Goal: Task Accomplishment & Management: Complete application form

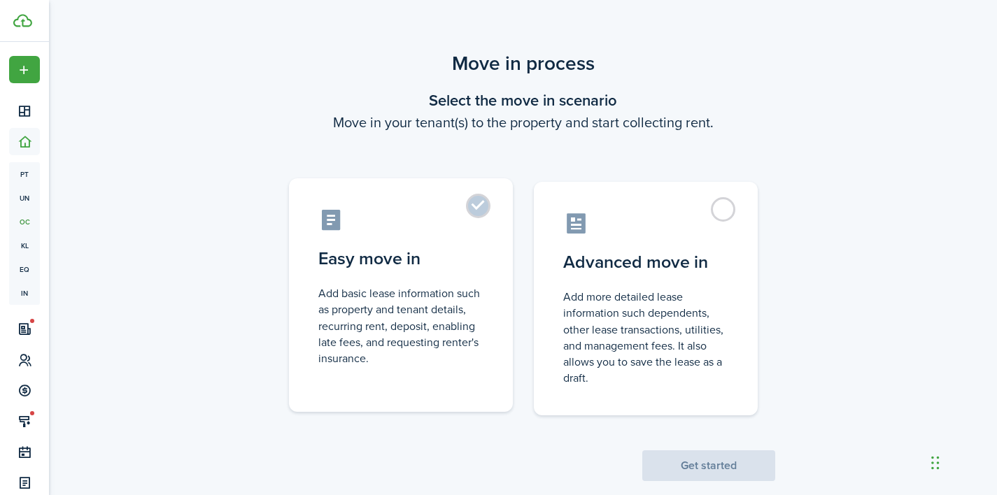
click at [492, 250] on label "Easy move in Add basic lease information such as property and tenant details, r…" at bounding box center [401, 295] width 224 height 234
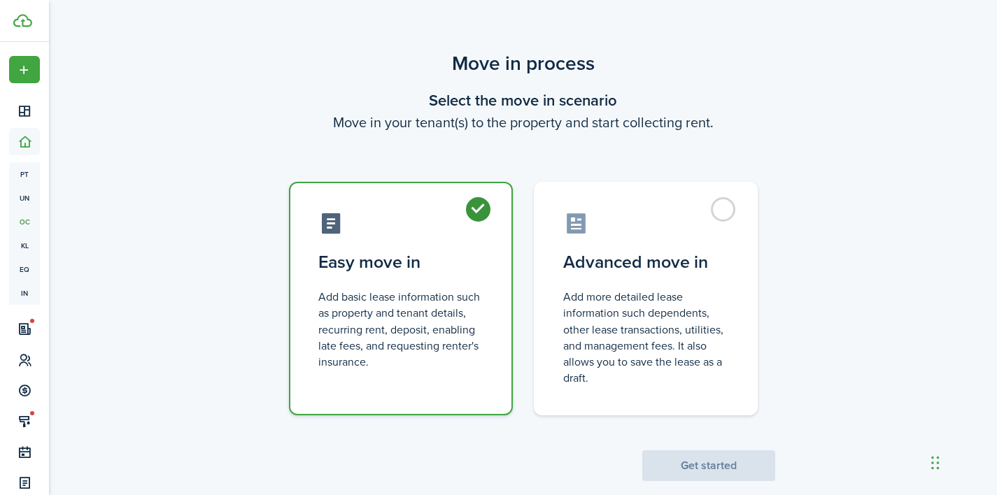
radio input "true"
click at [742, 466] on button "Get started" at bounding box center [708, 466] width 133 height 31
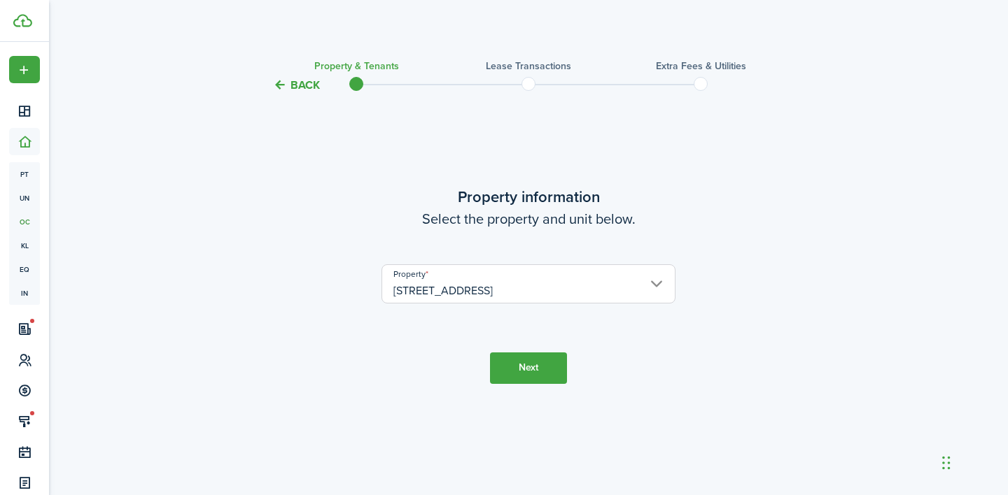
click at [538, 378] on button "Next" at bounding box center [528, 368] width 77 height 31
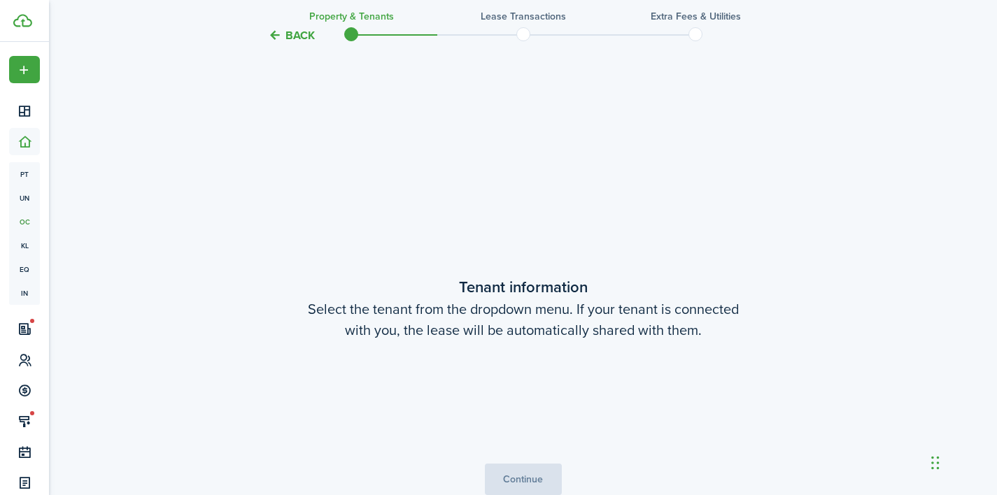
scroll to position [402, 0]
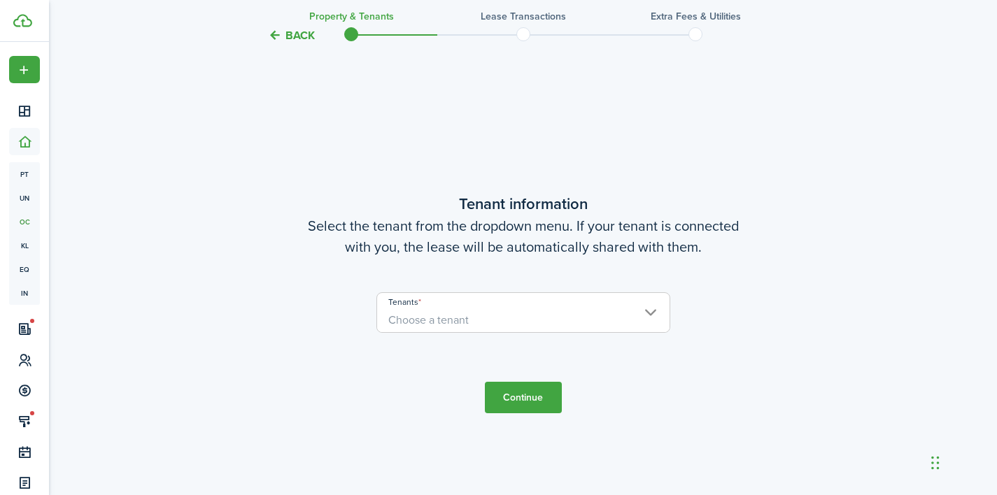
click at [512, 323] on span "Choose a tenant" at bounding box center [523, 321] width 292 height 24
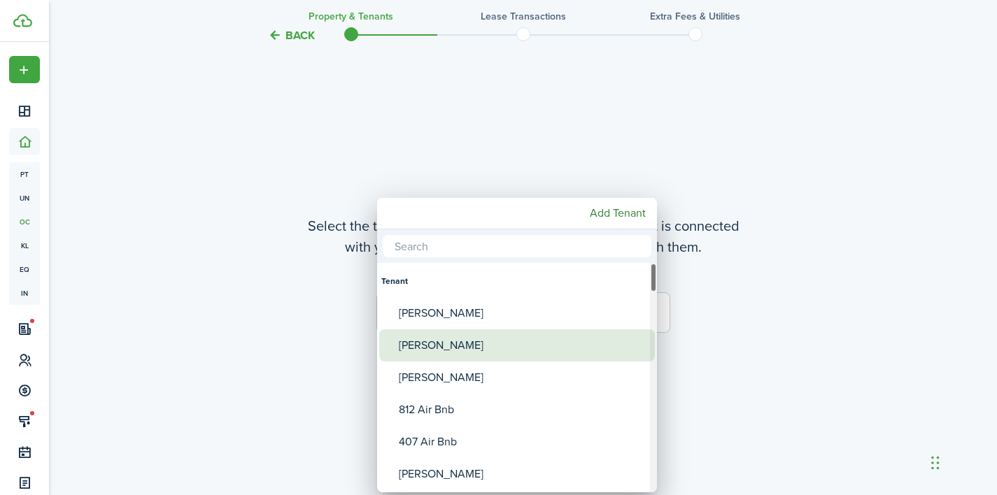
click at [502, 348] on div "[PERSON_NAME]" at bounding box center [523, 346] width 248 height 32
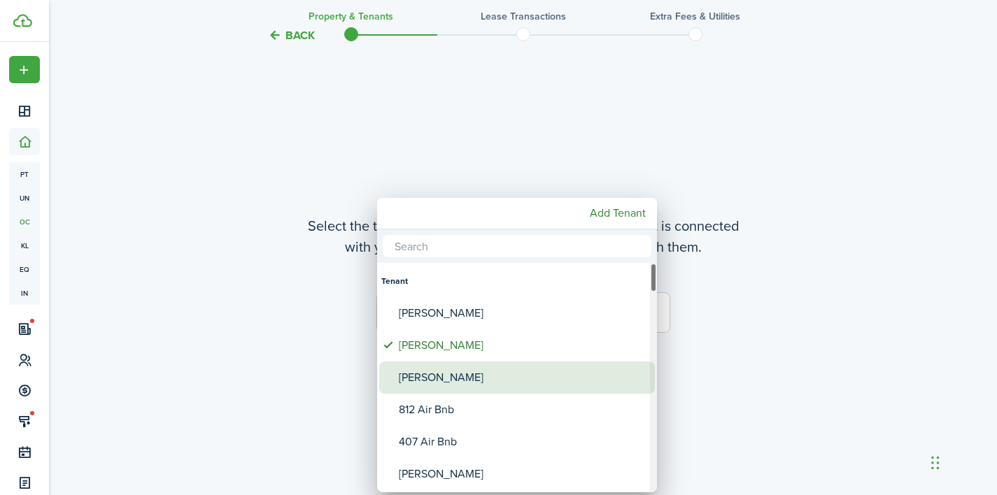
click at [502, 379] on div "[PERSON_NAME]" at bounding box center [523, 378] width 248 height 32
type input "[PERSON_NAME], [PERSON_NAME]"
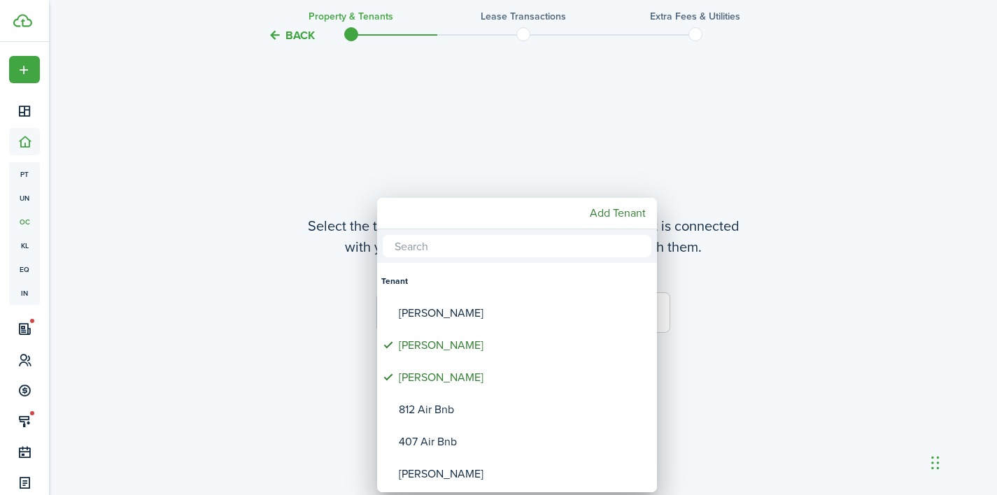
click at [756, 377] on div at bounding box center [498, 247] width 1221 height 719
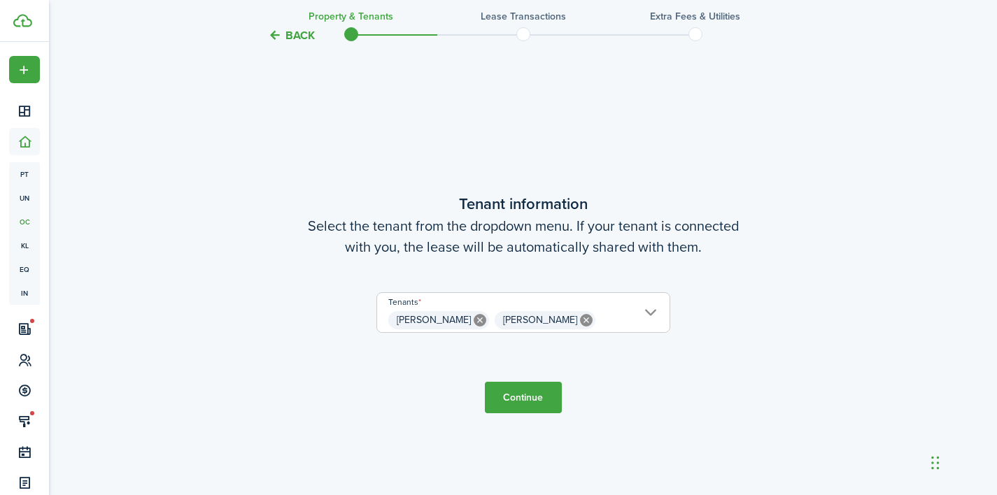
click at [539, 387] on button "Continue" at bounding box center [523, 397] width 77 height 31
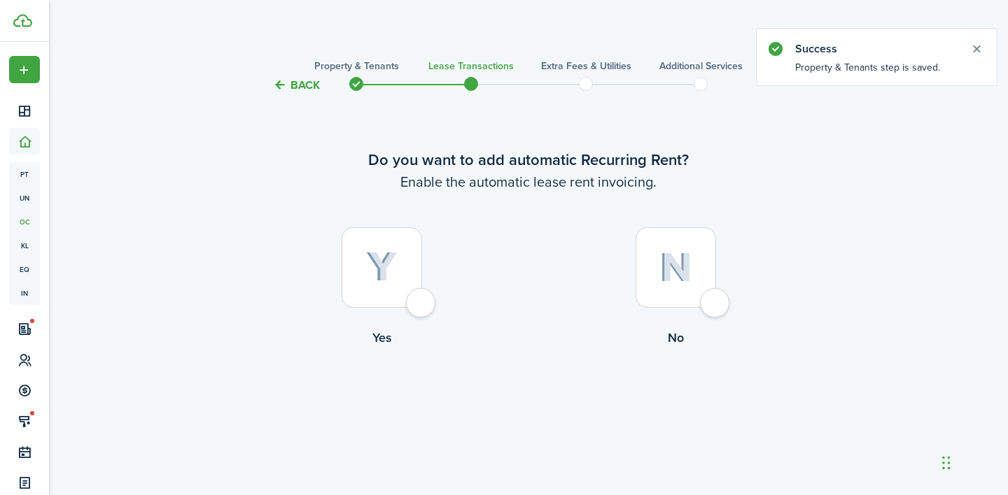
click at [422, 299] on div at bounding box center [381, 267] width 80 height 80
radio input "true"
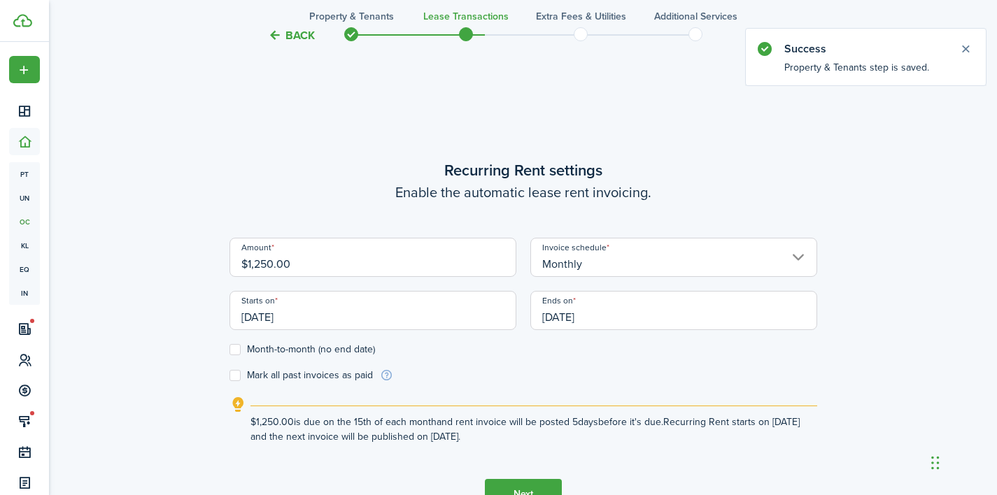
scroll to position [402, 0]
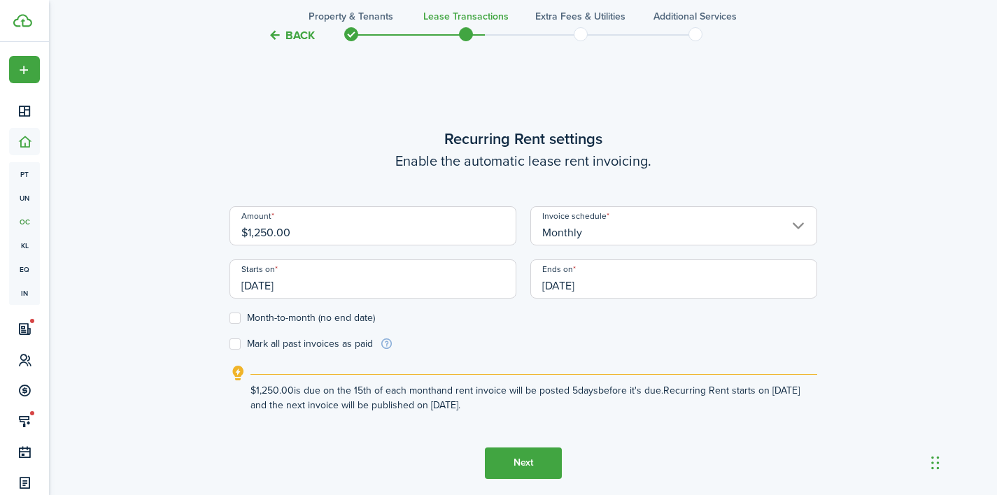
click at [430, 288] on input "[DATE]" at bounding box center [373, 279] width 287 height 39
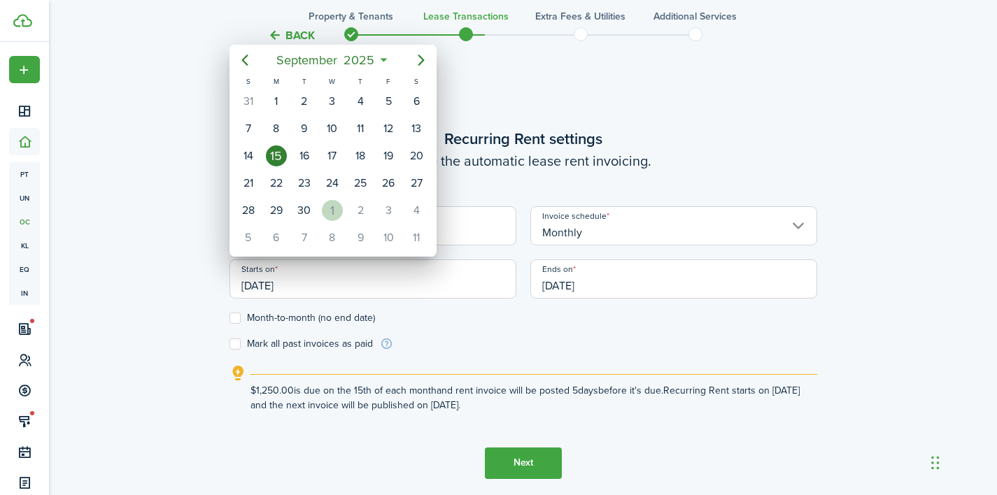
click at [334, 206] on div "1" at bounding box center [332, 210] width 21 height 21
type input "[DATE]"
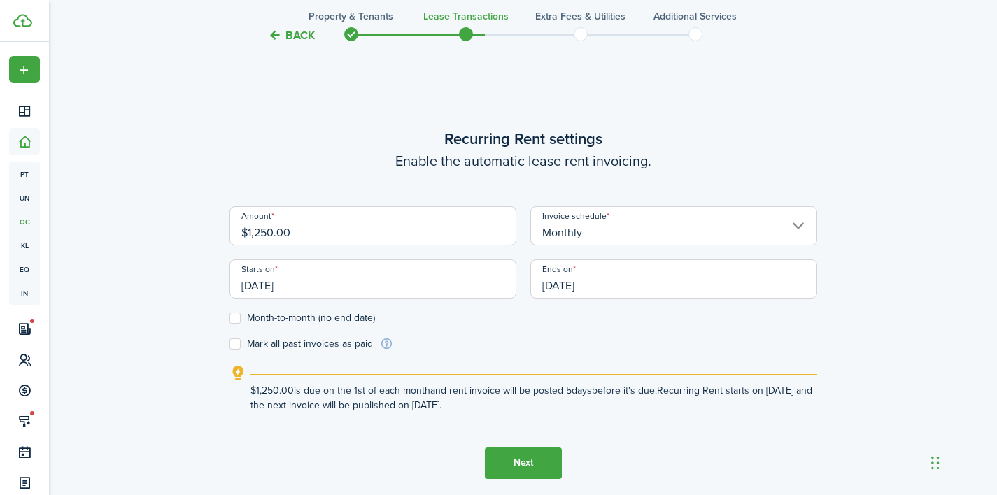
click at [628, 283] on input "[DATE]" at bounding box center [673, 279] width 287 height 39
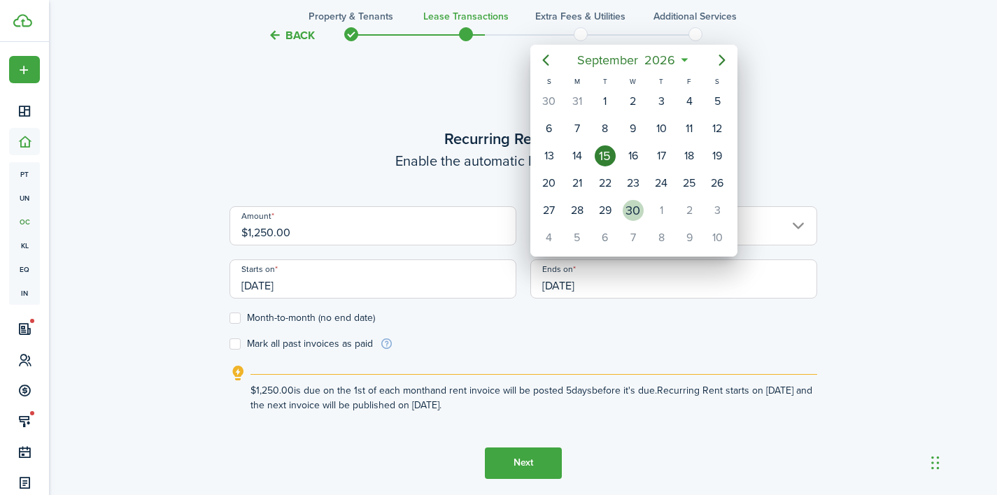
click at [629, 209] on div "30" at bounding box center [633, 210] width 21 height 21
type input "[DATE]"
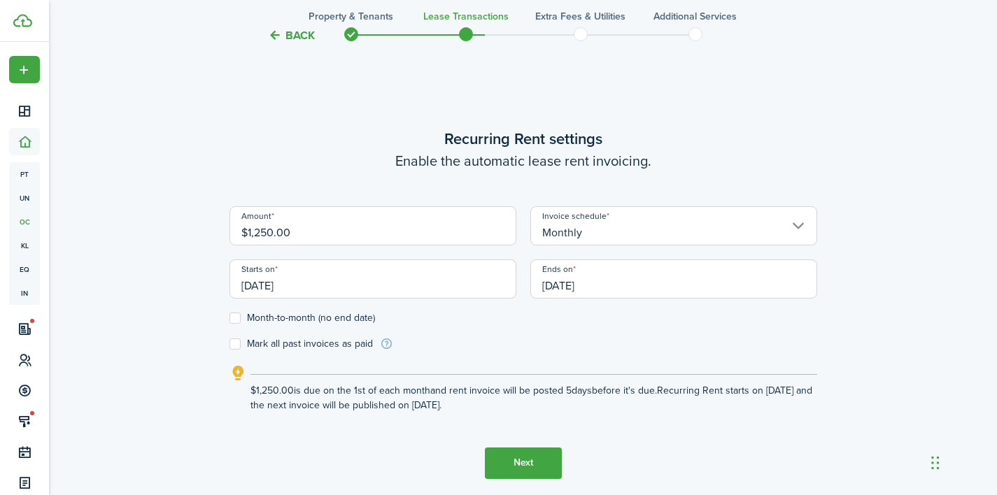
click at [539, 453] on button "Next" at bounding box center [523, 463] width 77 height 31
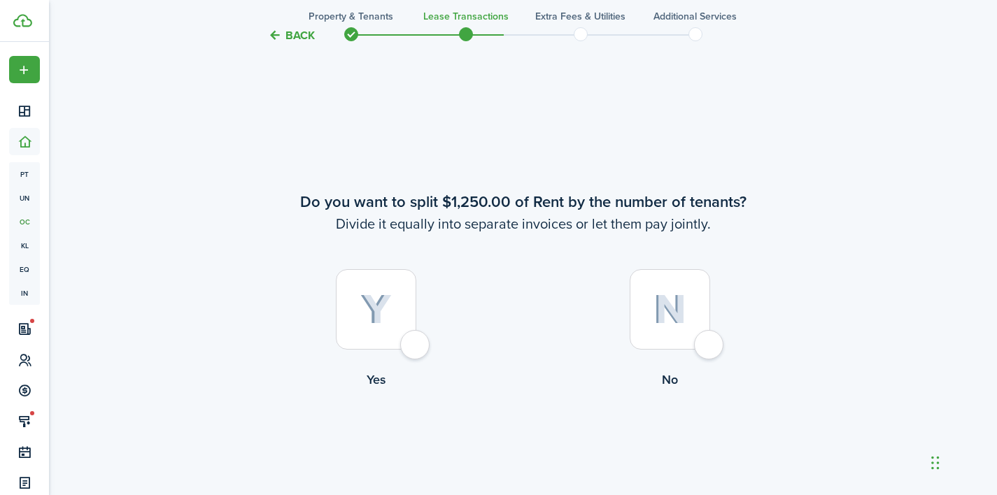
scroll to position [897, 0]
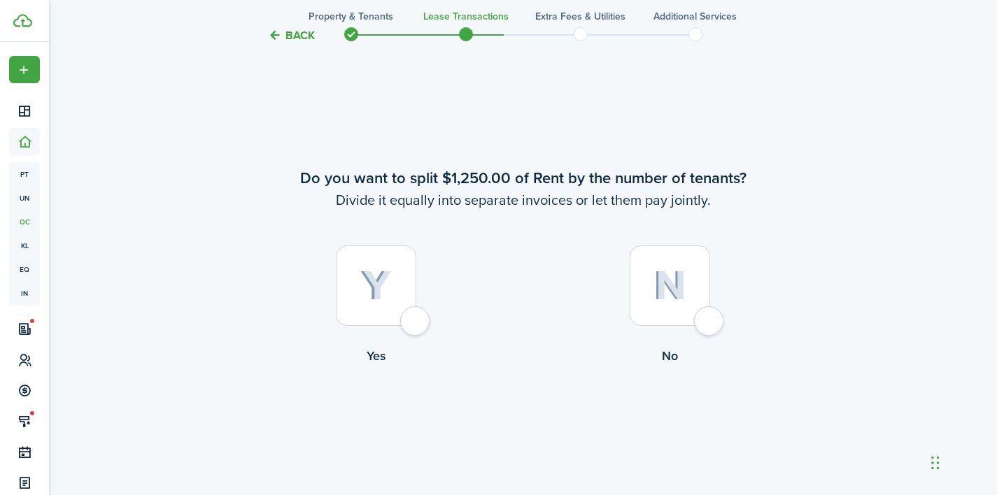
click at [710, 326] on div at bounding box center [670, 286] width 80 height 80
radio input "true"
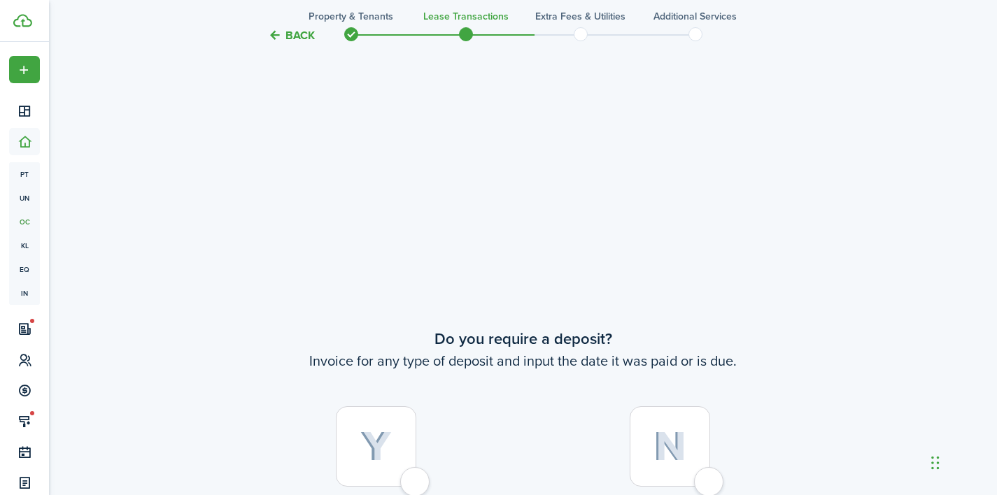
scroll to position [1392, 0]
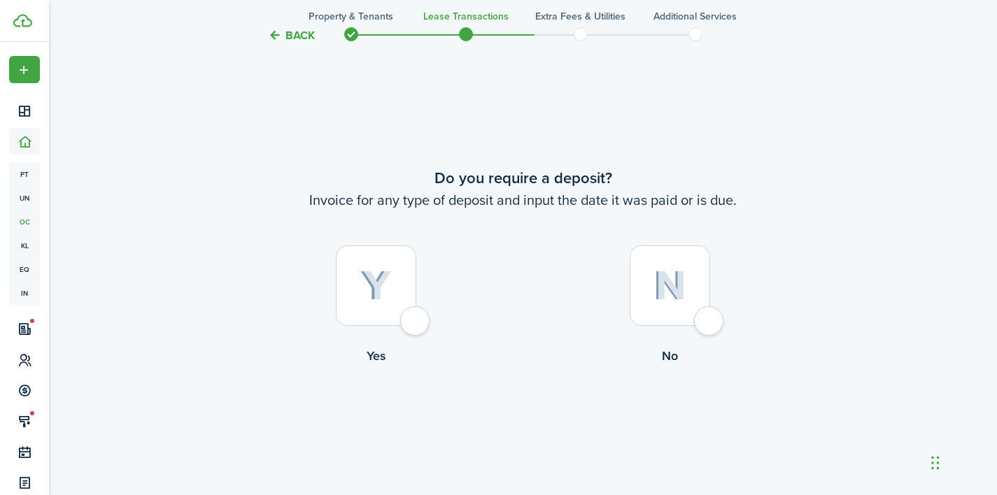
click at [414, 314] on div at bounding box center [376, 286] width 80 height 80
radio input "true"
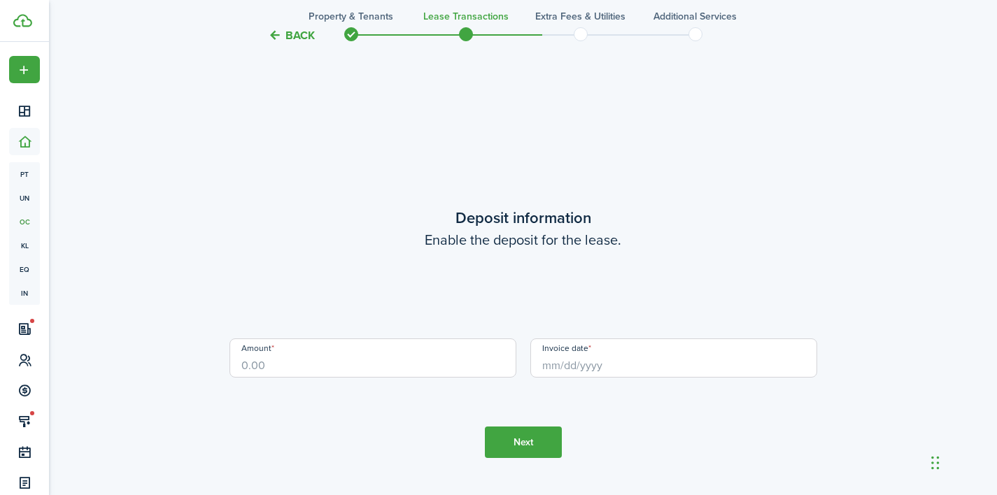
scroll to position [1888, 0]
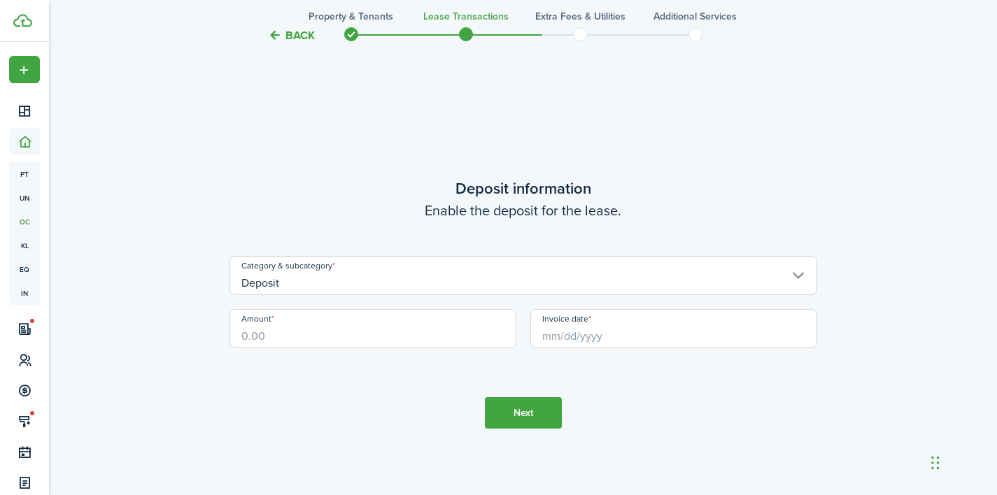
click at [414, 329] on input "Amount" at bounding box center [373, 328] width 287 height 39
click at [609, 338] on input "Invoice date" at bounding box center [673, 328] width 287 height 39
type input "$625.00"
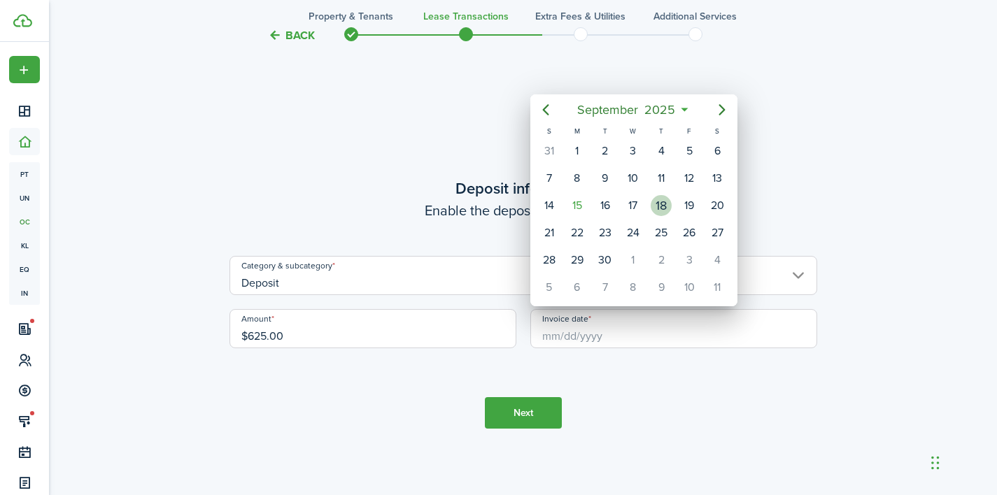
click at [662, 205] on div "18" at bounding box center [661, 205] width 21 height 21
type input "[DATE]"
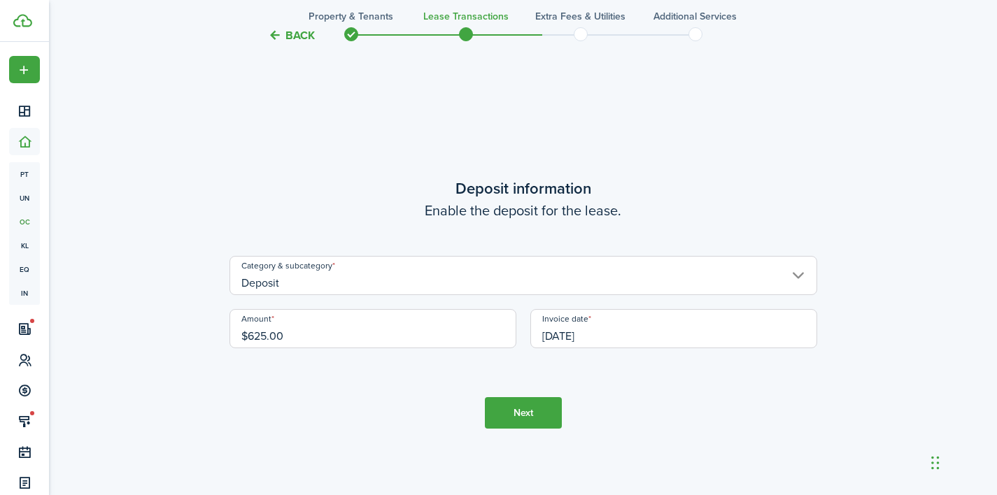
click at [652, 372] on tc-wizard-step "Deposit information Enable the deposit for the lease. Category & subcategory De…" at bounding box center [524, 302] width 588 height 495
click at [535, 416] on button "Next" at bounding box center [523, 412] width 77 height 31
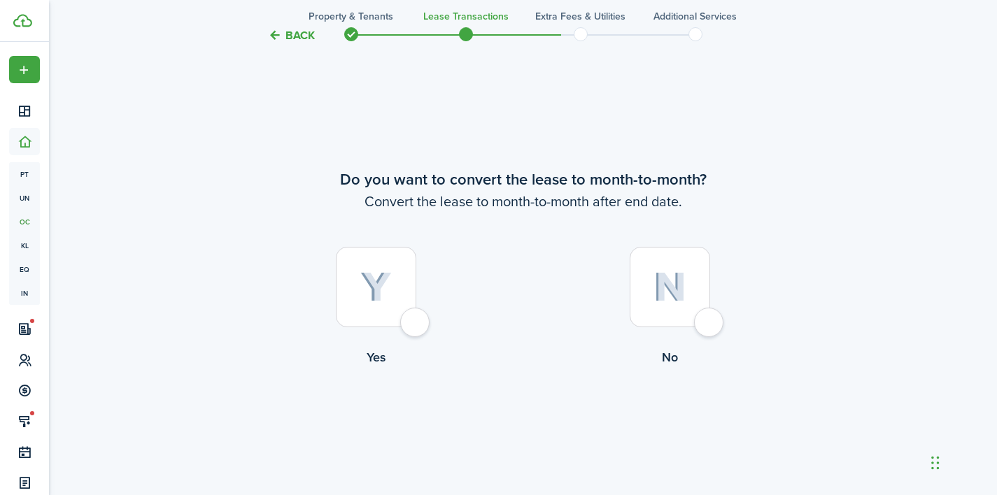
scroll to position [2383, 0]
click at [702, 326] on div at bounding box center [670, 286] width 80 height 80
radio input "true"
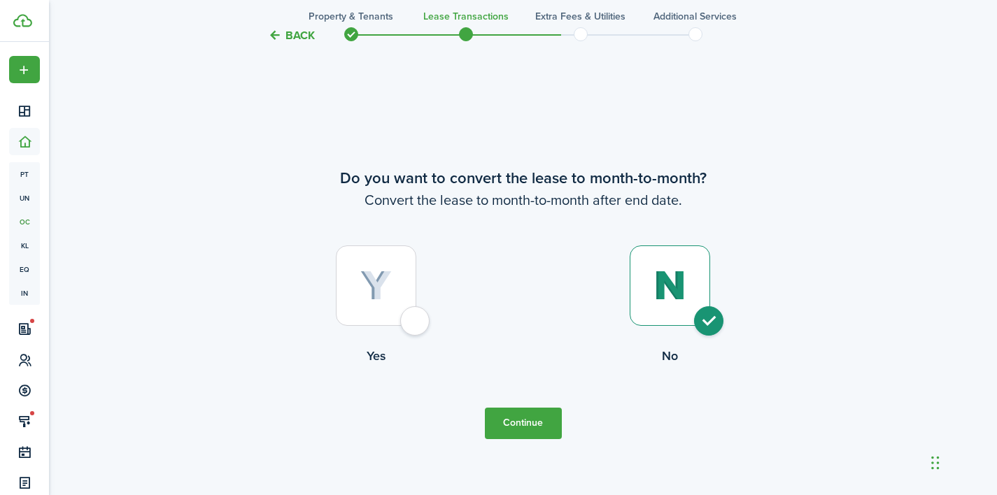
click at [544, 428] on button "Continue" at bounding box center [523, 423] width 77 height 31
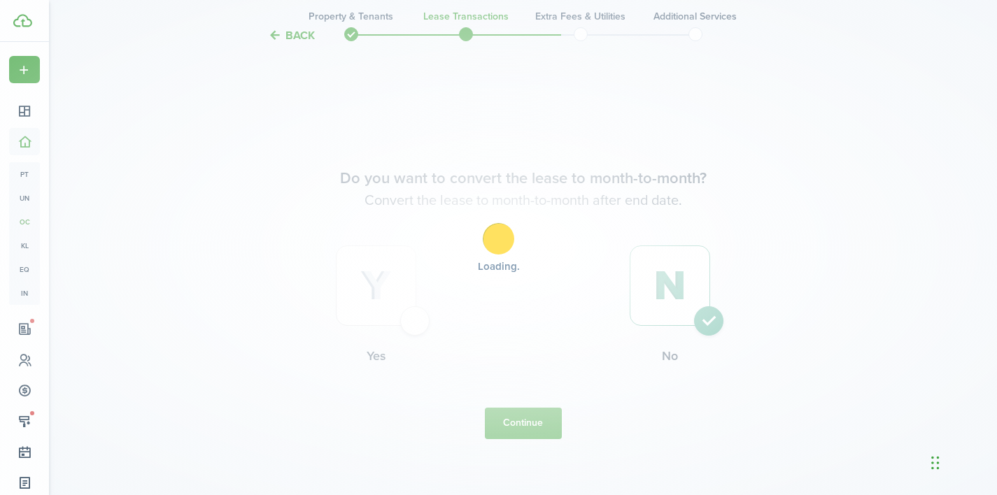
scroll to position [0, 0]
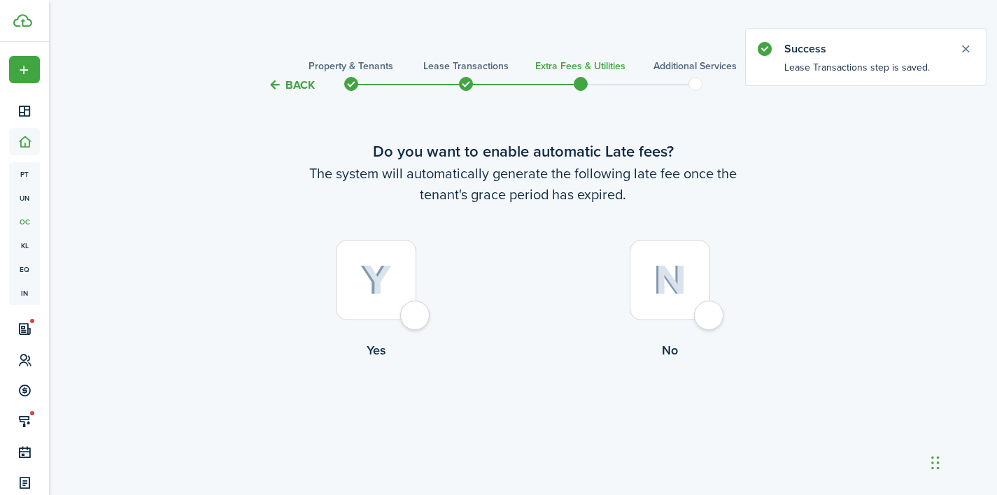
click at [411, 320] on div at bounding box center [376, 280] width 80 height 80
radio input "true"
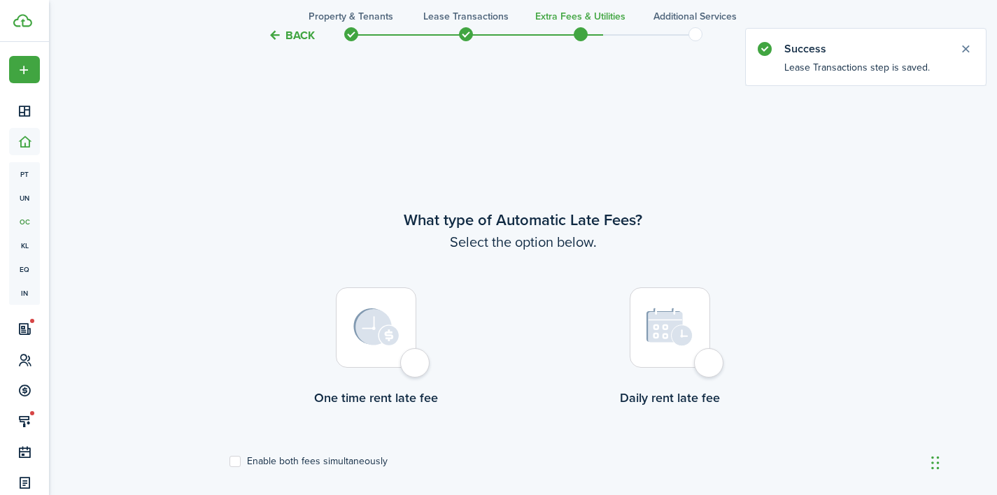
scroll to position [406, 0]
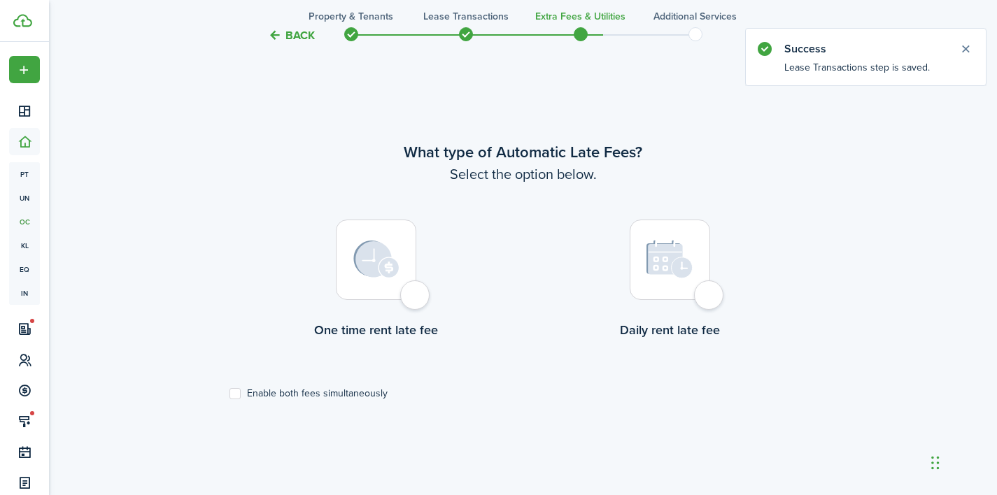
click at [330, 383] on lease-wizard-late-fee-type-choice "What type of Automatic Late Fees? Select the option below. One time rent late f…" at bounding box center [524, 270] width 588 height 259
click at [330, 398] on label "Enable both fees simultaneously" at bounding box center [309, 393] width 158 height 11
click at [230, 394] on input "Enable both fees simultaneously" at bounding box center [229, 393] width 1 height 1
checkbox input "true"
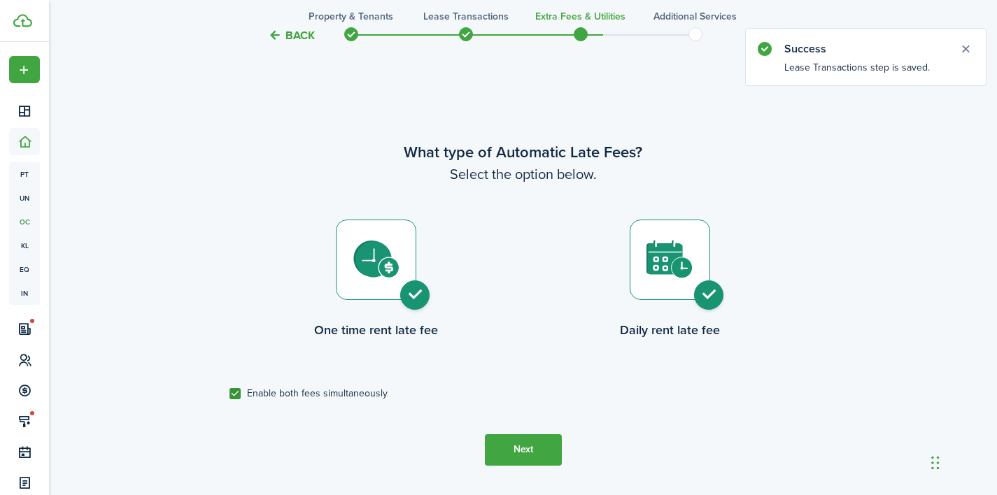
click at [536, 431] on tc-wizard-step "What type of Automatic Late Fees? Select the option below. One time rent late f…" at bounding box center [524, 302] width 588 height 495
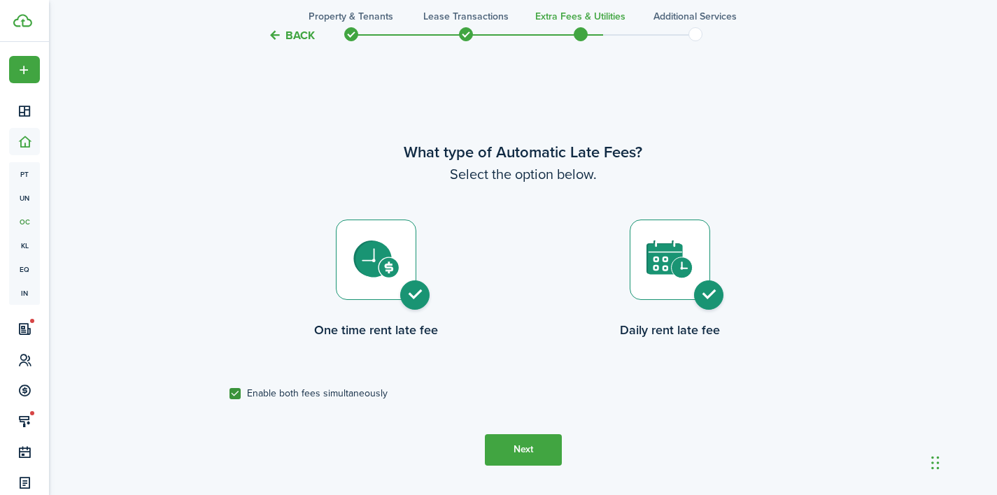
click at [539, 449] on button "Next" at bounding box center [523, 450] width 77 height 31
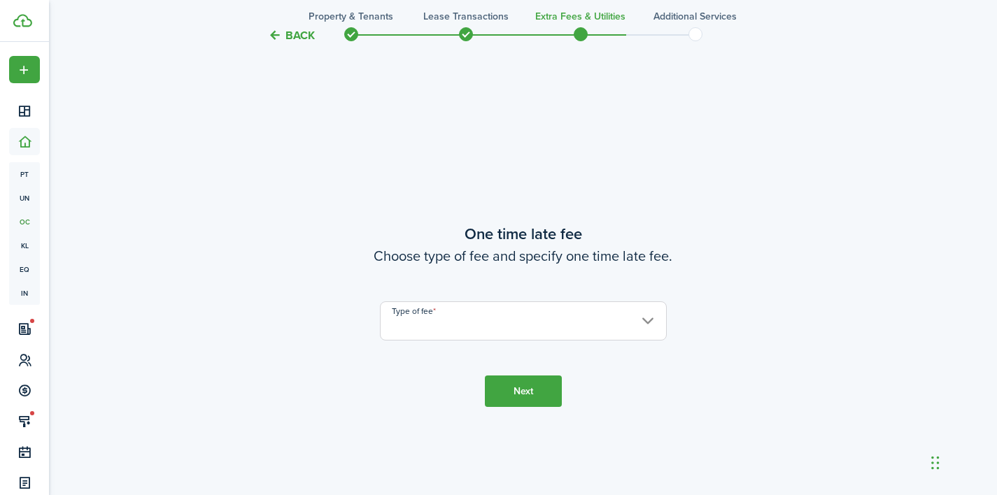
scroll to position [901, 0]
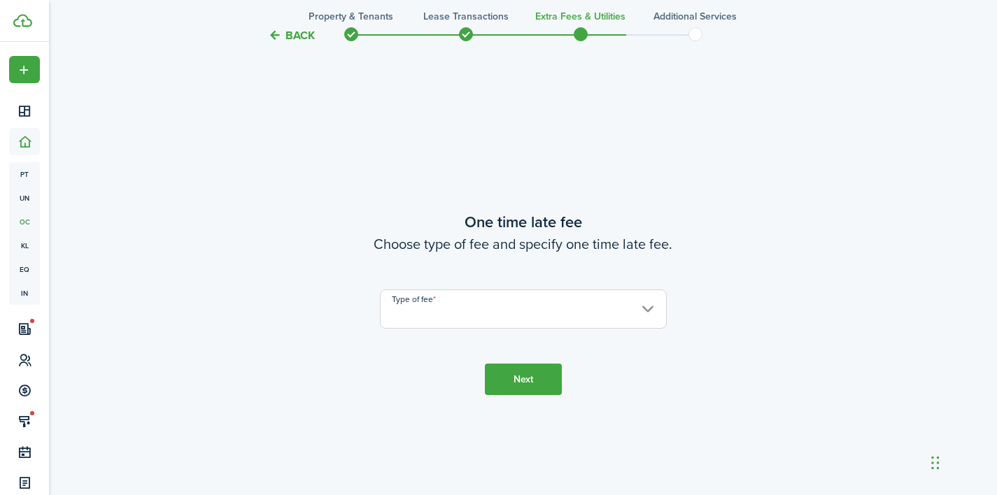
click at [521, 322] on input "Type of fee" at bounding box center [523, 309] width 287 height 39
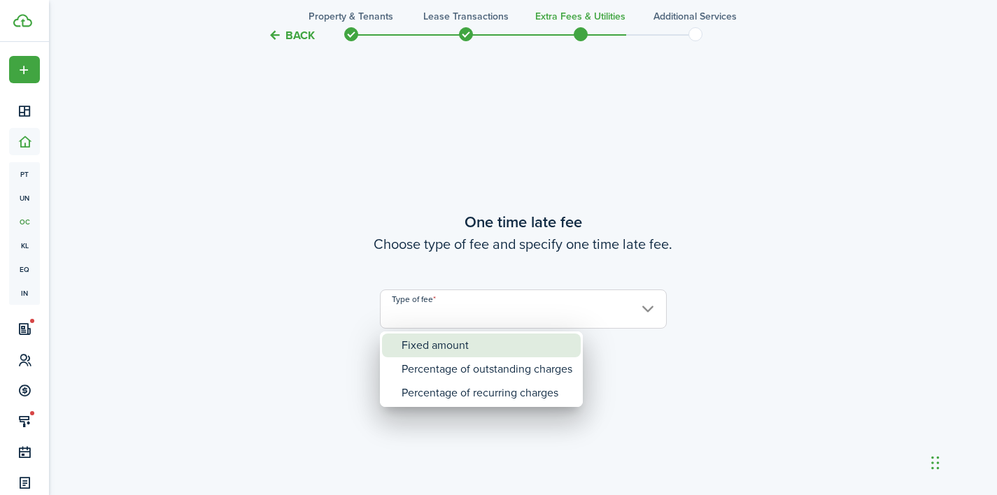
click at [516, 348] on div "Fixed amount" at bounding box center [487, 346] width 171 height 24
type input "Fixed amount"
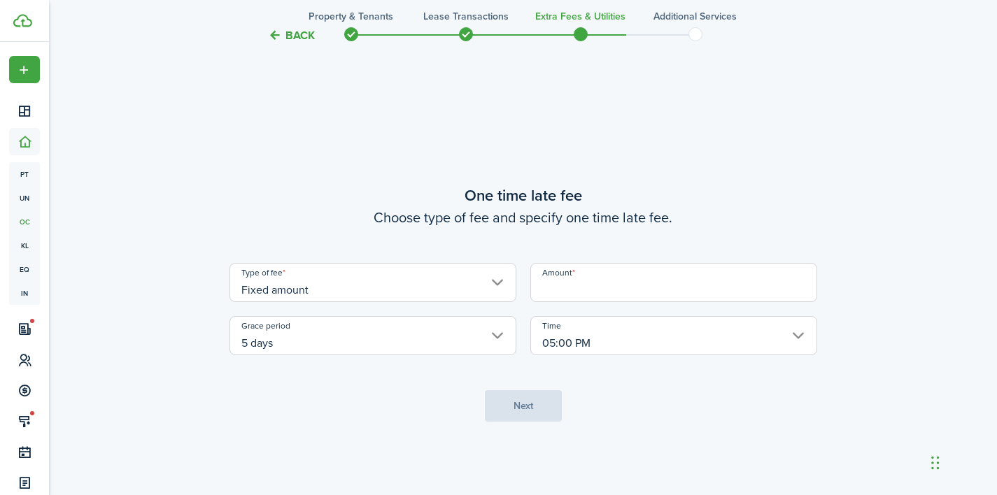
click at [584, 292] on input "Amount" at bounding box center [673, 282] width 287 height 39
type input "$50.00"
click at [547, 412] on button "Next" at bounding box center [523, 405] width 77 height 31
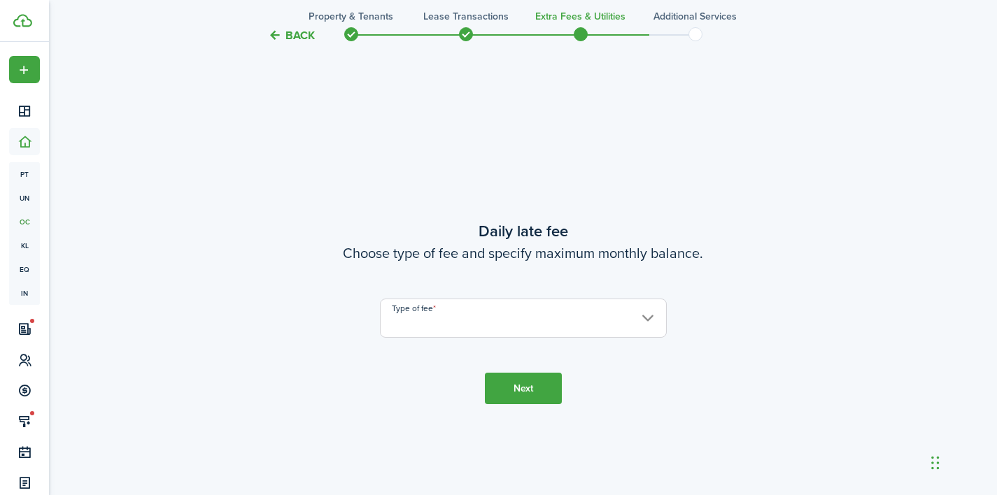
scroll to position [1397, 0]
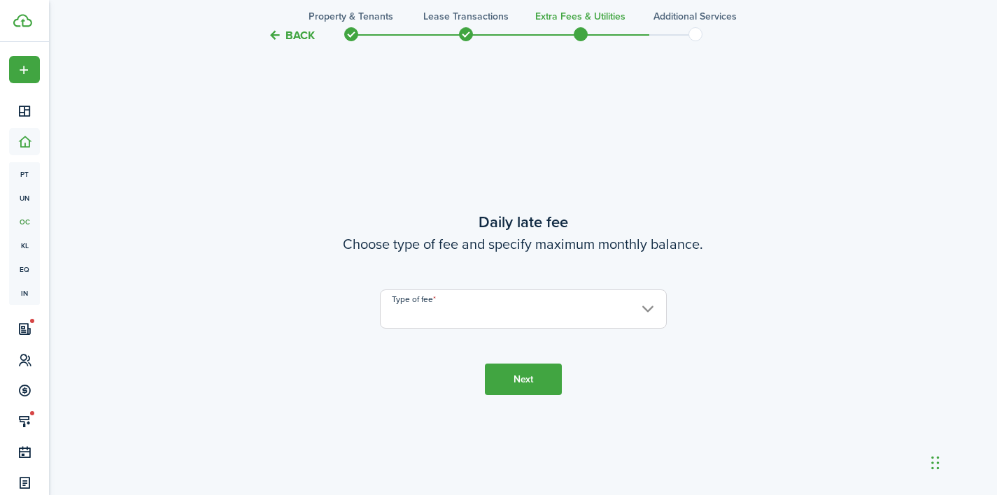
click at [526, 314] on input "Type of fee" at bounding box center [523, 309] width 287 height 39
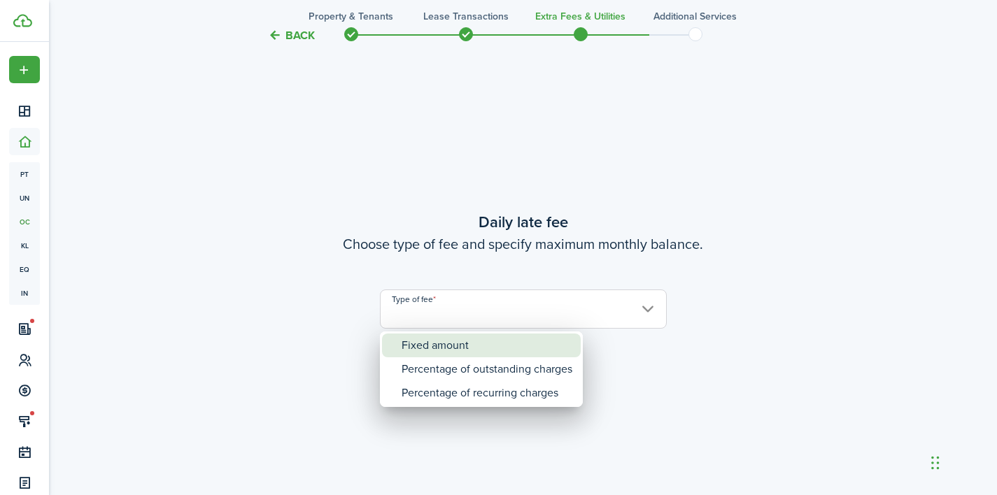
click at [522, 353] on div "Fixed amount" at bounding box center [487, 346] width 171 height 24
type input "Fixed amount"
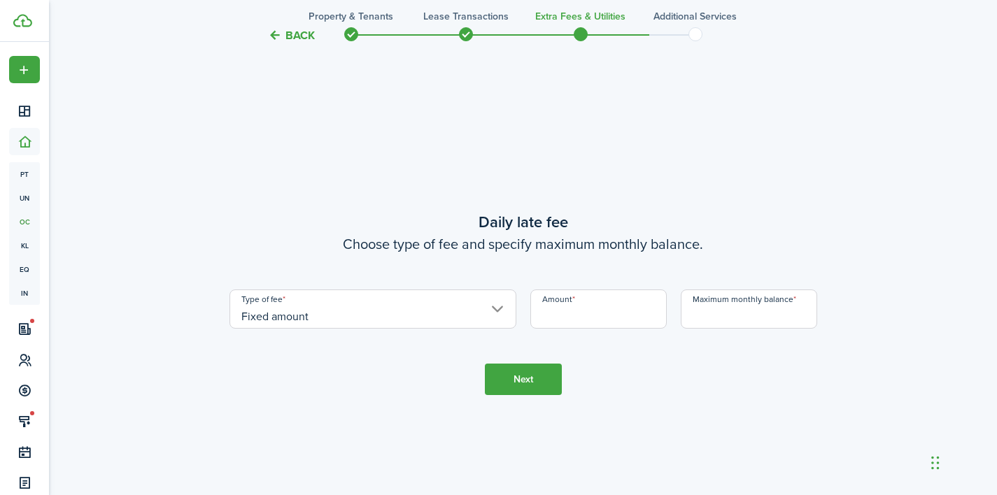
click at [556, 318] on input "Amount" at bounding box center [598, 309] width 136 height 39
type input "$15.00"
click at [693, 318] on input "Maximum monthly balance" at bounding box center [749, 309] width 136 height 39
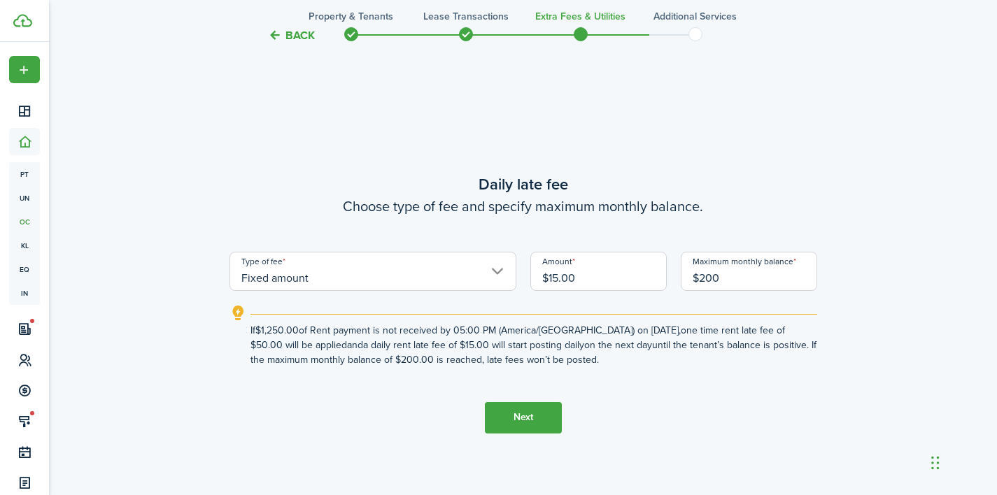
type input "$200.00"
click at [543, 418] on button "Next" at bounding box center [523, 417] width 77 height 31
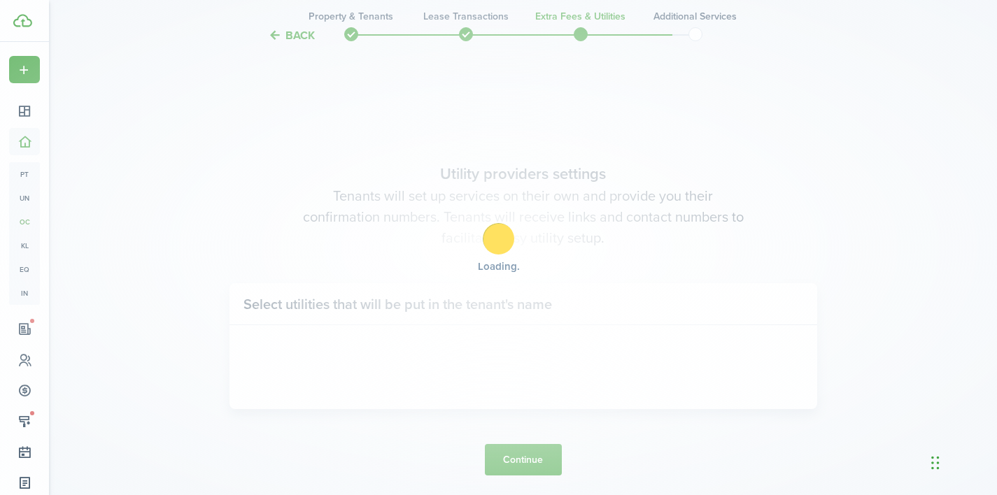
scroll to position [1892, 0]
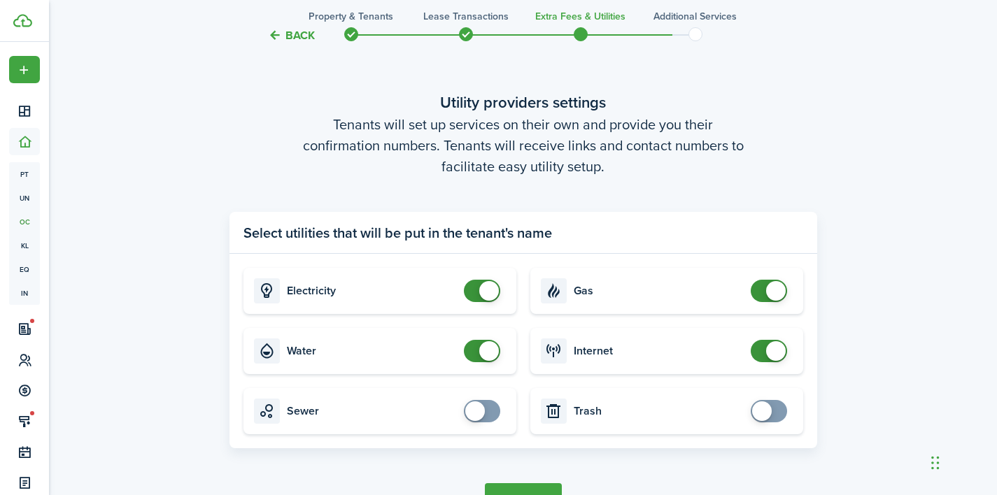
checkbox input "true"
click at [767, 411] on span at bounding box center [762, 412] width 20 height 20
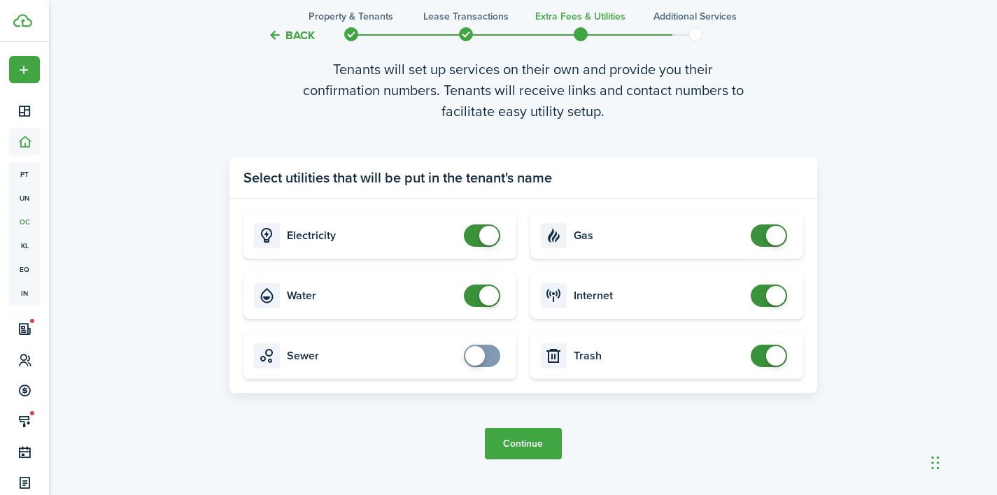
scroll to position [1947, 0]
click at [542, 443] on button "Continue" at bounding box center [523, 443] width 77 height 31
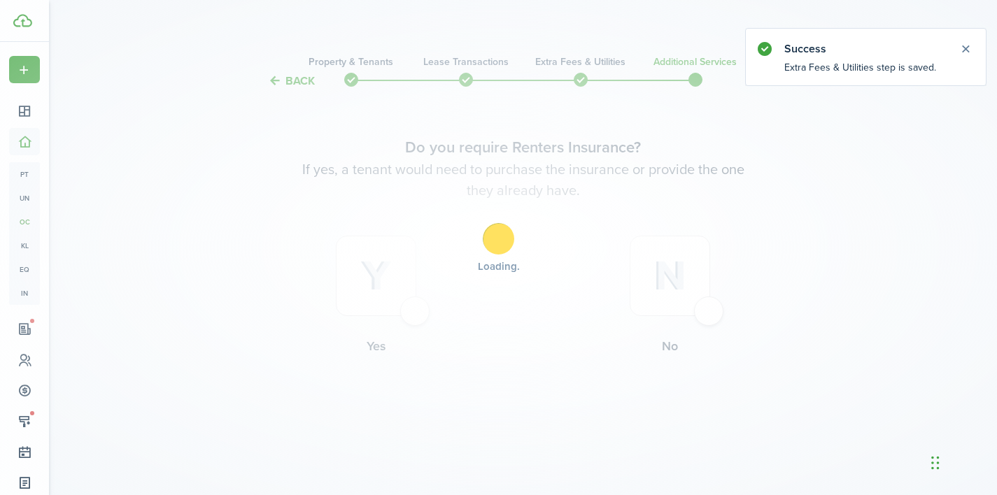
scroll to position [0, 0]
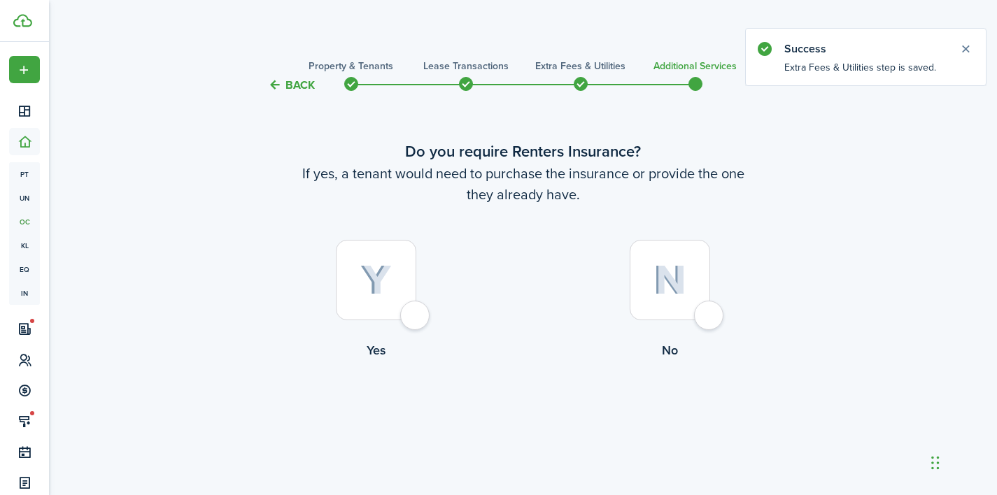
click at [409, 320] on div at bounding box center [376, 280] width 80 height 80
radio input "true"
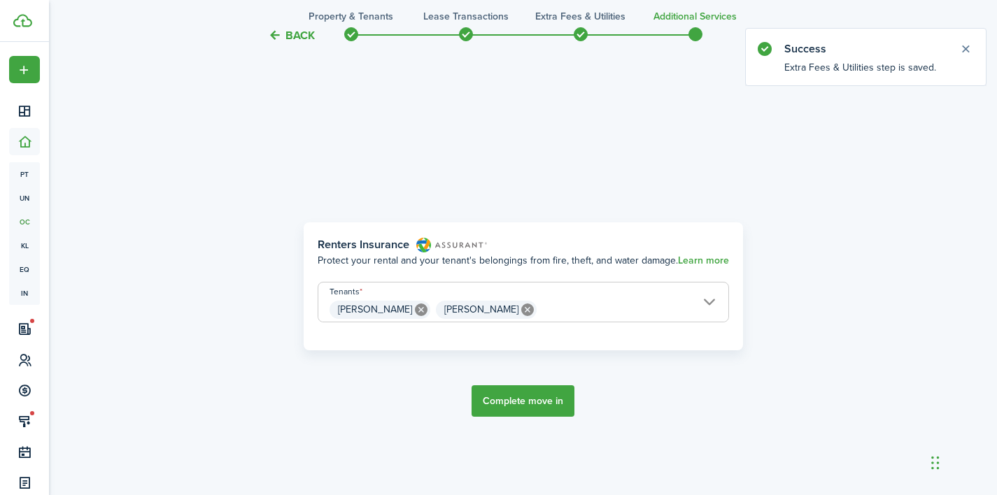
scroll to position [406, 0]
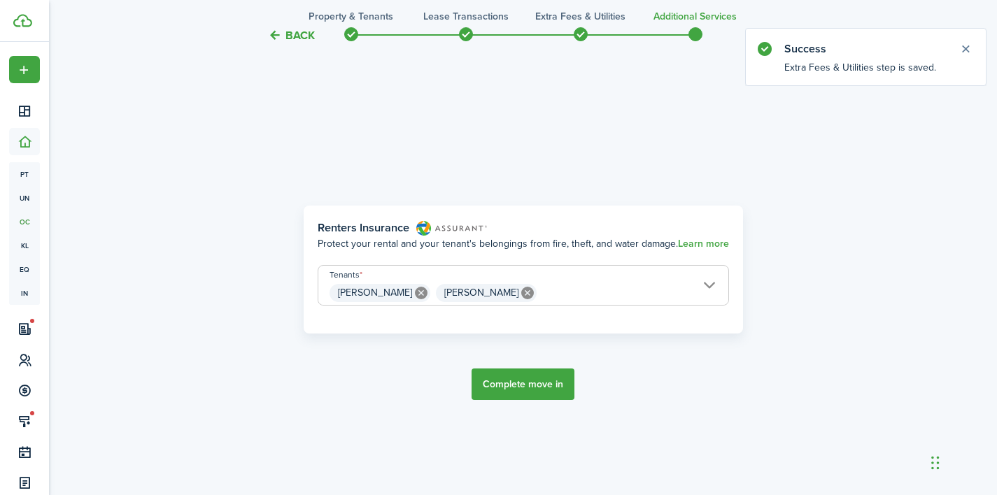
click at [527, 386] on button "Complete move in" at bounding box center [523, 384] width 103 height 31
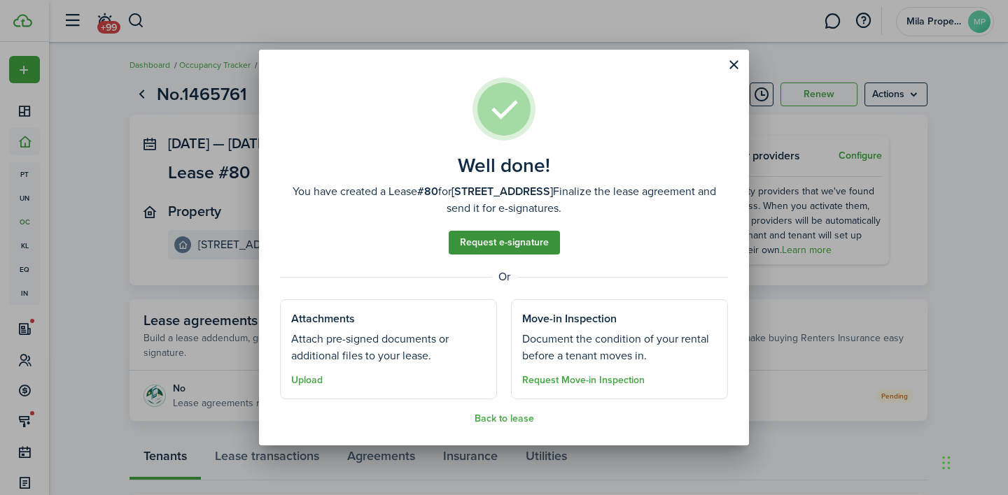
click at [521, 250] on link "Request e-signature" at bounding box center [504, 243] width 111 height 24
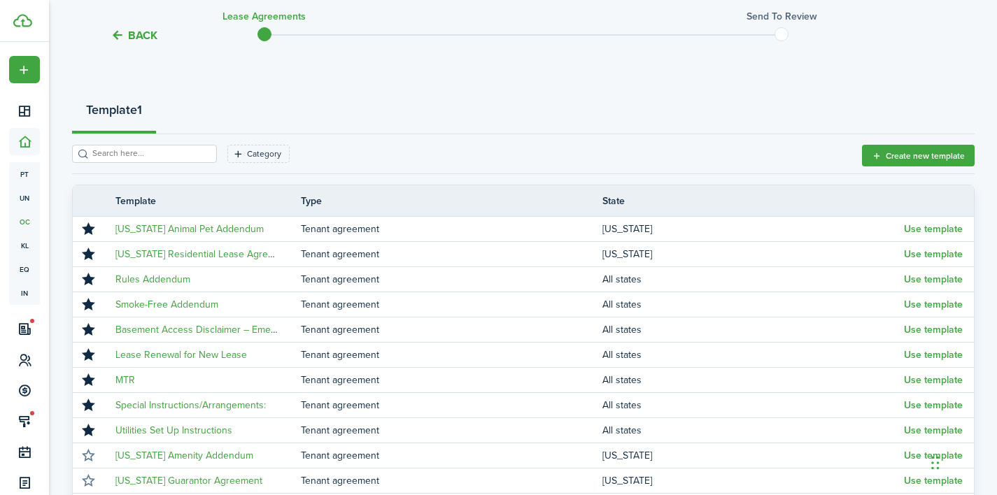
scroll to position [131, 0]
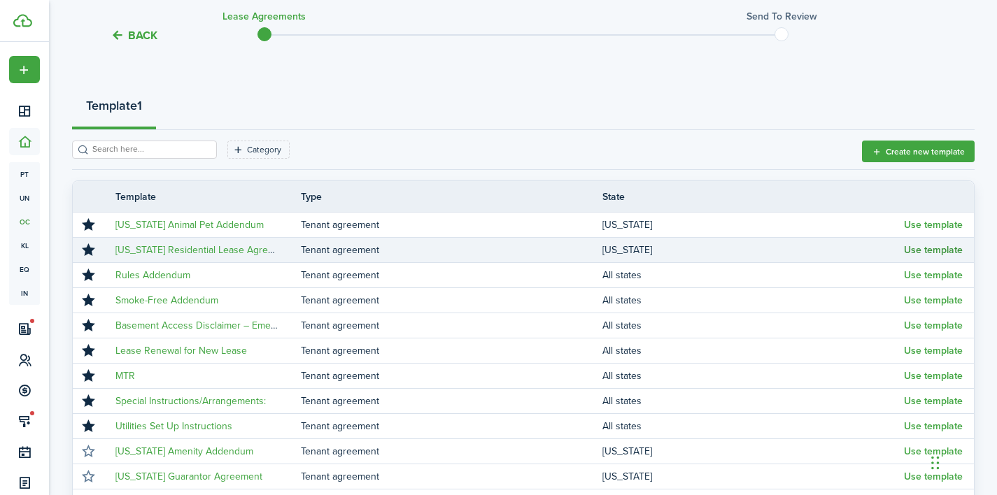
click at [917, 247] on button "Use template" at bounding box center [933, 250] width 59 height 11
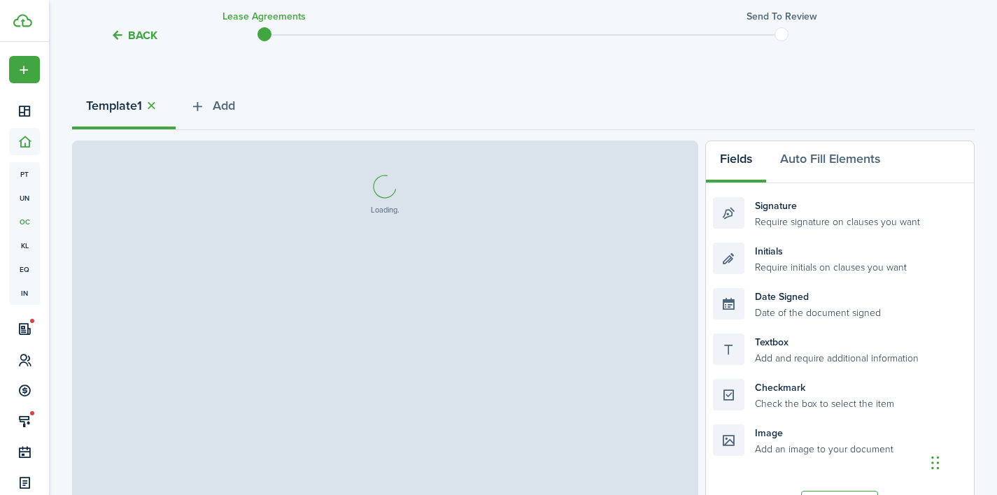
select select "fit"
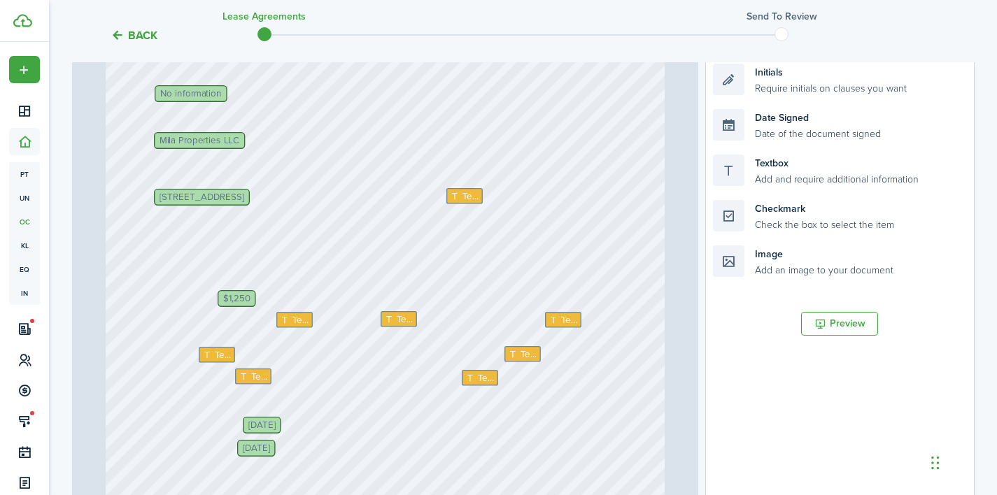
scroll to position [196, 0]
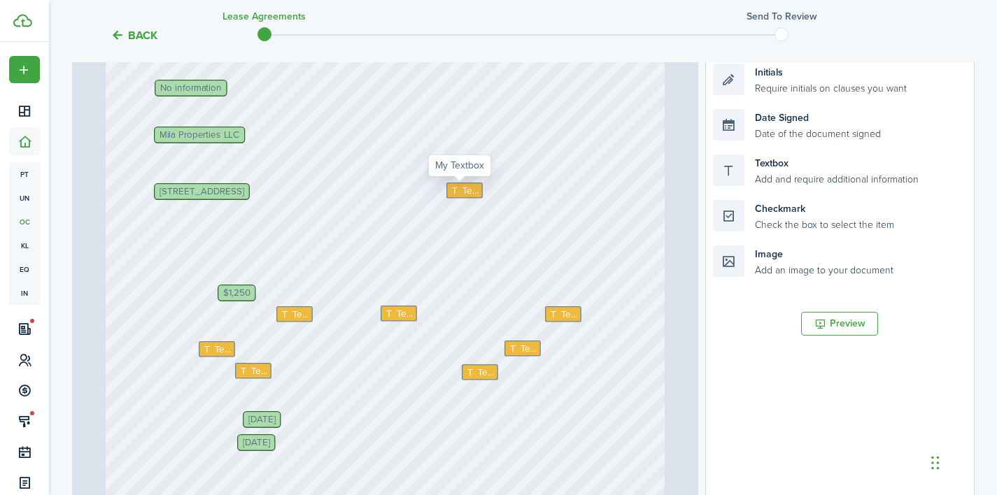
click at [466, 190] on span "Text" at bounding box center [470, 190] width 17 height 14
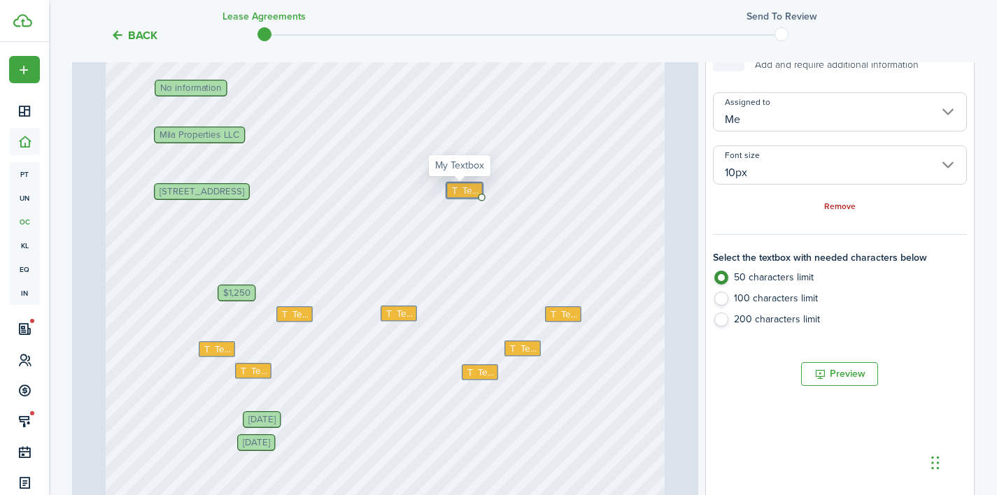
click at [466, 190] on span "Text" at bounding box center [470, 190] width 17 height 14
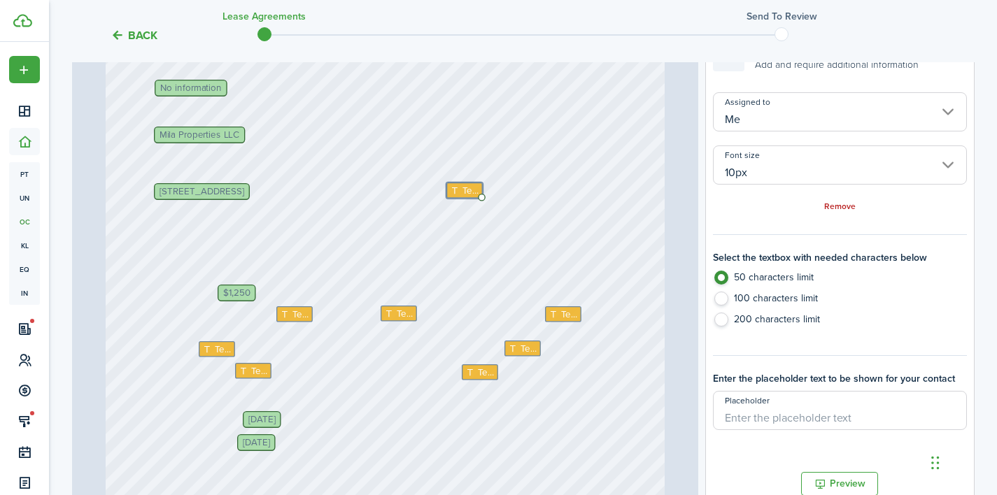
click at [493, 186] on div "Text Text [PERSON_NAME], [PERSON_NAME] $1,250 [STREET_ADDRESS] Text Text No inf…" at bounding box center [385, 189] width 559 height 737
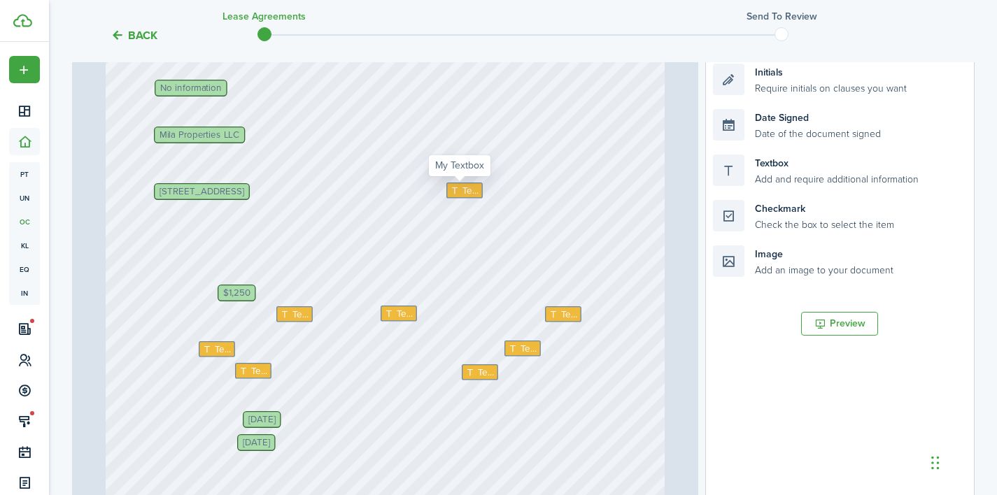
click at [462, 185] on span "Text" at bounding box center [470, 190] width 17 height 14
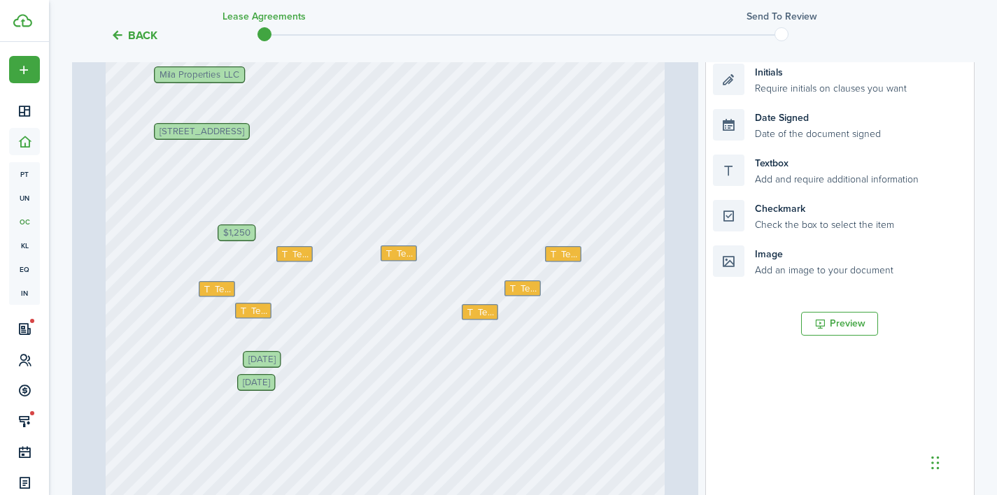
scroll to position [262, 0]
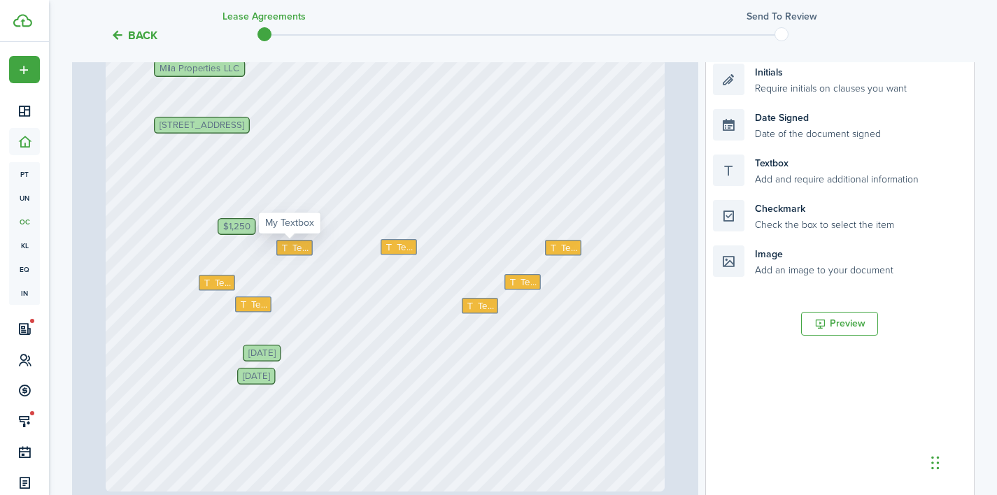
click at [297, 248] on span "Text" at bounding box center [300, 248] width 17 height 14
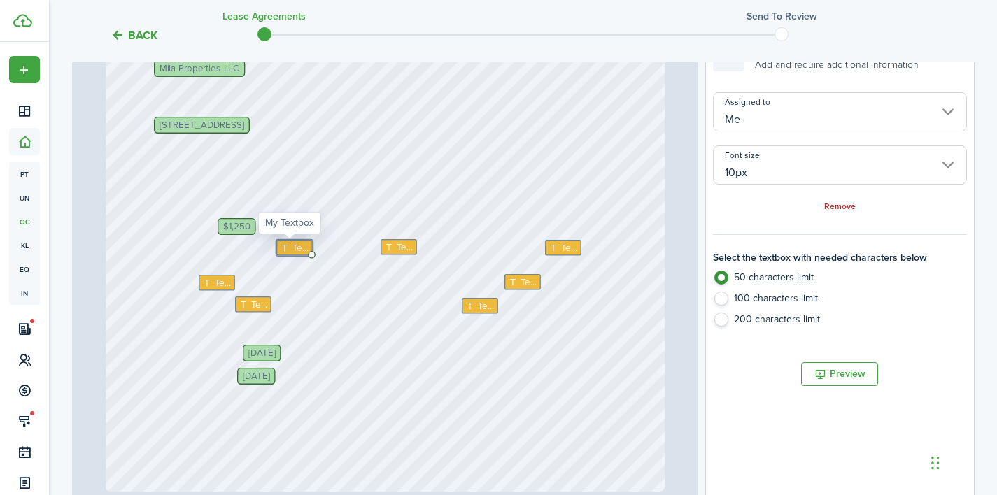
click at [297, 248] on span "Text" at bounding box center [300, 248] width 17 height 14
type textarea "N/A"
click at [396, 247] on span "Text" at bounding box center [404, 247] width 17 height 14
type textarea "N/A"
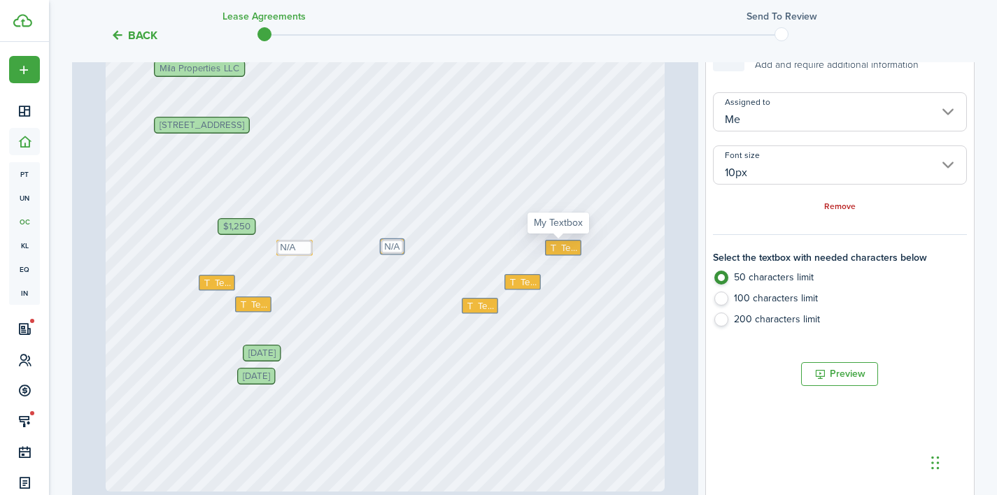
click at [549, 244] on icon at bounding box center [555, 248] width 12 height 9
type textarea "N/A"
click at [216, 279] on span "Text" at bounding box center [222, 283] width 17 height 14
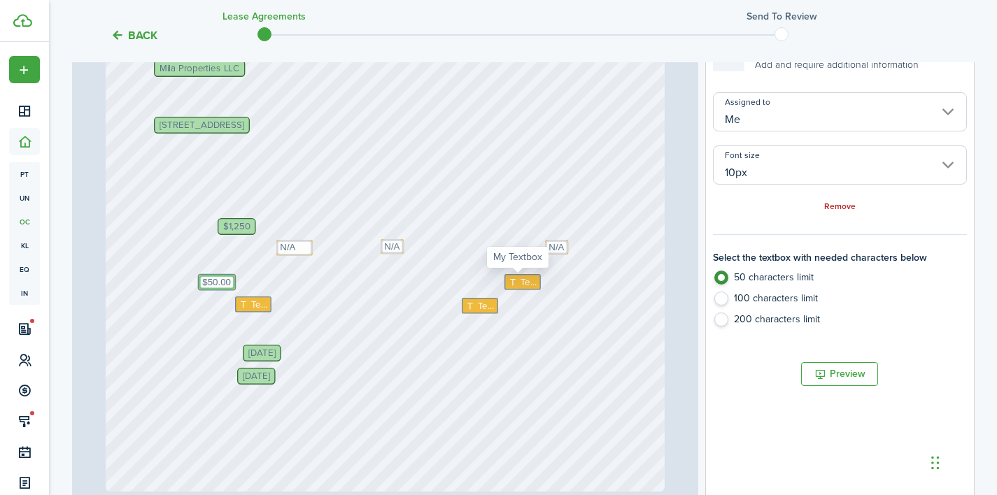
type textarea "$50.00"
click at [531, 284] on span "Text" at bounding box center [529, 282] width 17 height 14
click at [511, 285] on icon at bounding box center [514, 282] width 12 height 9
click at [763, 297] on label "100 characters limit" at bounding box center [839, 302] width 253 height 21
radio input "false"
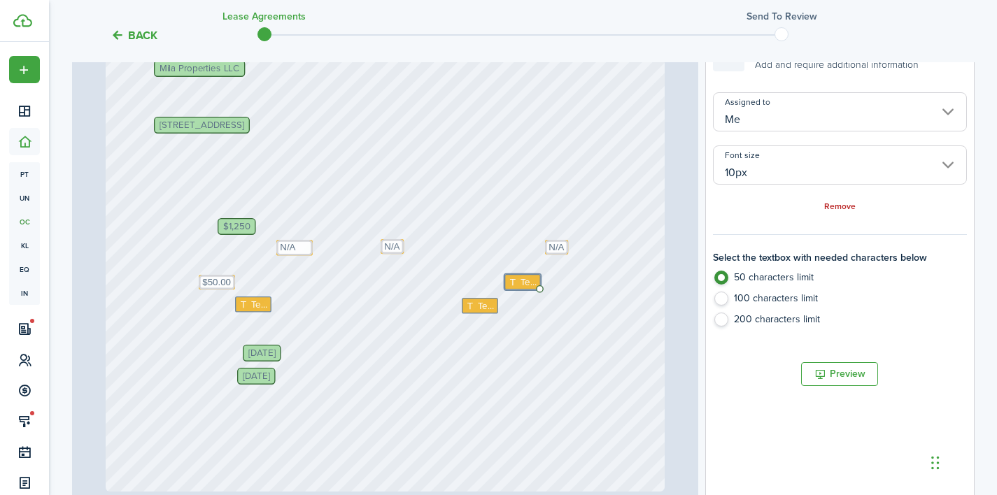
radio input "true"
click at [509, 280] on icon at bounding box center [514, 282] width 12 height 9
paste textarea "5th + $15.00 per day/max $200.00"
type textarea "5th + $15.00 per day/max $200.00"
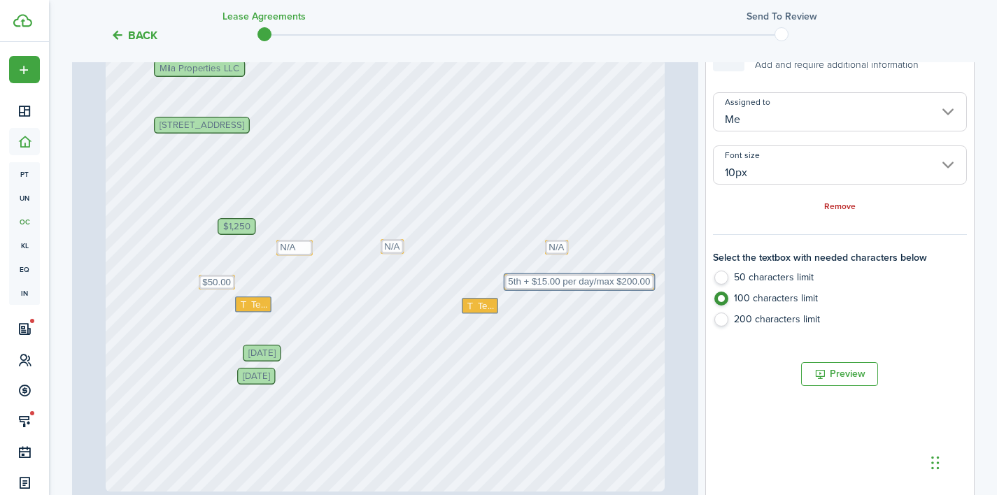
click at [555, 362] on div "Text 5th + $15.00 per day/max $200.00 Text N/A [PERSON_NAME], [PERSON_NAME] $1,…" at bounding box center [385, 122] width 559 height 737
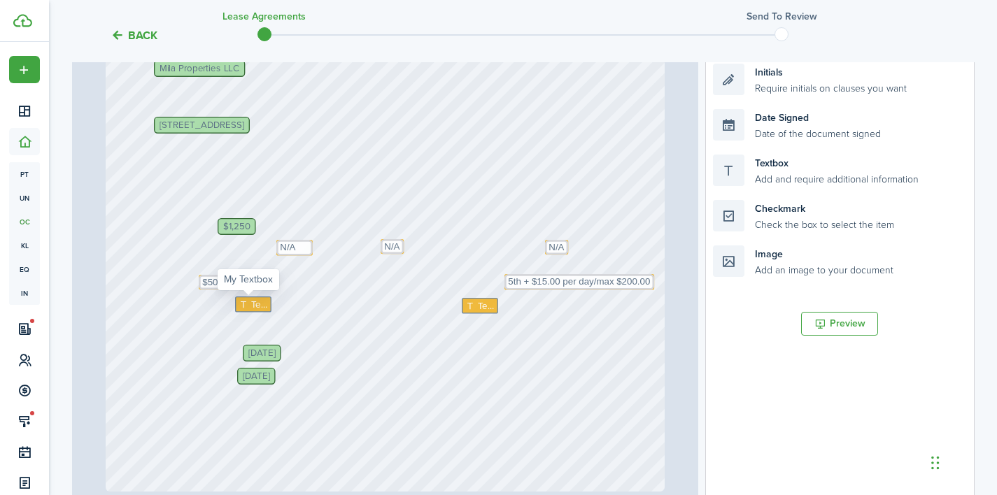
click at [260, 304] on span "Text" at bounding box center [259, 304] width 17 height 14
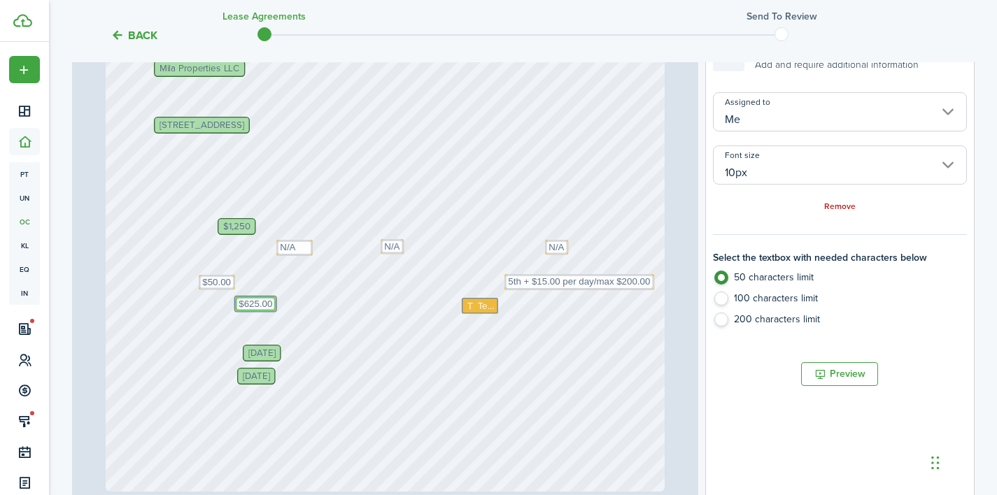
type textarea "$625.00"
click at [390, 351] on div "Text 5th + $15.00 per day/max $200.00 Text N/A [PERSON_NAME], [PERSON_NAME] $1,…" at bounding box center [385, 122] width 559 height 737
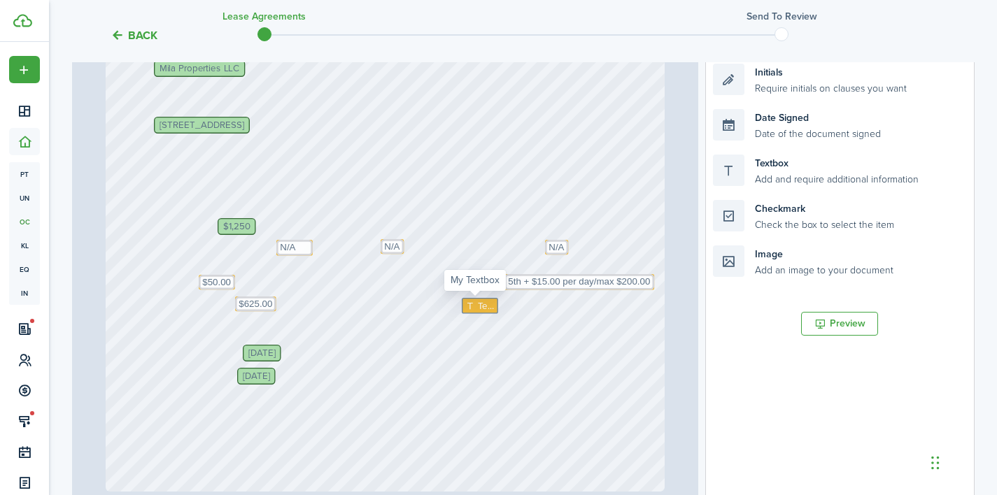
click at [479, 309] on span "Text" at bounding box center [486, 306] width 17 height 14
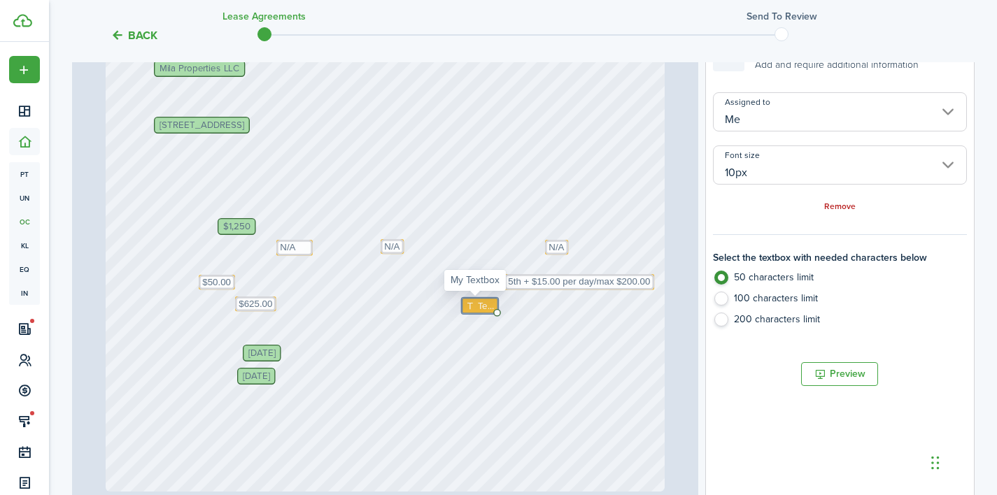
click at [479, 309] on span "Text" at bounding box center [486, 306] width 17 height 14
type textarea "n"
type textarea "N/A"
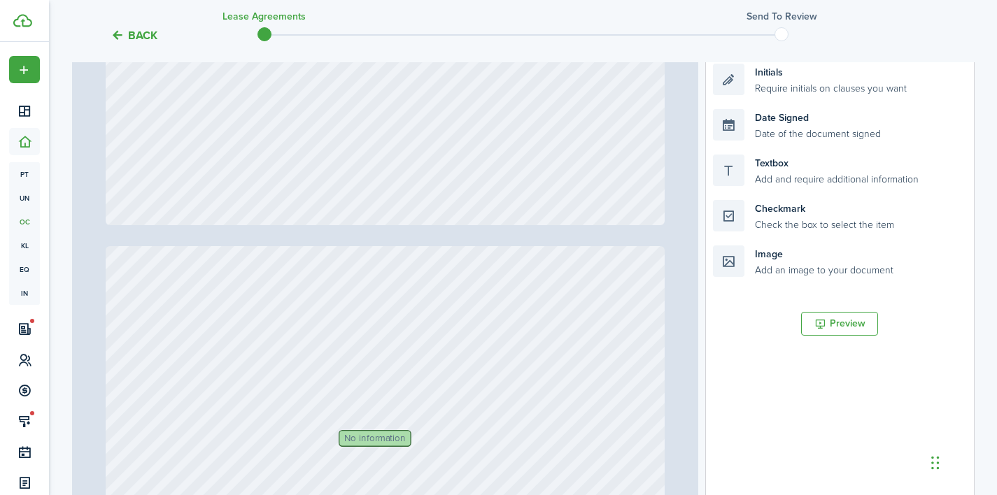
type input "9"
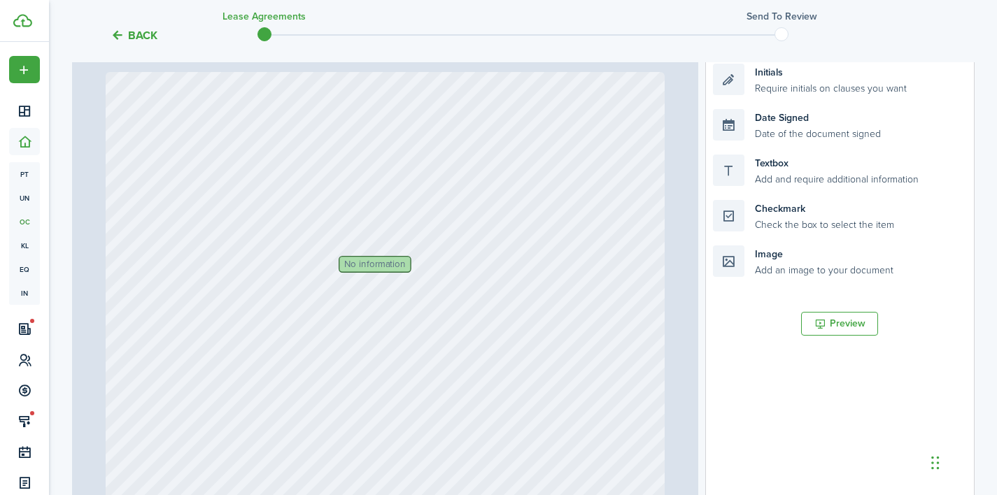
scroll to position [6014, 0]
type textarea "N/A"
click at [351, 257] on span "No information" at bounding box center [375, 259] width 62 height 9
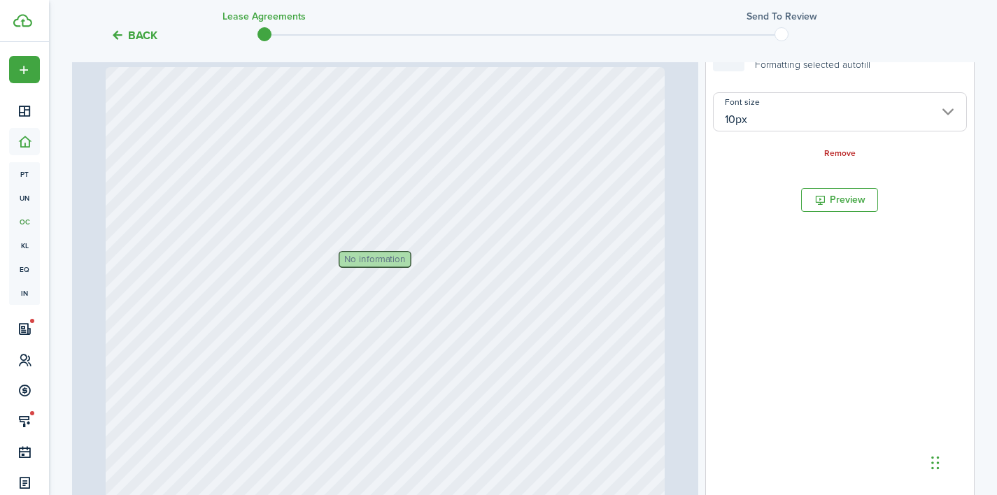
click at [351, 257] on span "No information" at bounding box center [375, 259] width 62 height 9
click at [826, 145] on div "Font size 10px Remove" at bounding box center [839, 126] width 253 height 68
click at [840, 156] on link "Remove" at bounding box center [839, 154] width 31 height 10
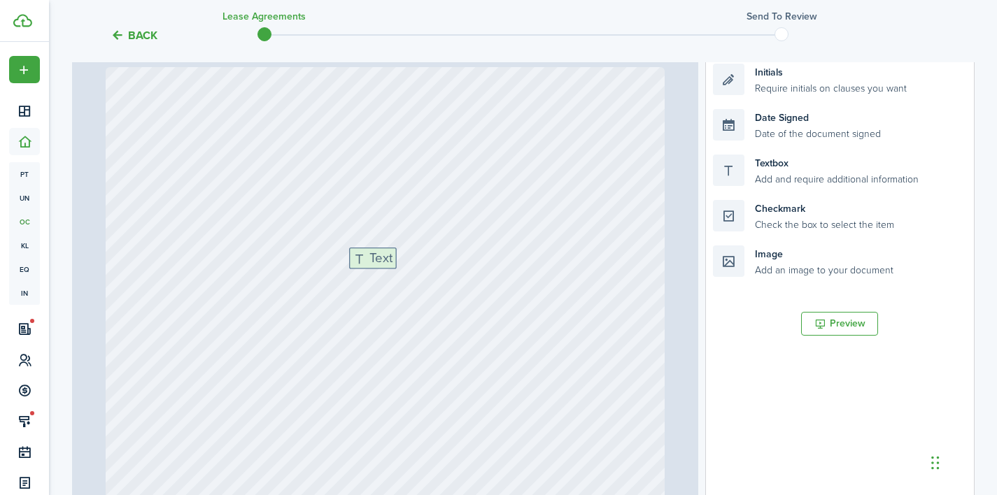
drag, startPoint x: 812, startPoint y: 169, endPoint x: 449, endPoint y: 263, distance: 375.7
click at [449, 263] on div "Page 9 of 13 50% 75% 100% 150% 200% Fit Text 5th + $15.00 per day/max $200.00 T…" at bounding box center [523, 252] width 903 height 581
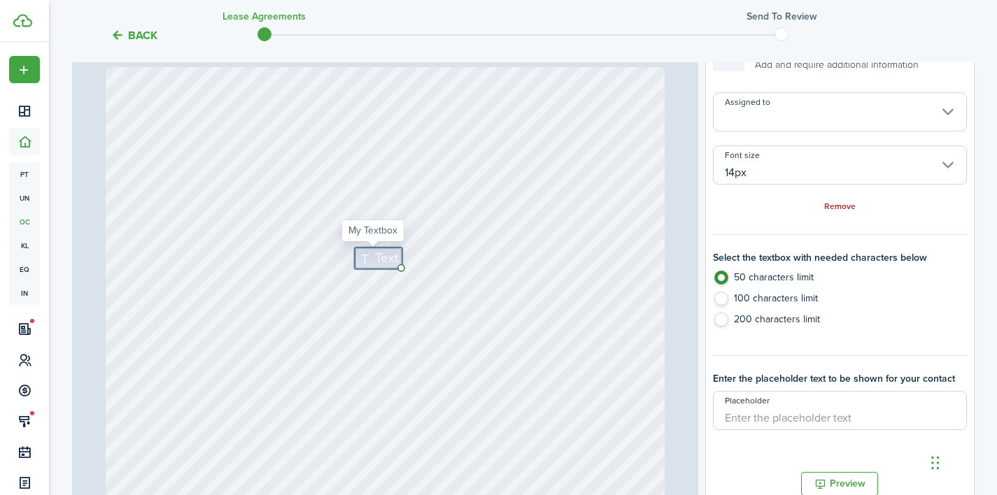
click at [860, 160] on input "14px" at bounding box center [839, 165] width 253 height 39
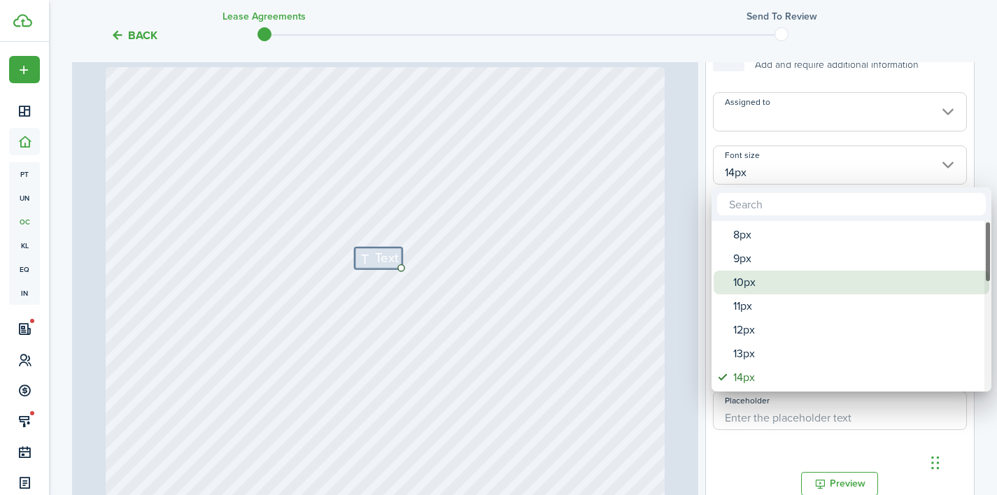
click at [808, 277] on div "10px" at bounding box center [857, 283] width 248 height 24
type input "10px"
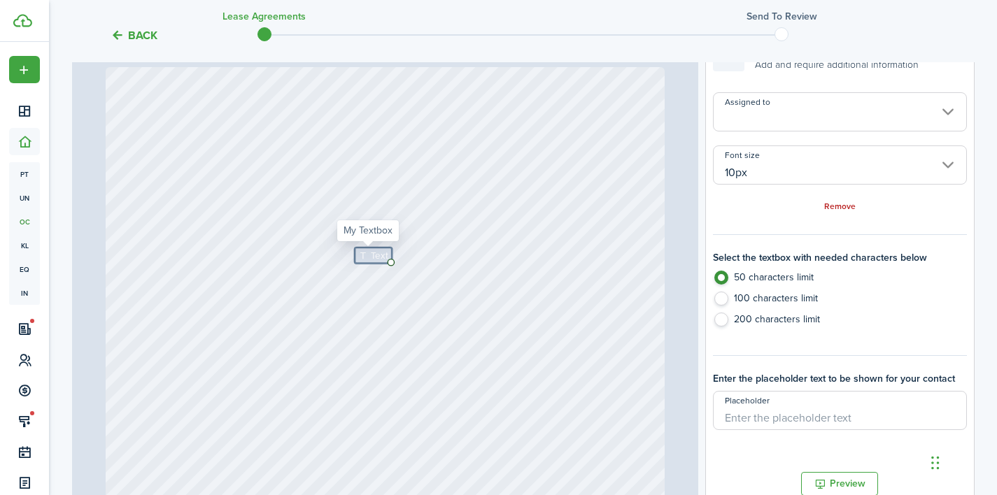
click at [365, 254] on icon at bounding box center [364, 255] width 12 height 9
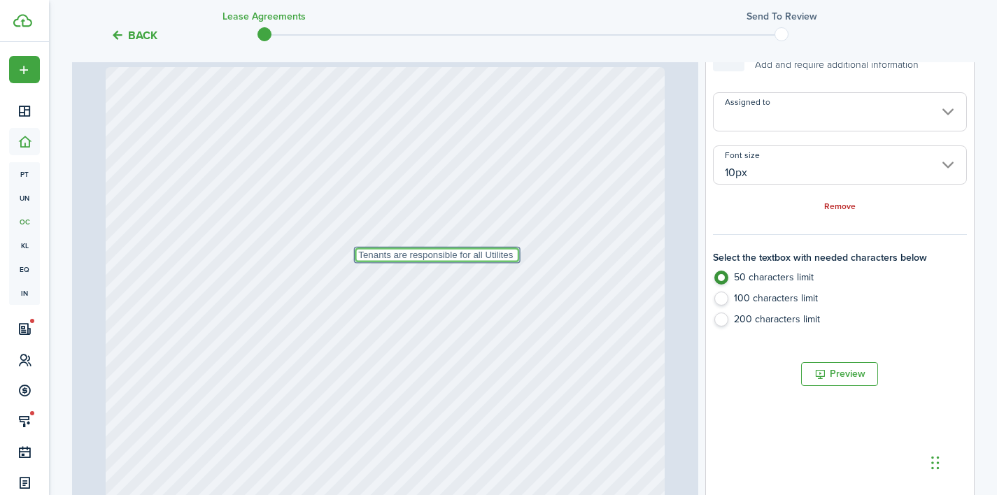
type textarea "Tenants are responsible for all Utilites"
click at [378, 290] on div "Text Tenants are responsible for all Utilites" at bounding box center [385, 435] width 559 height 737
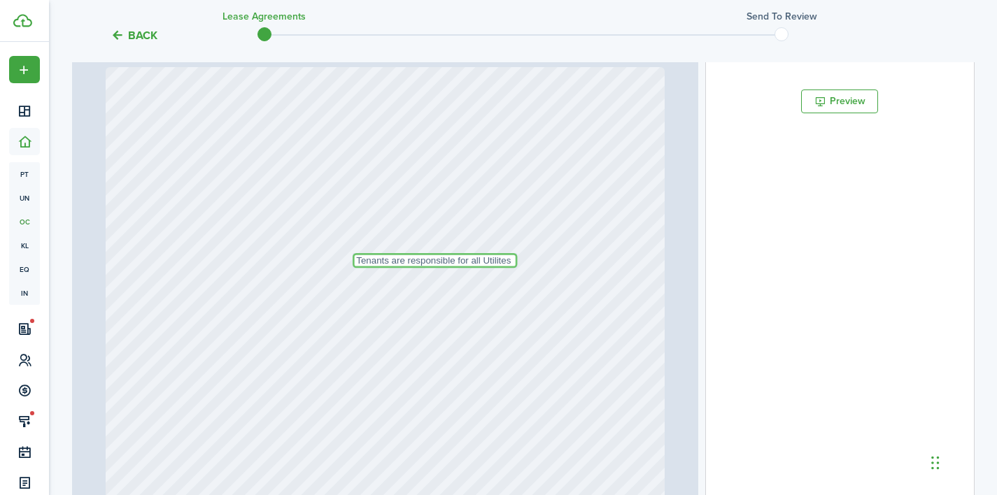
click at [507, 263] on textarea "Tenants are responsible for all Utilites" at bounding box center [435, 260] width 164 height 15
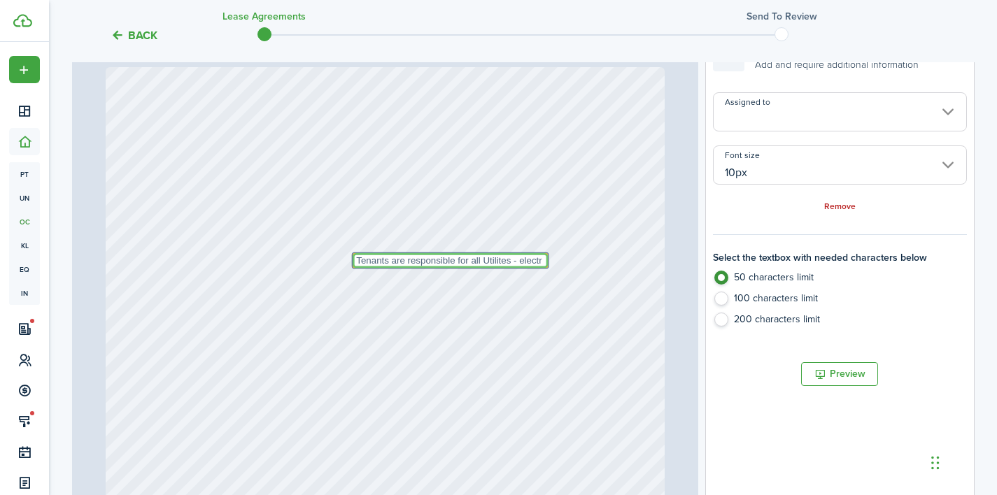
type textarea "Tenants are responsible for all Utilites - electr"
click at [739, 306] on label "100 characters limit" at bounding box center [839, 302] width 253 height 21
radio input "false"
radio input "true"
click at [539, 260] on textarea "Tenants are responsible for all Utilites - electr" at bounding box center [450, 260] width 195 height 15
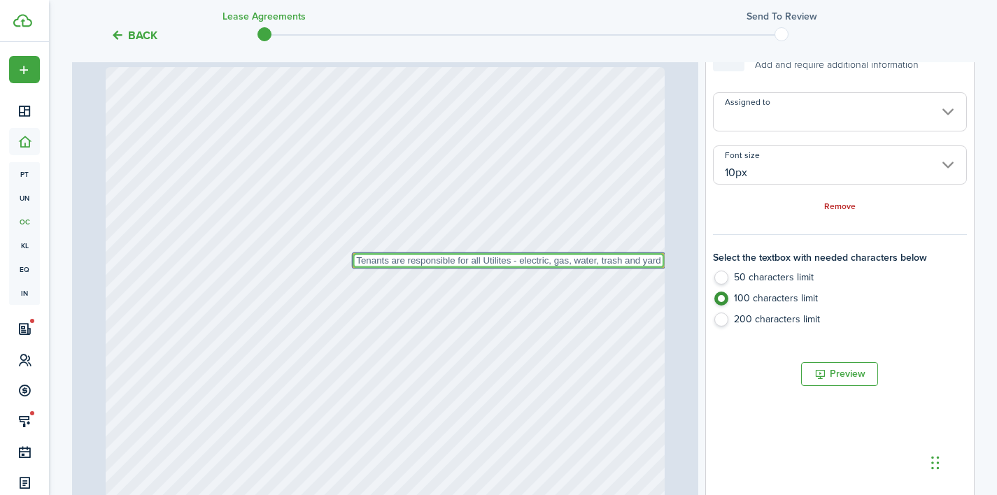
type textarea "Tenants are responsible for all Utilites - electric, gas, water, trash and yard"
click at [537, 285] on div "Text Tenants are responsible for all Utilites - electric, gas, water, trash and…" at bounding box center [385, 435] width 559 height 737
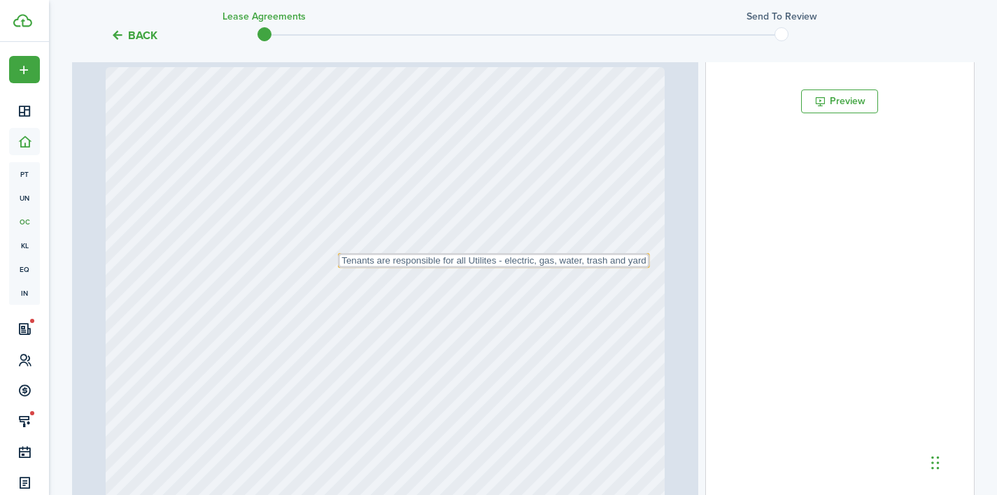
click at [513, 292] on div "Text Tenants are responsible for all Utilites - electric, gas, water, trash and…" at bounding box center [385, 435] width 559 height 737
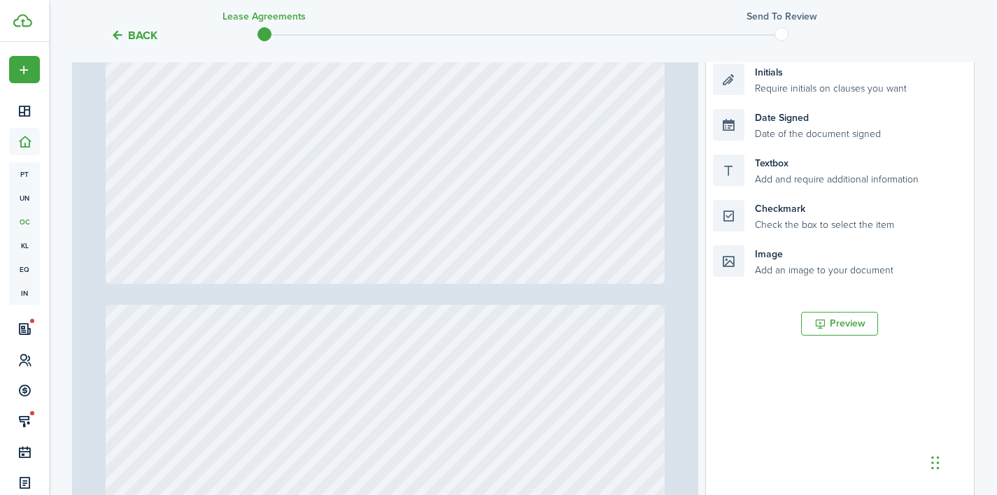
type input "13"
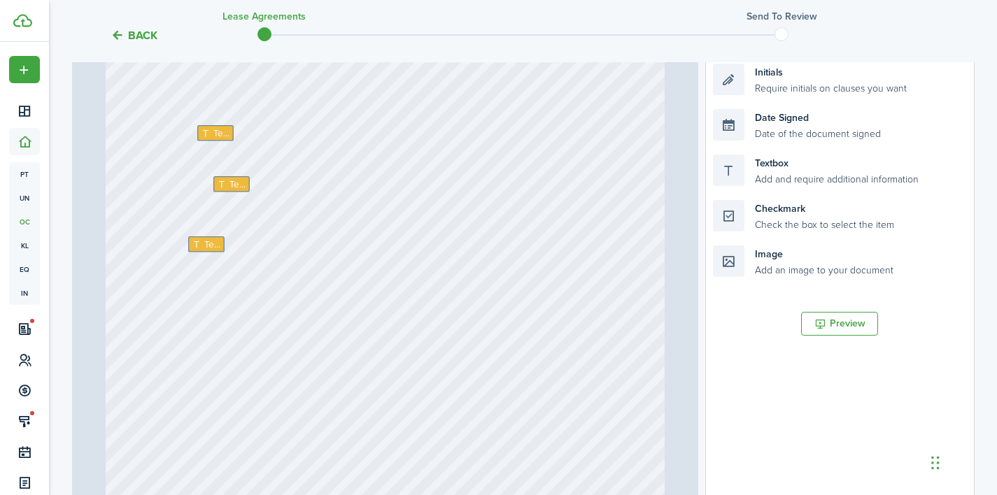
scroll to position [9331, 0]
click at [213, 135] on span "Text" at bounding box center [221, 134] width 17 height 14
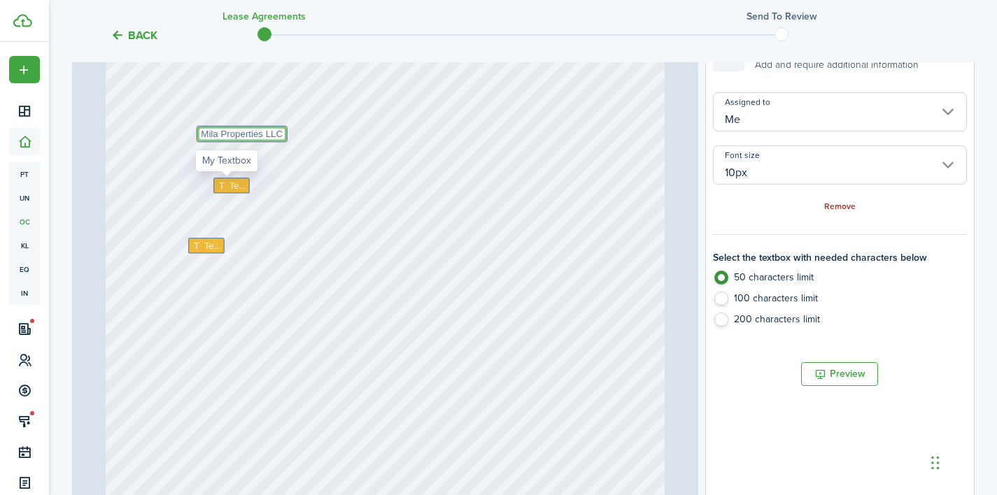
type textarea "Mila Properties LLC"
click at [237, 187] on span "Text" at bounding box center [237, 185] width 17 height 14
type textarea "[PHONE_NUMBER]"
click at [209, 247] on span "Text" at bounding box center [212, 246] width 17 height 14
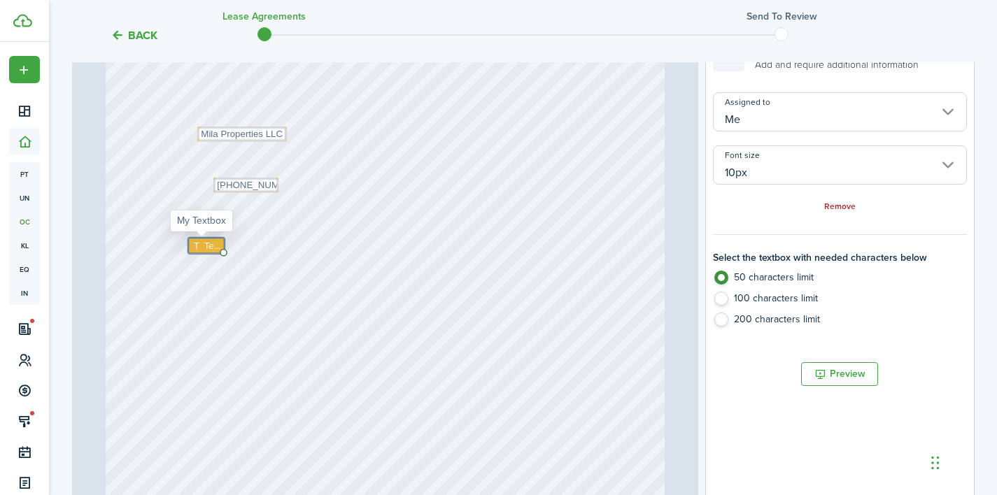
click at [209, 247] on span "Text" at bounding box center [212, 246] width 17 height 14
paste textarea "PO BOX 75195, Wichita ks 67275"
click at [188, 241] on textarea "PO BOX 75195, Wichita ks 67275" at bounding box center [262, 246] width 148 height 16
type textarea "Mila Properties LLC:[STREET_ADDRESS]"
click at [258, 344] on div "Text Mila Properties LLC Text Mila Properties LLC:[STREET_ADDRESS] Text [PHONE_…" at bounding box center [385, 150] width 559 height 737
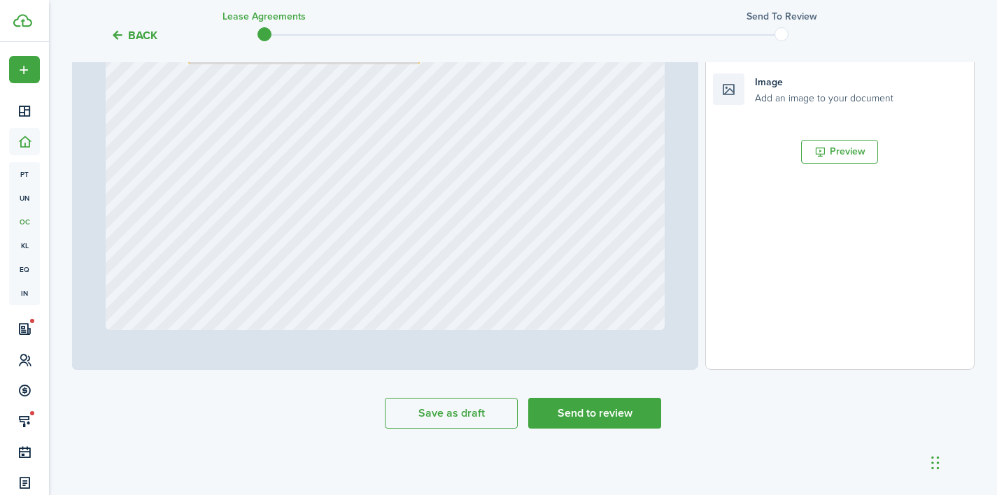
scroll to position [483, 0]
type input "1"
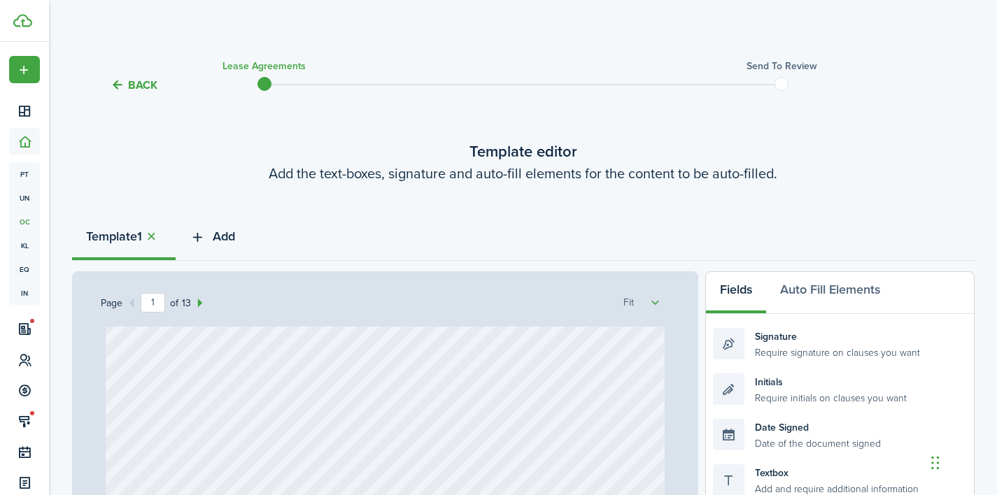
scroll to position [0, 0]
click at [235, 235] on span "Add" at bounding box center [224, 236] width 22 height 19
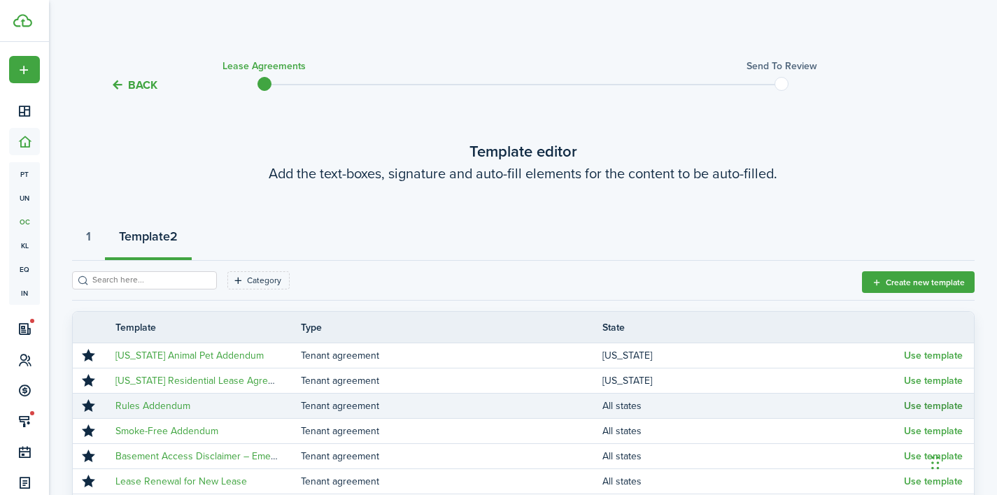
click at [916, 408] on button "Use template" at bounding box center [933, 406] width 59 height 11
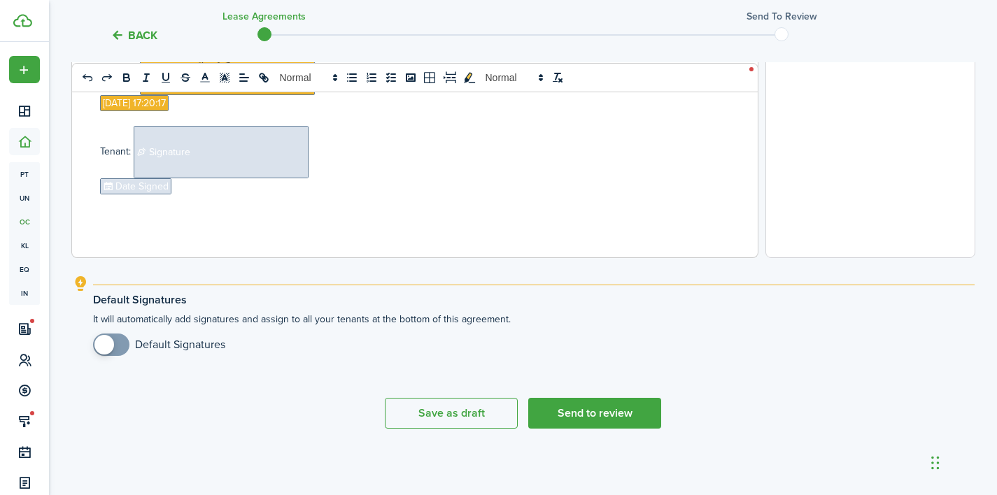
scroll to position [593, 0]
checkbox input "true"
click at [108, 347] on span at bounding box center [104, 345] width 20 height 20
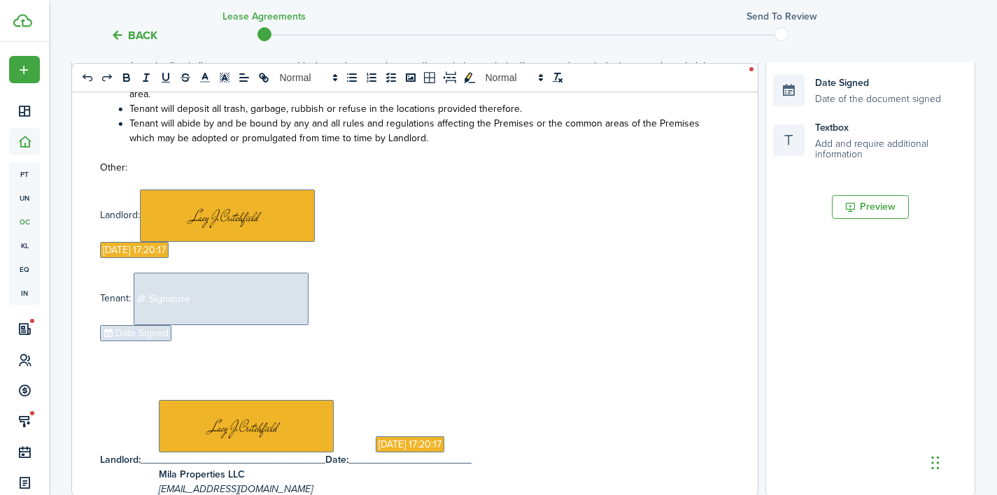
scroll to position [172, 0]
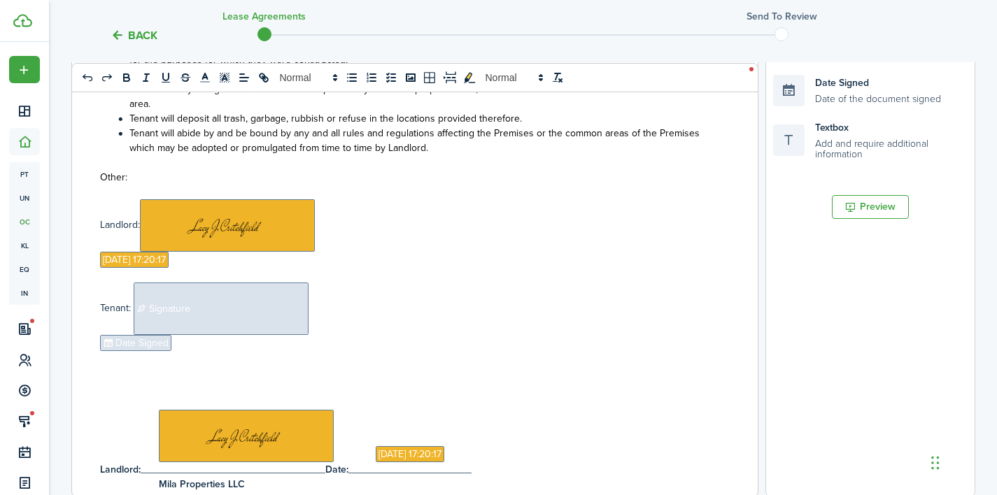
select select "fit"
click at [284, 312] on span "Signature" at bounding box center [221, 309] width 175 height 52
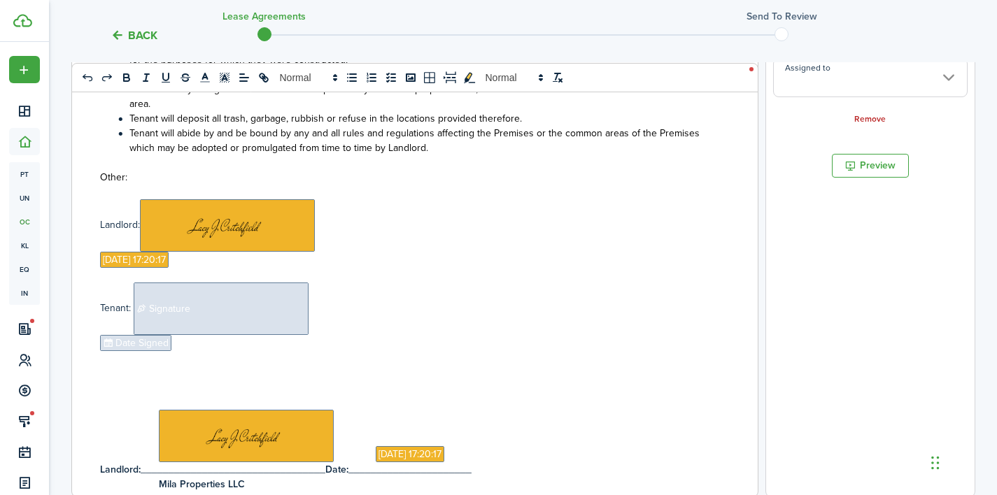
click at [211, 319] on span "Signature" at bounding box center [221, 309] width 175 height 52
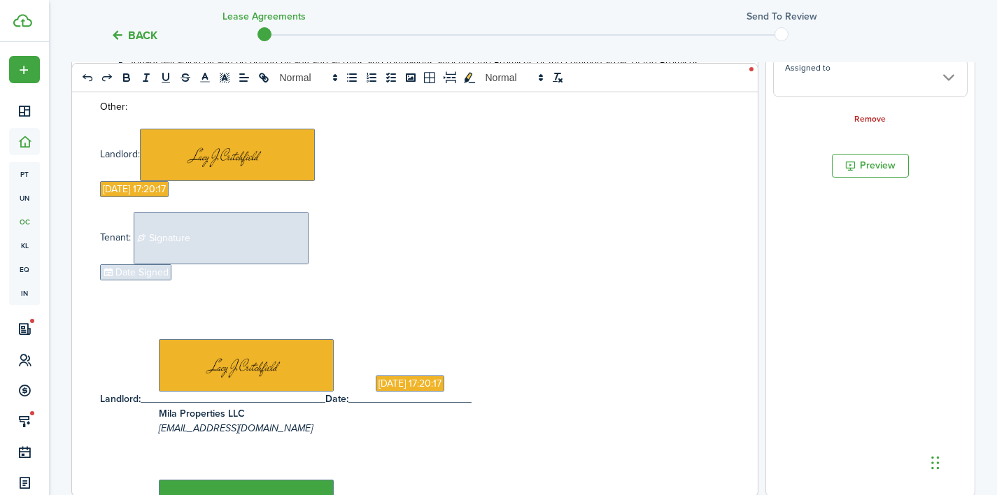
scroll to position [71, 0]
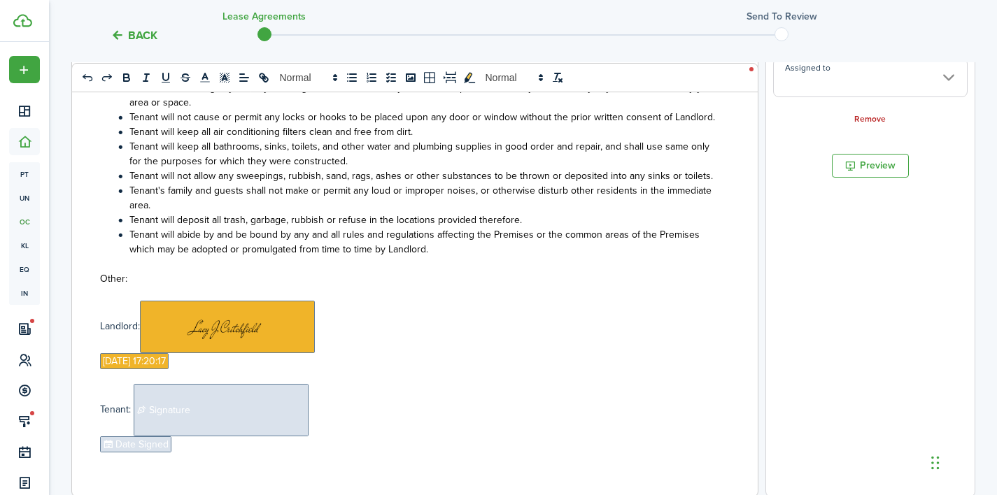
click at [241, 389] on span "Signature" at bounding box center [221, 410] width 175 height 52
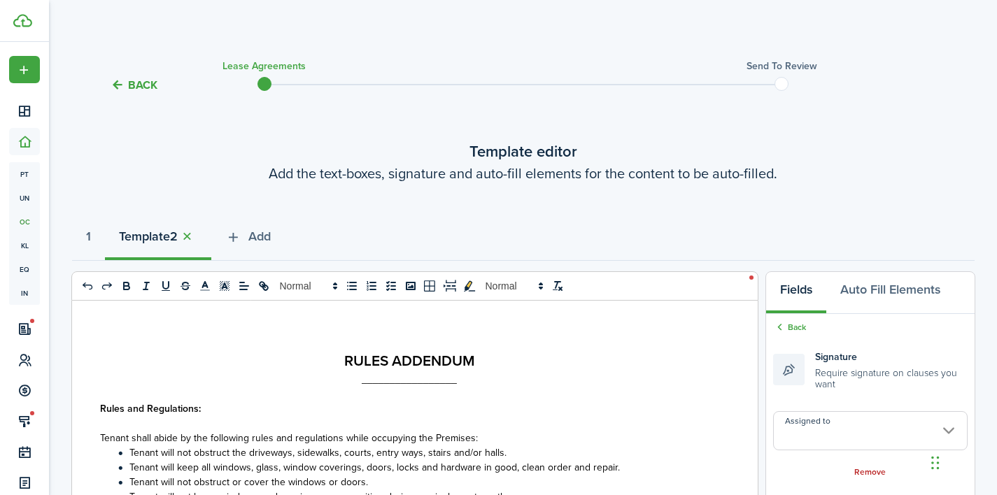
scroll to position [0, 0]
click at [266, 237] on span "Add" at bounding box center [259, 236] width 22 height 19
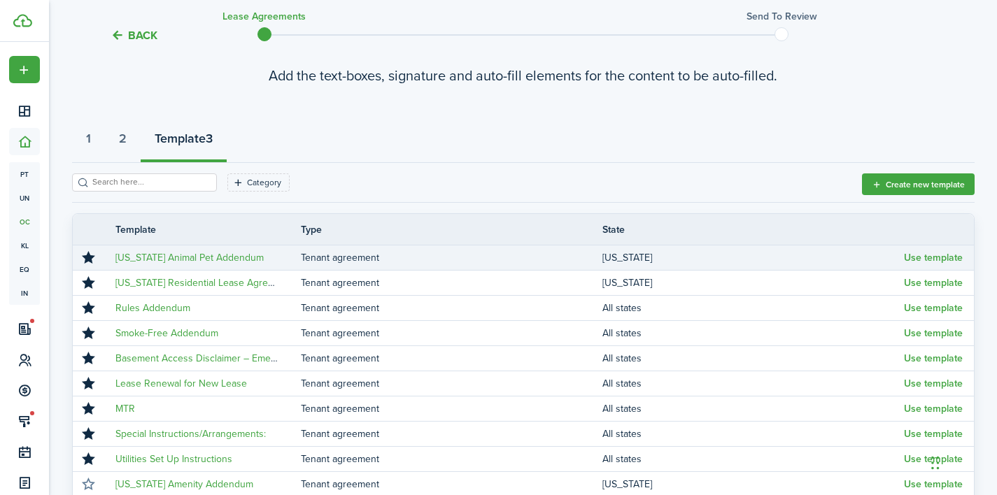
scroll to position [100, 0]
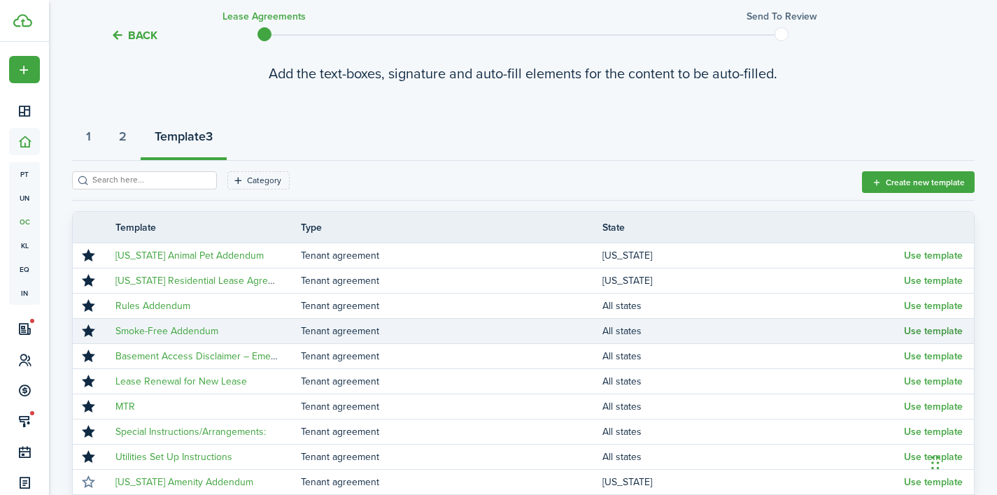
click at [910, 330] on button "Use template" at bounding box center [933, 331] width 59 height 11
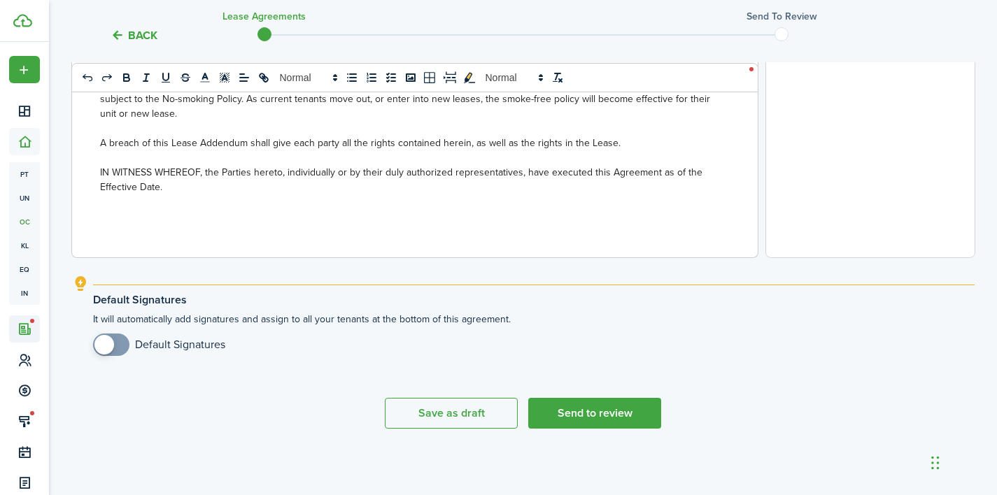
scroll to position [593, 0]
checkbox input "true"
click at [106, 340] on span at bounding box center [104, 345] width 20 height 20
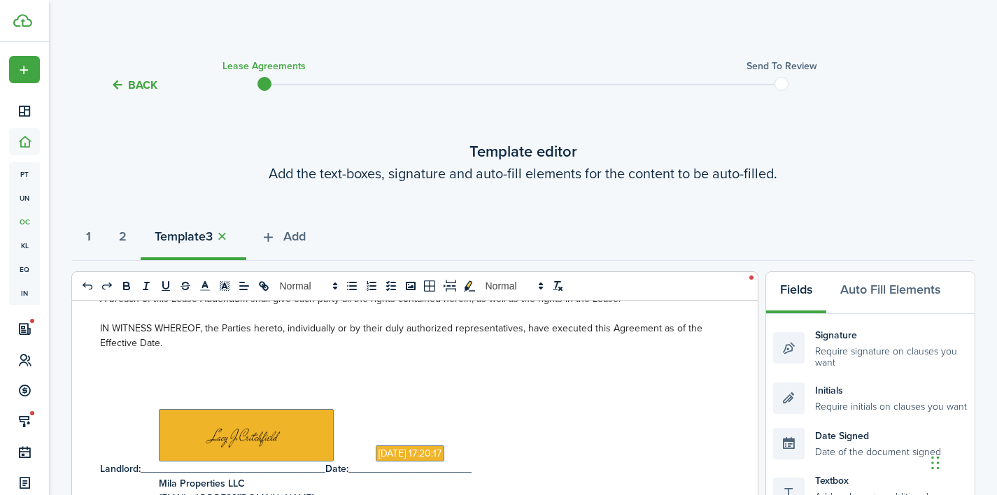
scroll to position [0, 0]
click at [294, 241] on span "Add" at bounding box center [294, 236] width 22 height 19
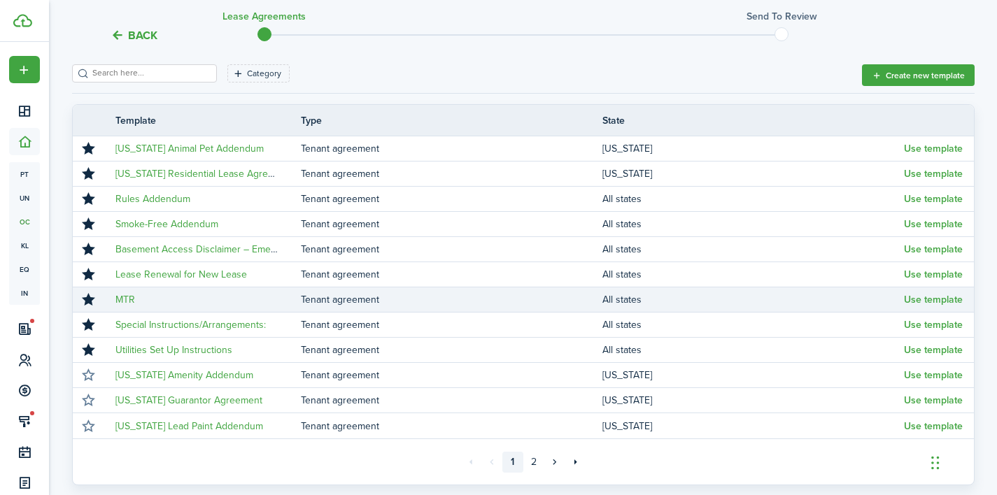
scroll to position [210, 0]
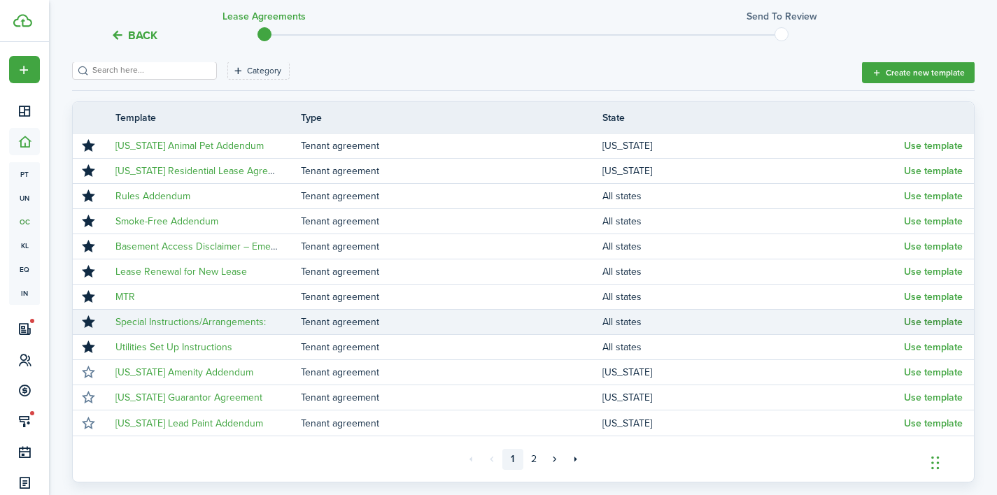
click at [918, 322] on button "Use template" at bounding box center [933, 322] width 59 height 11
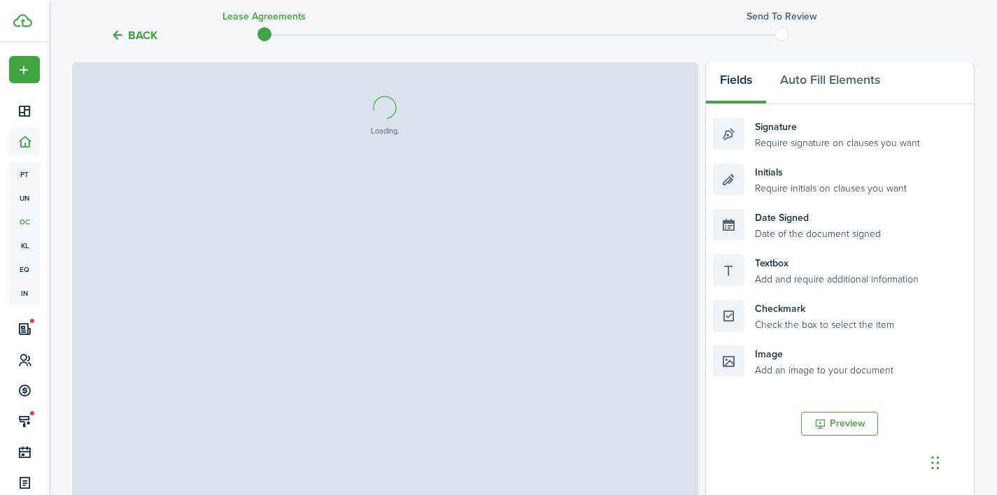
select select "fit"
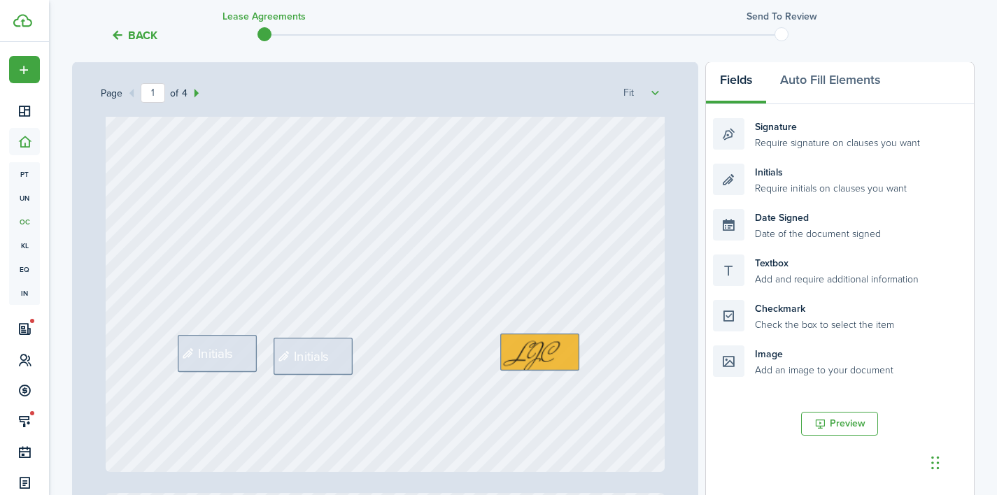
scroll to position [424, 0]
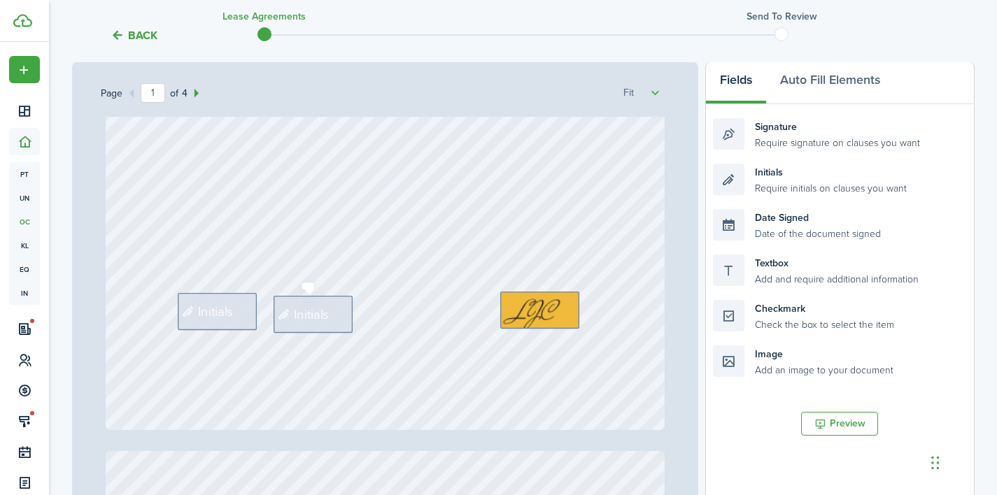
click at [210, 325] on div "Initials" at bounding box center [217, 311] width 79 height 37
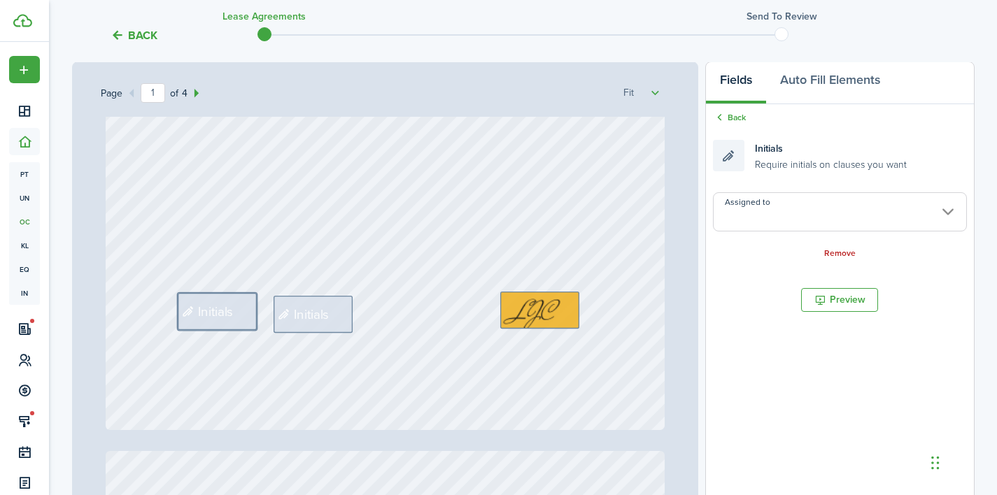
click at [868, 209] on input "Assigned to" at bounding box center [839, 211] width 253 height 39
select select "fit"
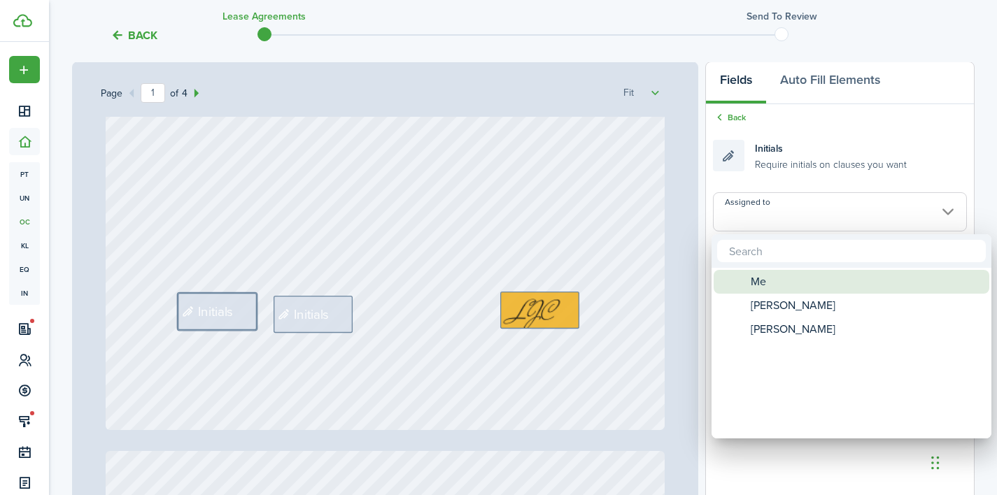
click at [845, 302] on div "[PERSON_NAME]" at bounding box center [857, 306] width 248 height 24
type input "[PERSON_NAME]"
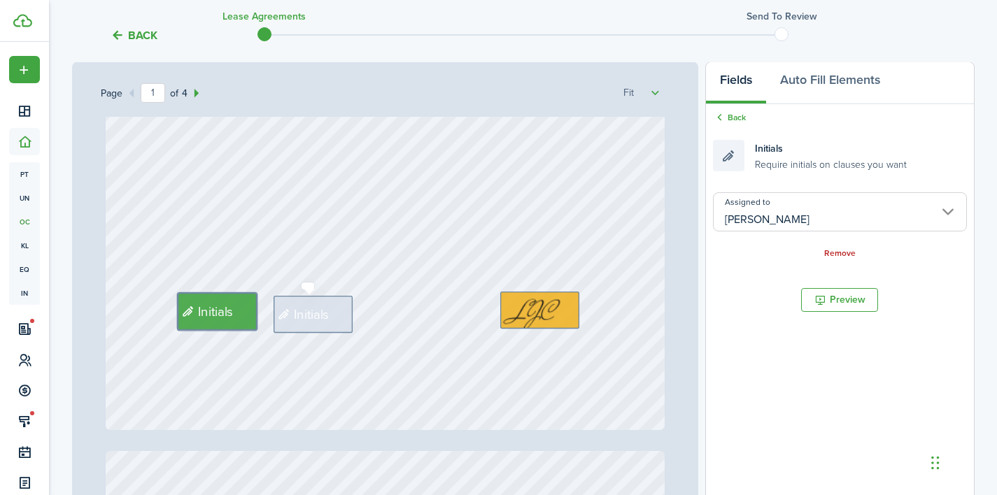
click at [304, 320] on span "Initials" at bounding box center [312, 315] width 36 height 20
click at [795, 218] on input "Assigned to" at bounding box center [839, 211] width 253 height 39
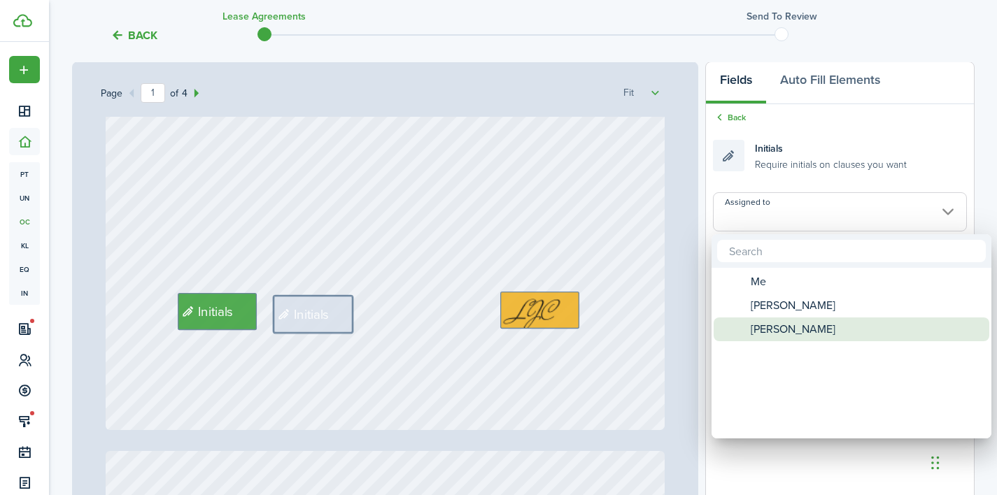
click at [797, 330] on span "[PERSON_NAME]" at bounding box center [793, 330] width 85 height 24
type input "[PERSON_NAME]"
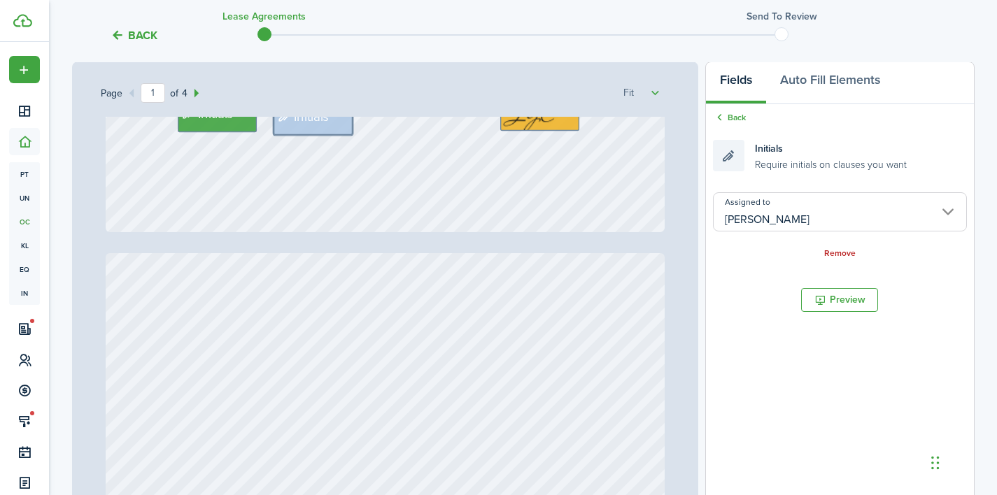
type input "2"
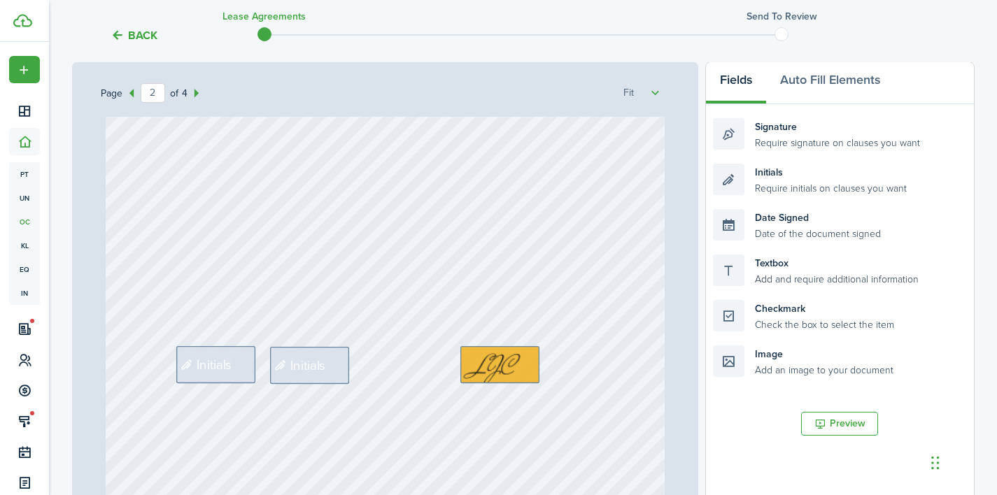
scroll to position [1001, 0]
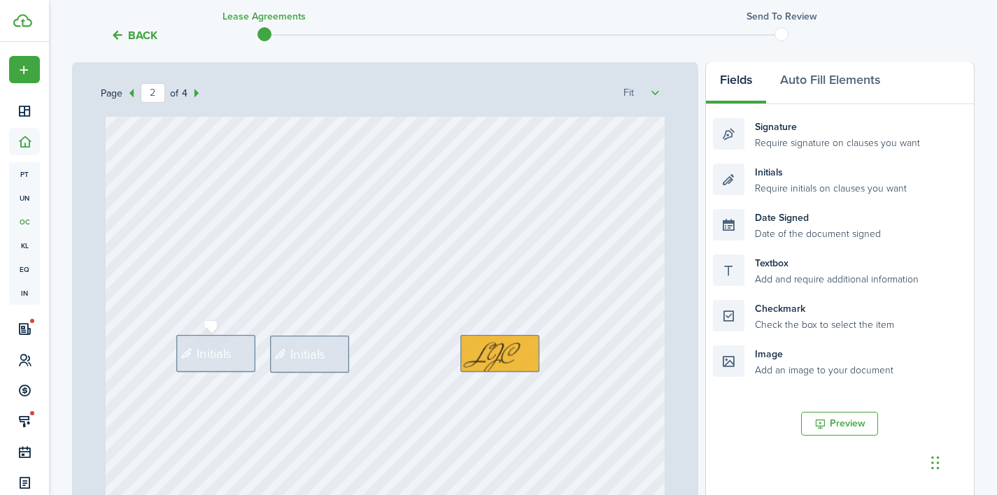
click at [185, 346] on span "Initials" at bounding box center [205, 354] width 57 height 20
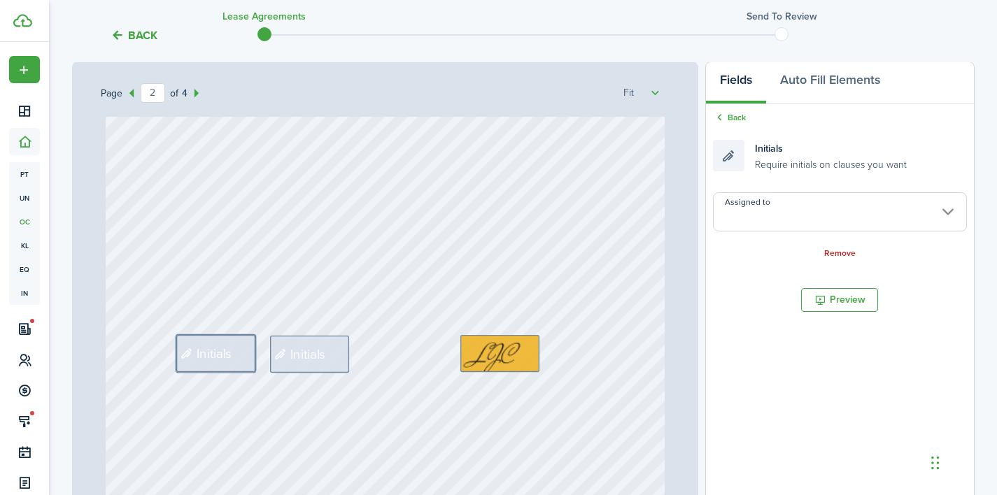
click at [800, 216] on input "Assigned to" at bounding box center [839, 211] width 253 height 39
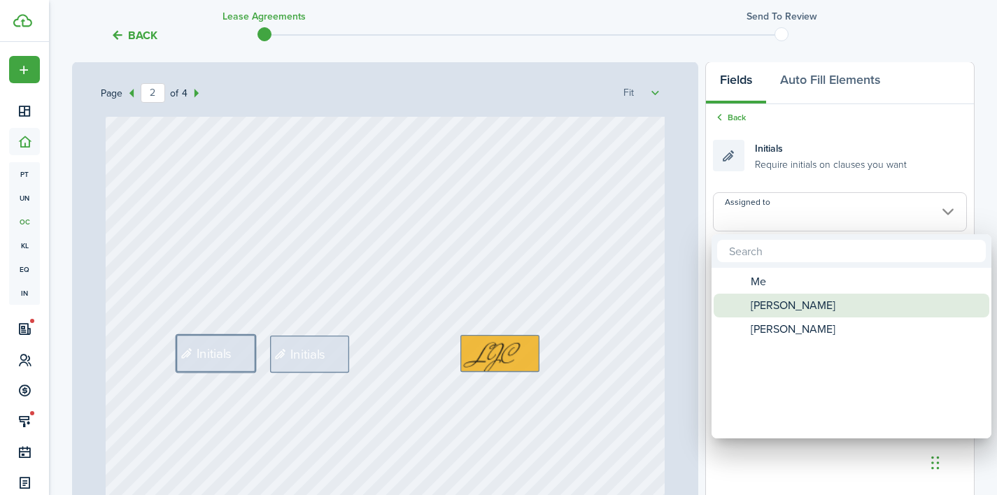
click at [786, 298] on span "[PERSON_NAME]" at bounding box center [793, 306] width 85 height 24
type input "[PERSON_NAME]"
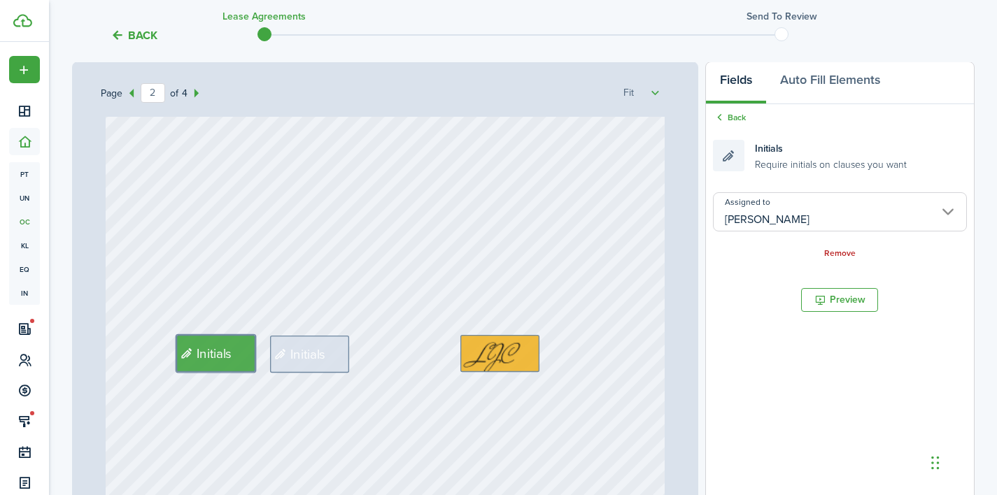
click at [320, 348] on span "Initials" at bounding box center [308, 355] width 36 height 20
click at [807, 197] on input "Assigned to" at bounding box center [839, 211] width 253 height 39
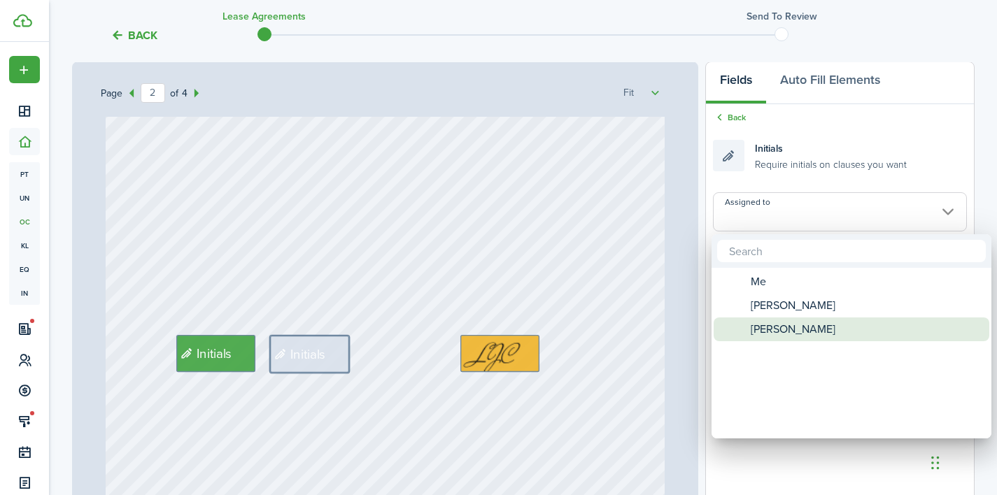
click at [796, 333] on span "[PERSON_NAME]" at bounding box center [793, 330] width 85 height 24
type input "[PERSON_NAME]"
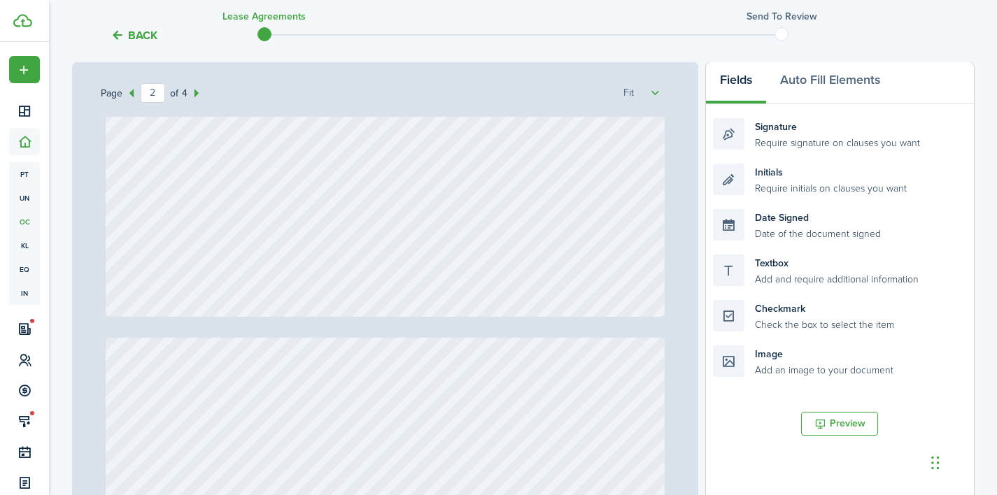
type input "3"
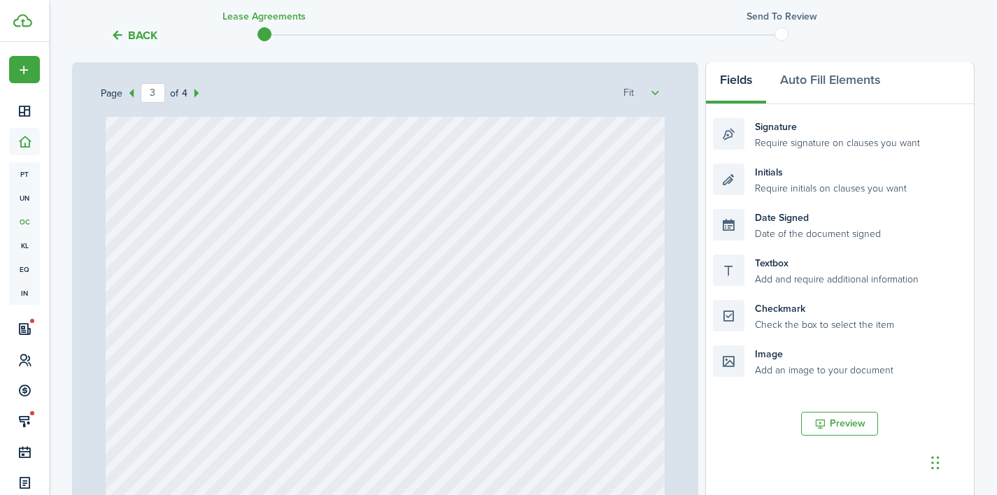
scroll to position [2106, 0]
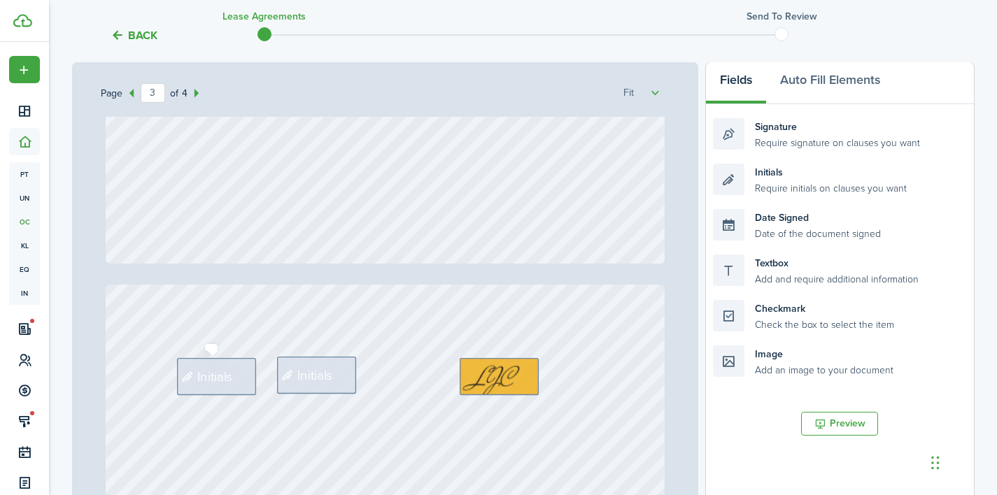
click at [232, 371] on div "Initials" at bounding box center [216, 376] width 79 height 37
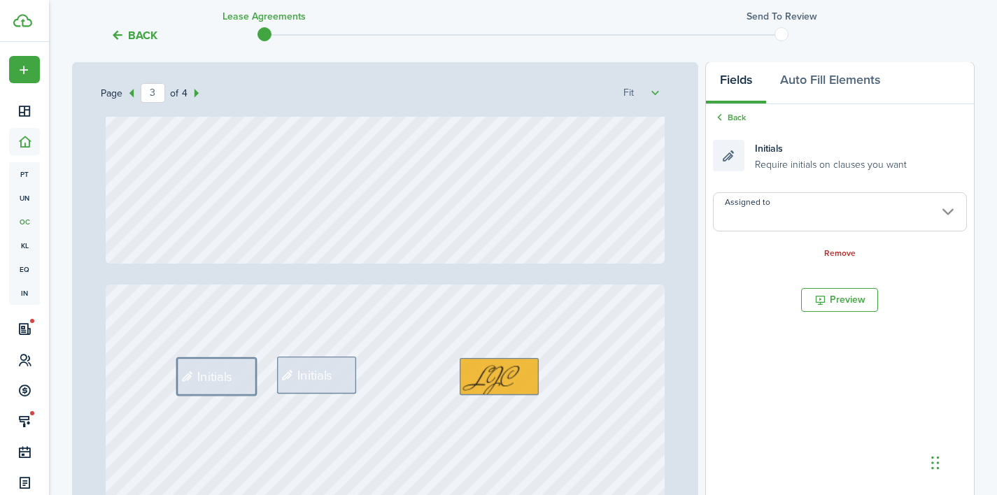
click at [793, 218] on input "Assigned to" at bounding box center [839, 211] width 253 height 39
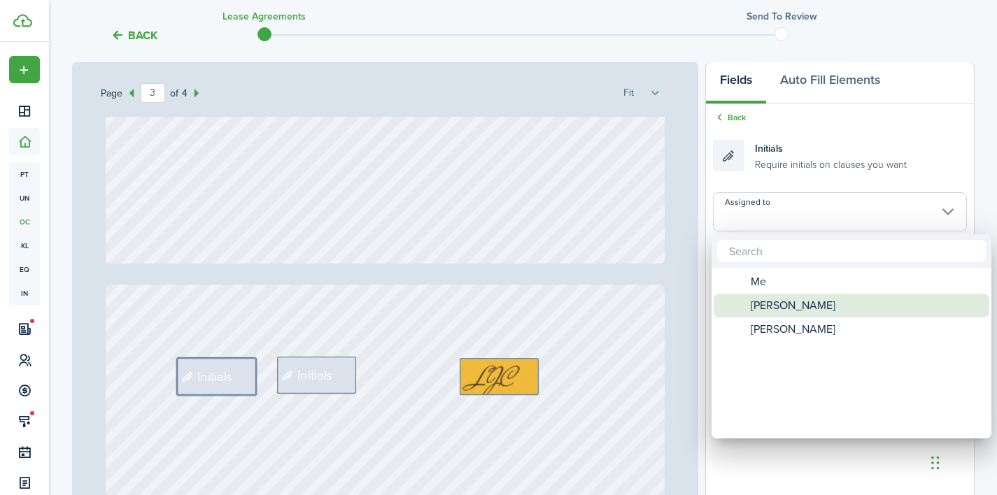
click at [777, 306] on span "[PERSON_NAME]" at bounding box center [793, 306] width 85 height 24
type input "[PERSON_NAME]"
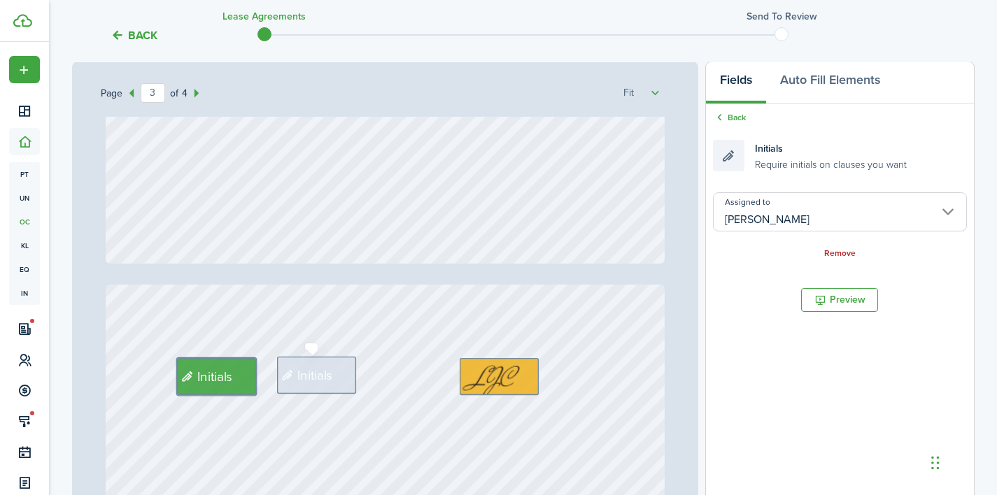
click at [278, 375] on span "Initials" at bounding box center [306, 375] width 57 height 20
click at [775, 218] on input "Assigned to" at bounding box center [839, 211] width 253 height 39
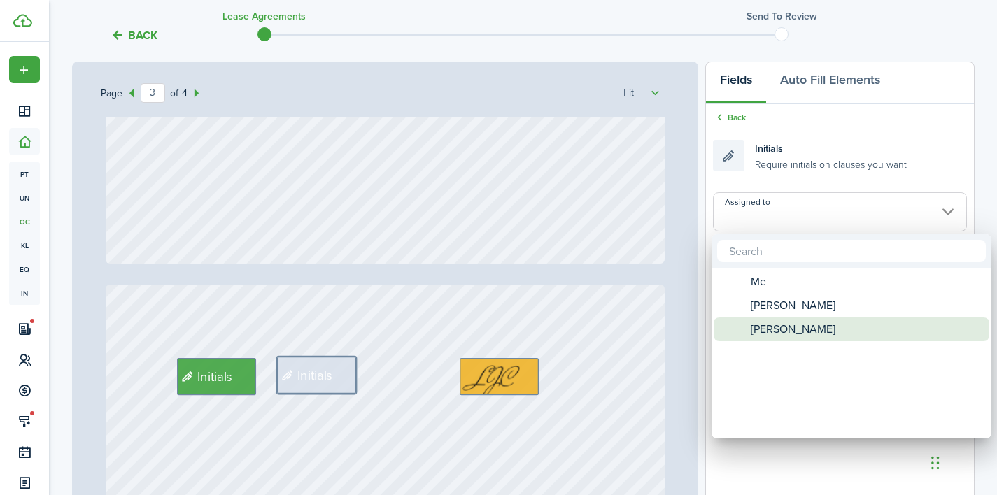
click at [775, 330] on span "[PERSON_NAME]" at bounding box center [793, 330] width 85 height 24
type input "[PERSON_NAME]"
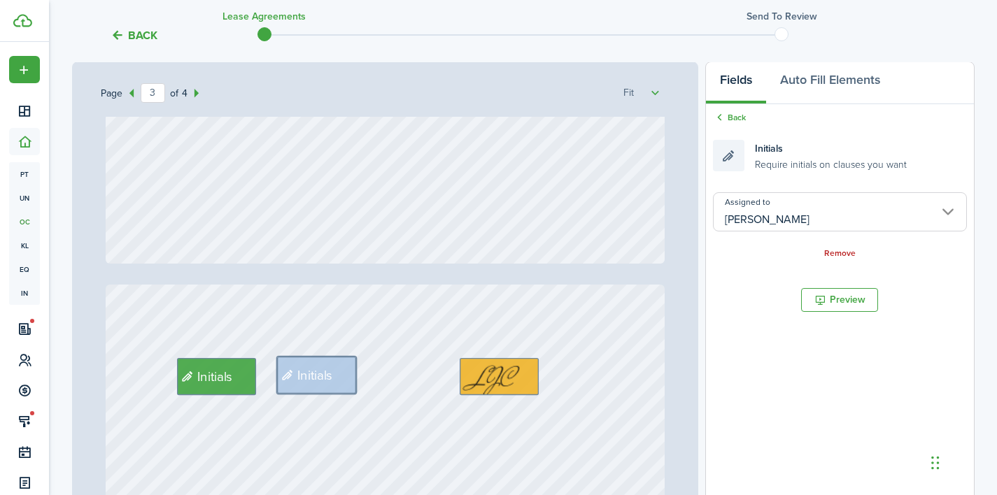
type input "4"
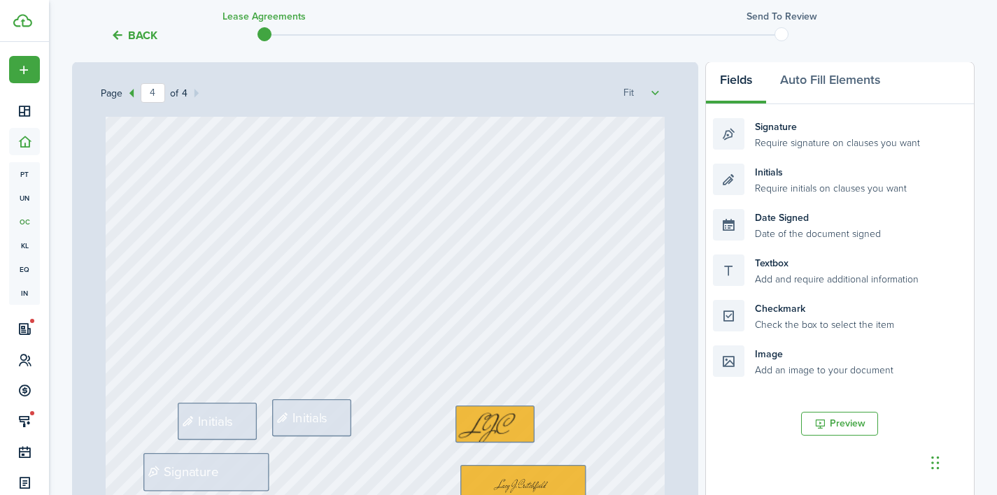
scroll to position [2525, 0]
click at [223, 415] on span "Initials" at bounding box center [216, 422] width 36 height 20
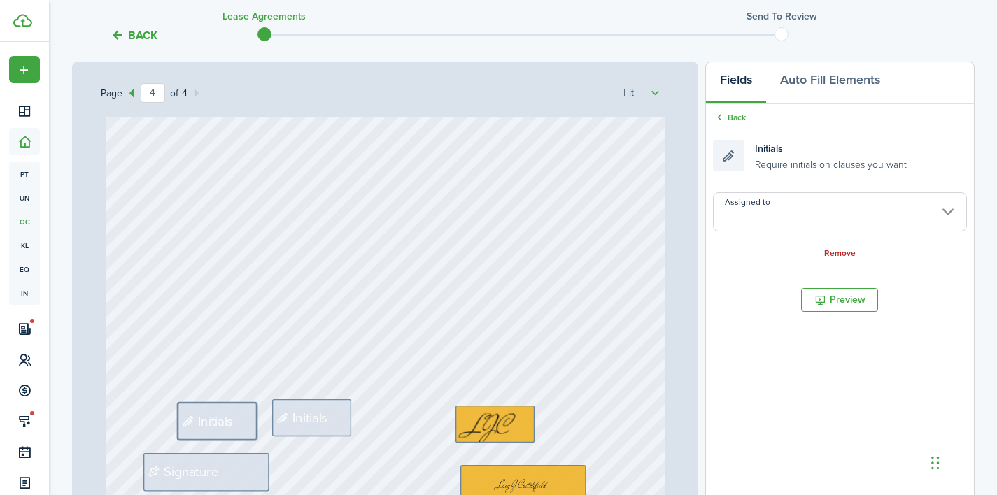
click at [756, 219] on input "Assigned to" at bounding box center [839, 211] width 253 height 39
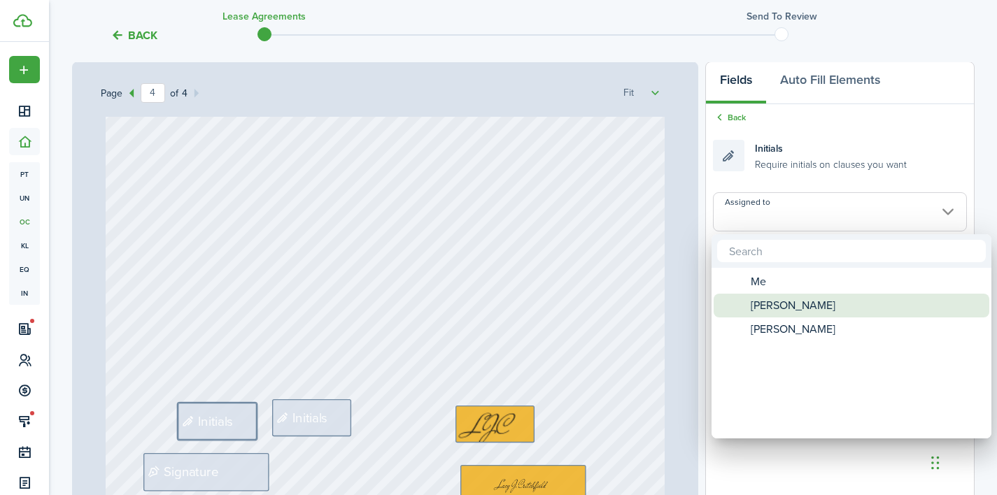
click at [767, 306] on span "[PERSON_NAME]" at bounding box center [793, 306] width 85 height 24
type input "[PERSON_NAME]"
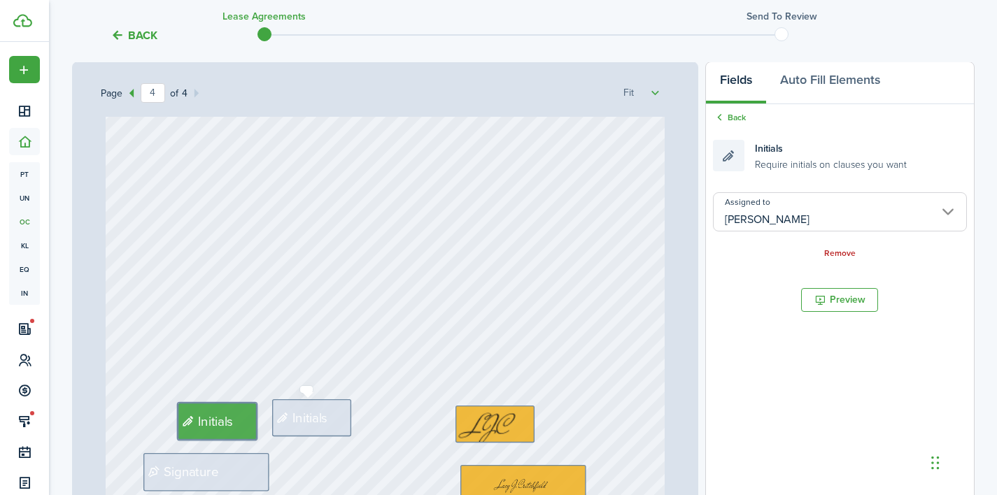
click at [323, 416] on span "Initials" at bounding box center [310, 419] width 36 height 20
click at [764, 225] on input "Assigned to" at bounding box center [839, 211] width 253 height 39
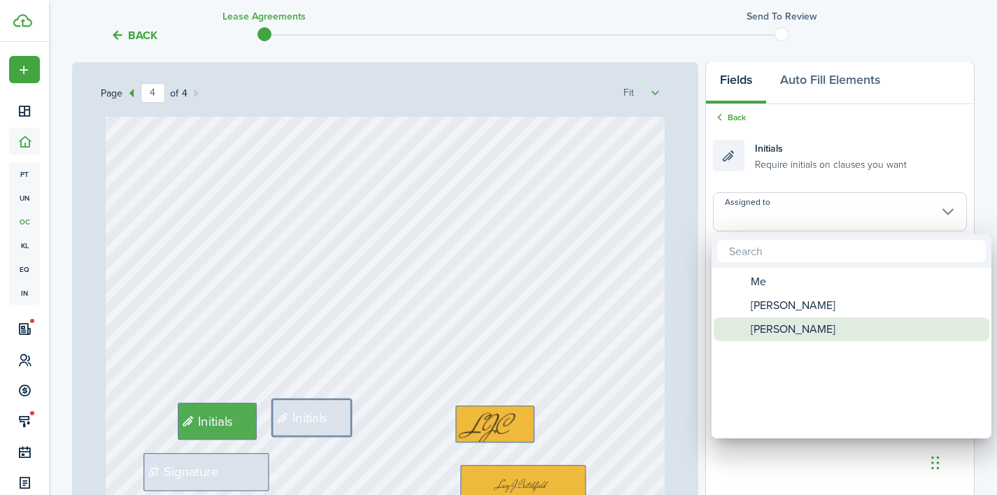
click at [780, 328] on span "[PERSON_NAME]" at bounding box center [793, 330] width 85 height 24
type input "[PERSON_NAME]"
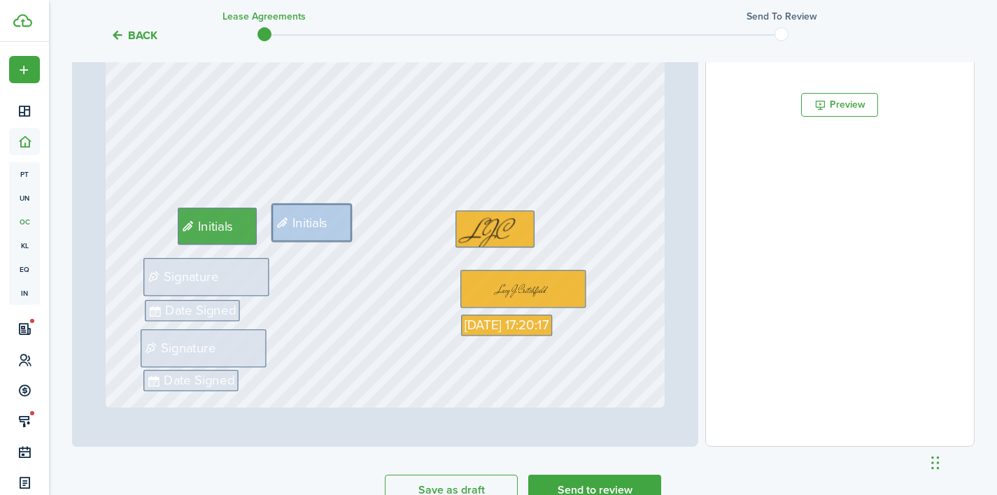
scroll to position [414, 0]
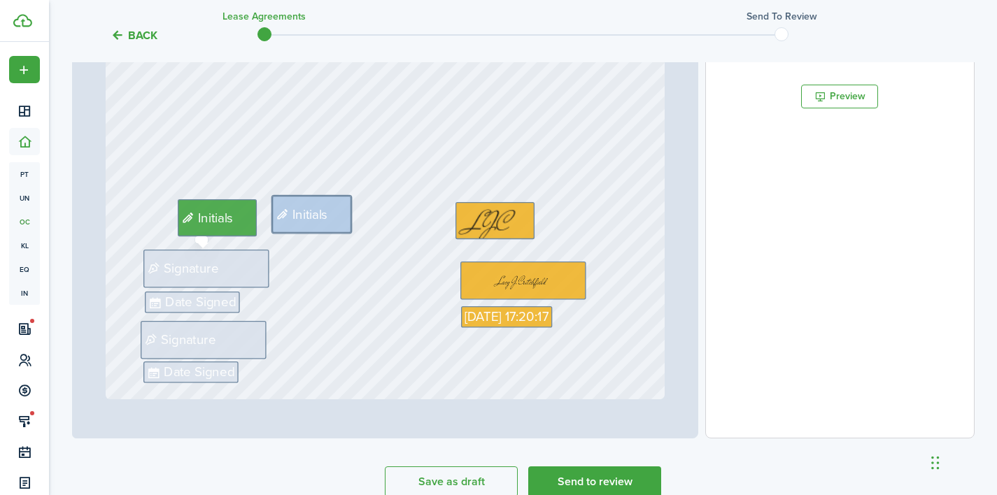
click at [230, 266] on div "Signature" at bounding box center [206, 269] width 126 height 38
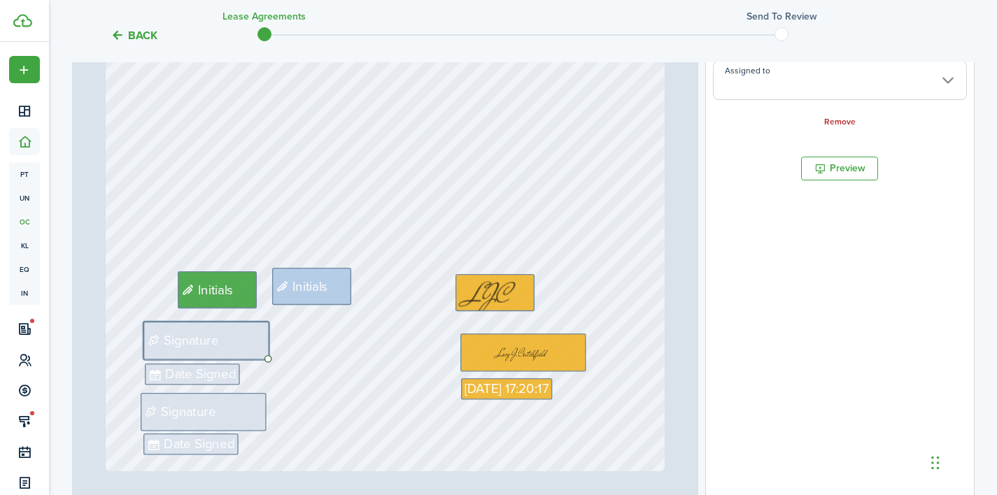
scroll to position [332, 0]
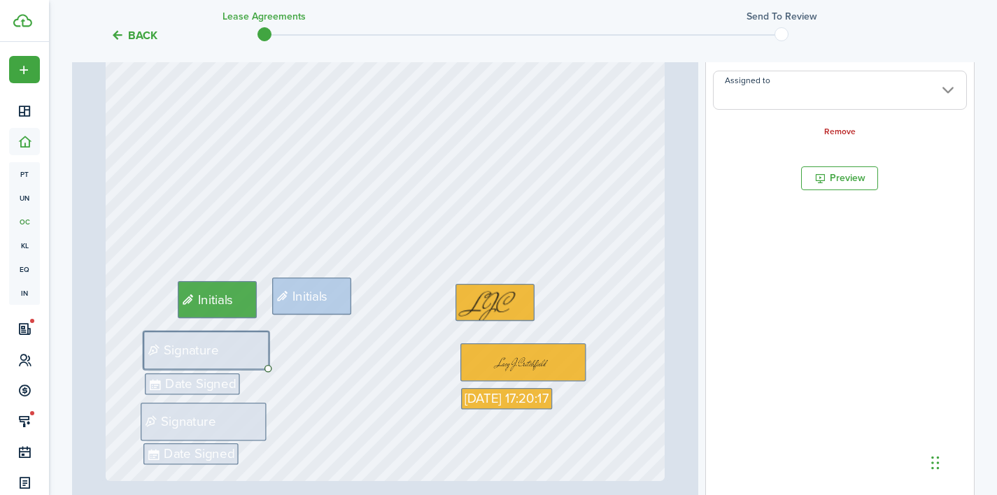
click at [793, 98] on input "Assigned to" at bounding box center [839, 90] width 253 height 39
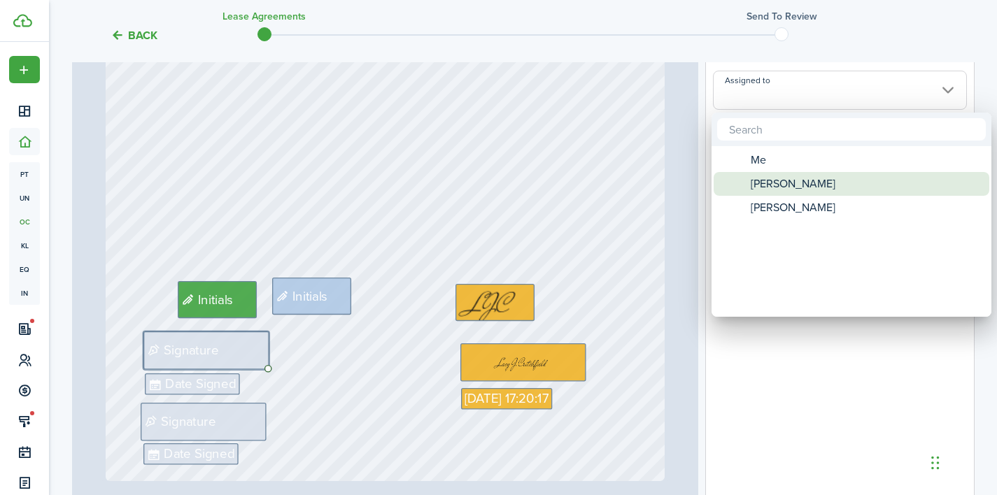
click at [792, 179] on span "[PERSON_NAME]" at bounding box center [793, 184] width 85 height 24
type input "[PERSON_NAME]"
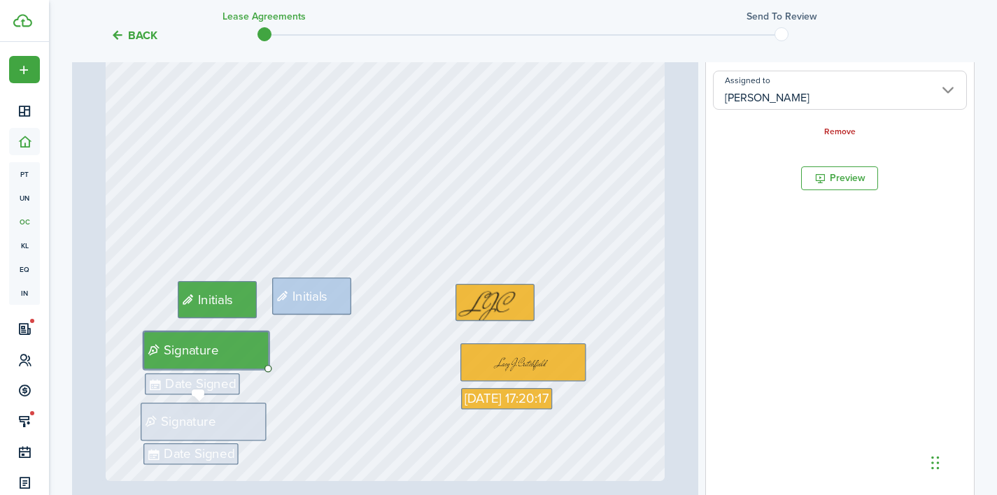
click at [250, 417] on div "Signature" at bounding box center [204, 422] width 126 height 38
click at [803, 92] on input "Assigned to" at bounding box center [839, 90] width 253 height 39
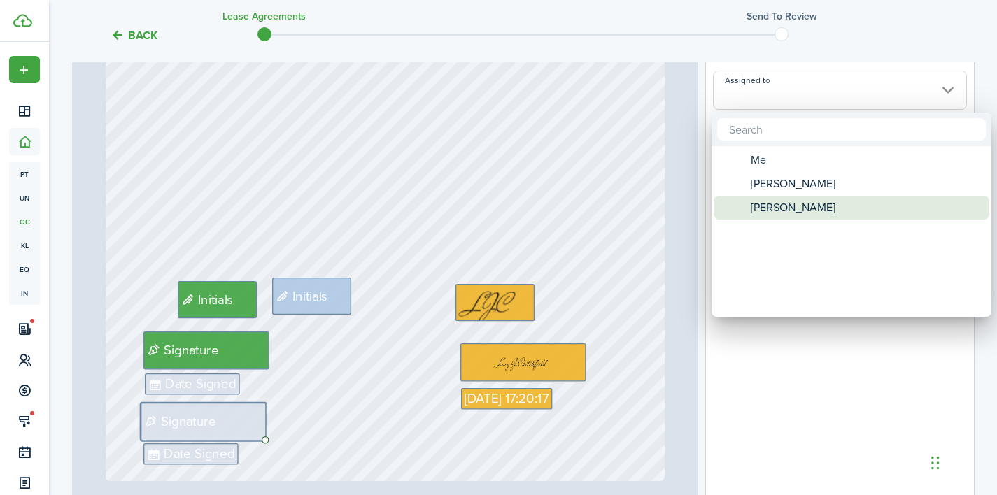
click at [793, 208] on span "[PERSON_NAME]" at bounding box center [793, 208] width 85 height 24
type input "[PERSON_NAME]"
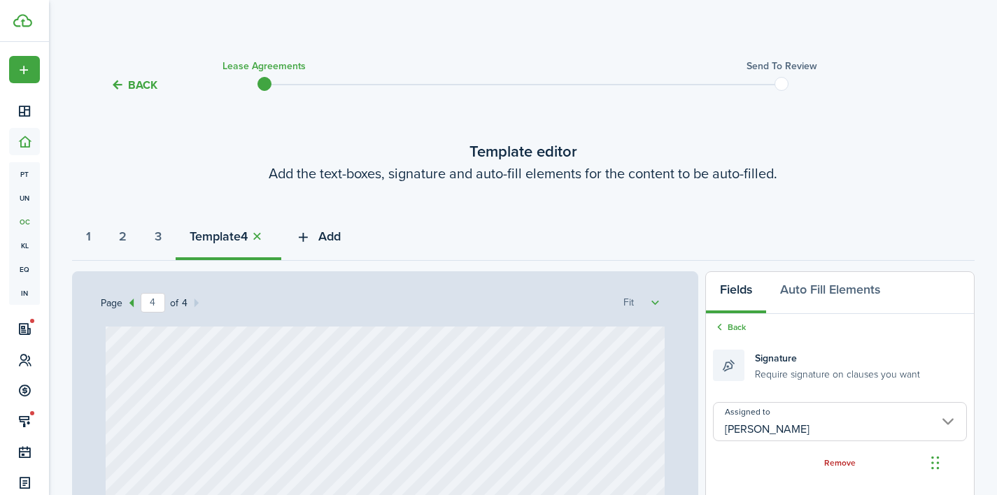
scroll to position [-1, 0]
click at [333, 241] on span "Add" at bounding box center [329, 236] width 22 height 19
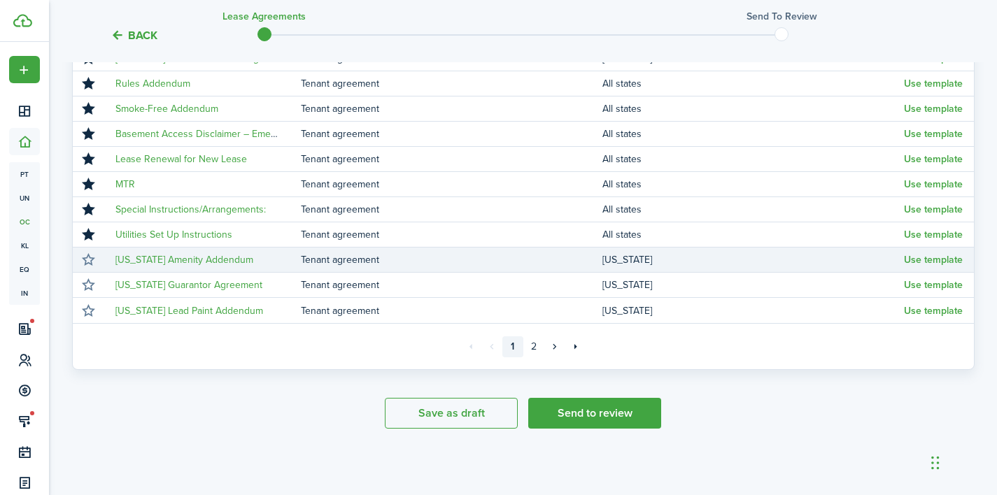
scroll to position [323, 0]
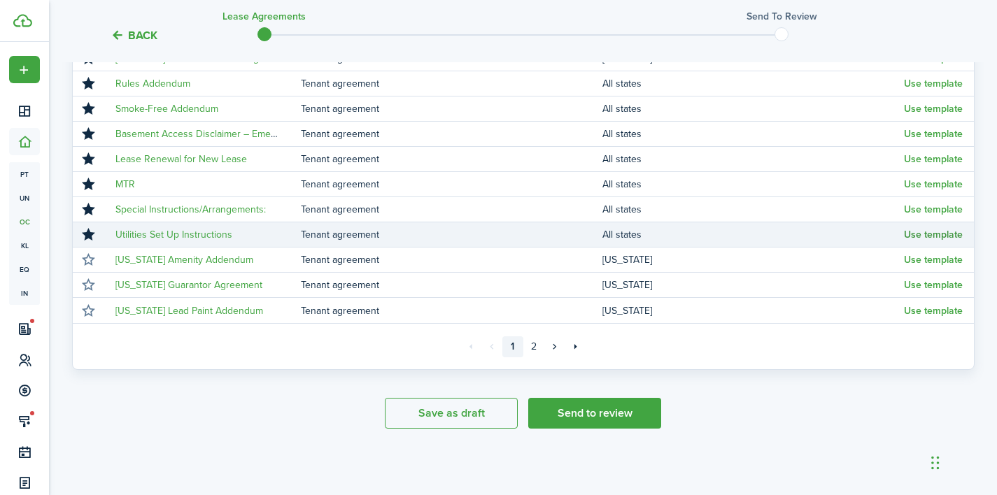
click at [919, 233] on button "Use template" at bounding box center [933, 235] width 59 height 11
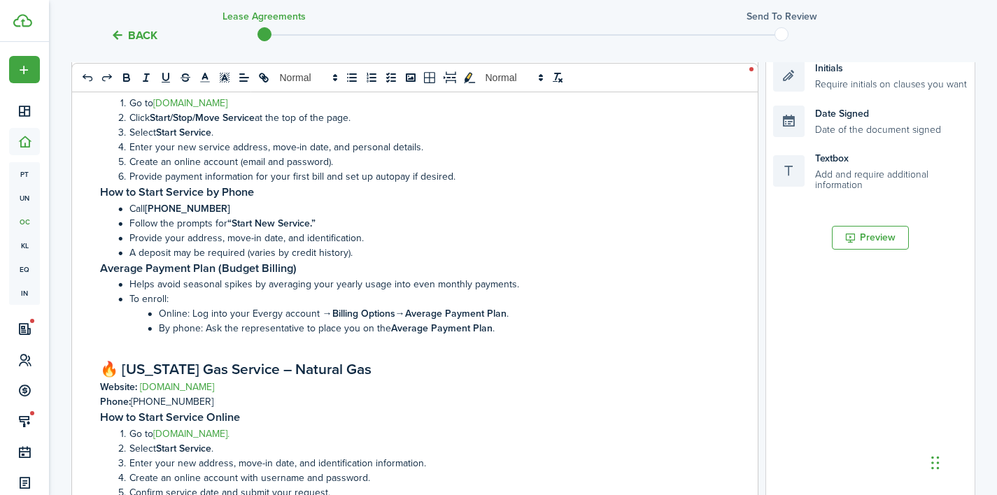
scroll to position [593, 0]
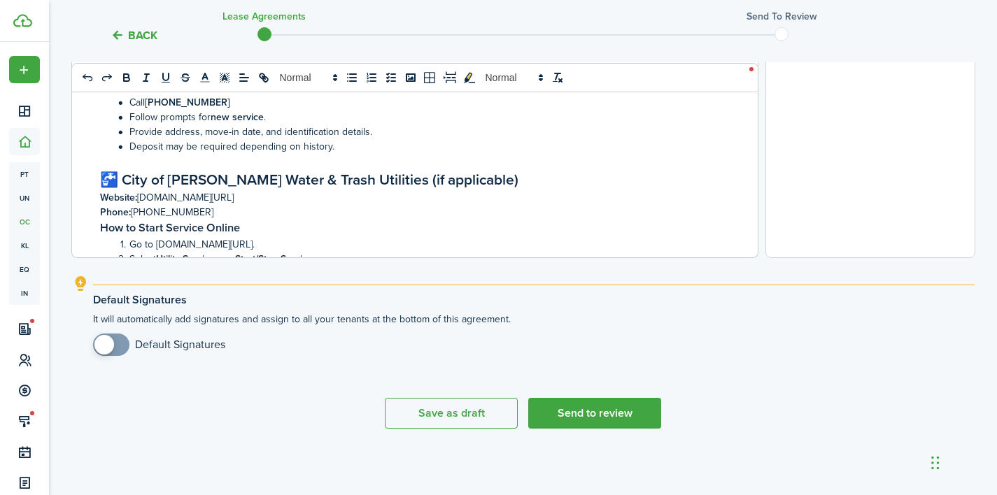
checkbox input "true"
click at [108, 346] on span at bounding box center [104, 345] width 20 height 20
select select "fit"
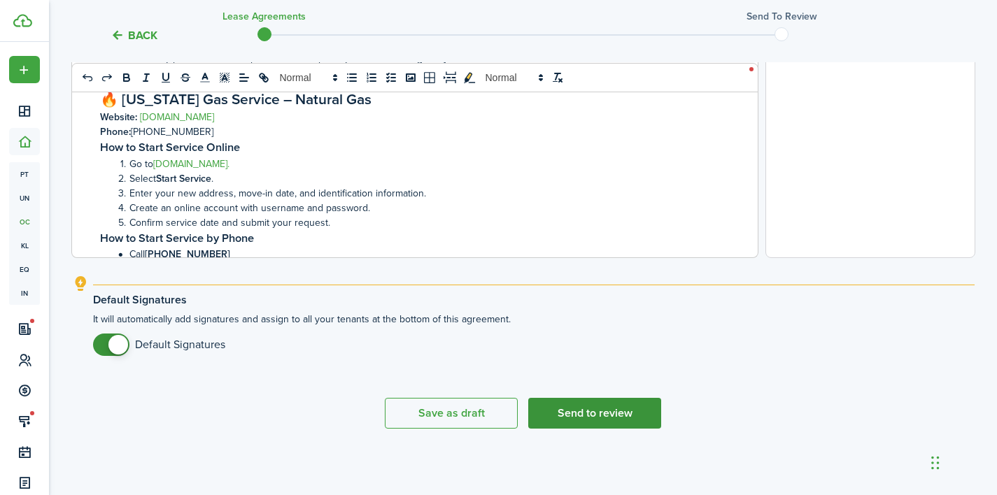
click at [582, 409] on button "Send to review" at bounding box center [594, 413] width 133 height 31
select select "fit"
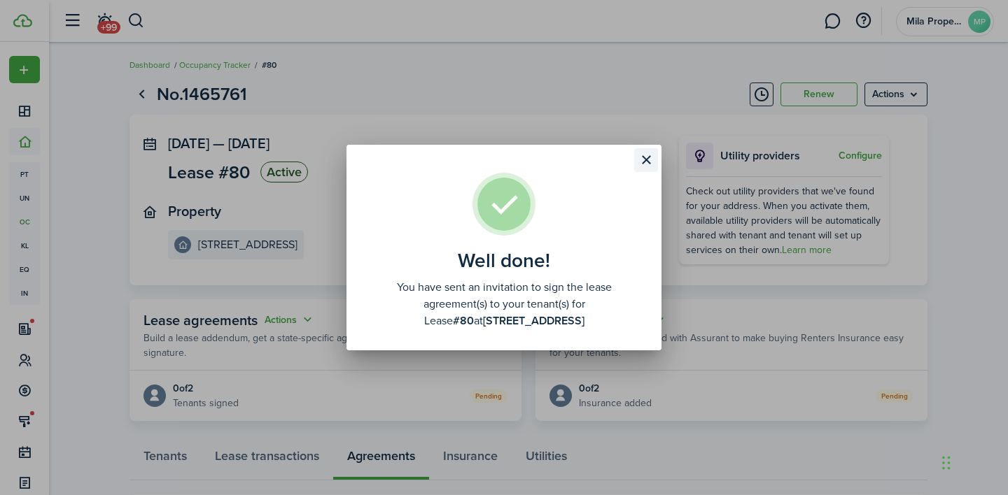
click at [642, 167] on button "Close modal" at bounding box center [646, 160] width 24 height 24
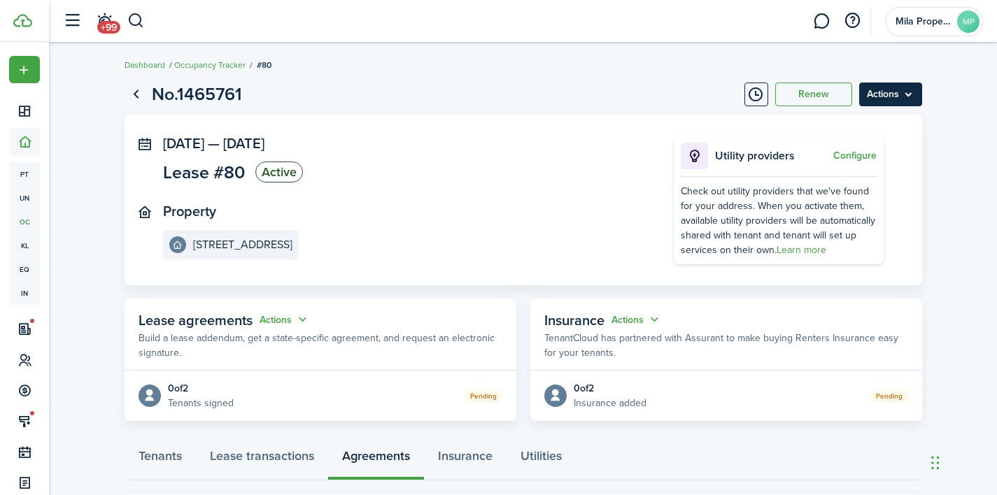
click at [910, 97] on menu-btn "Actions" at bounding box center [890, 95] width 63 height 24
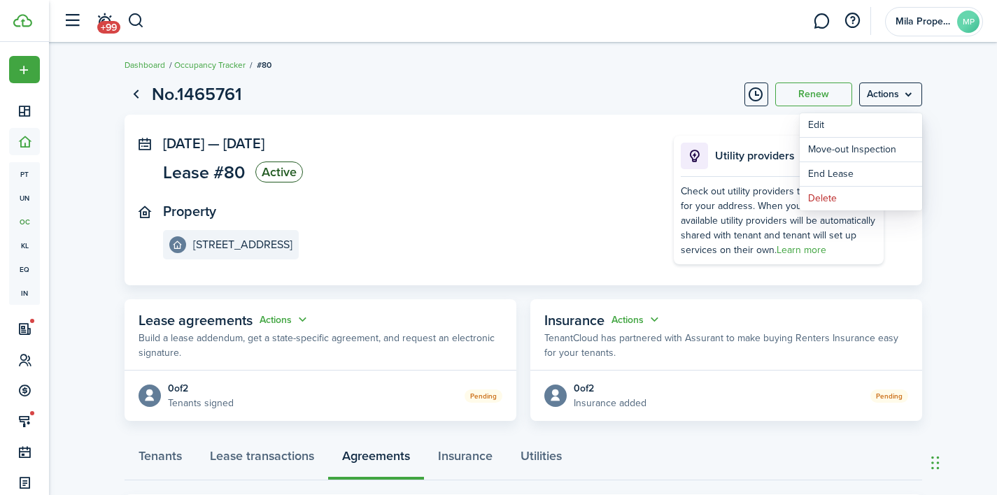
click at [477, 159] on panel-main-section "[DATE] — [DATE] Lease #80 Active" at bounding box center [397, 161] width 469 height 51
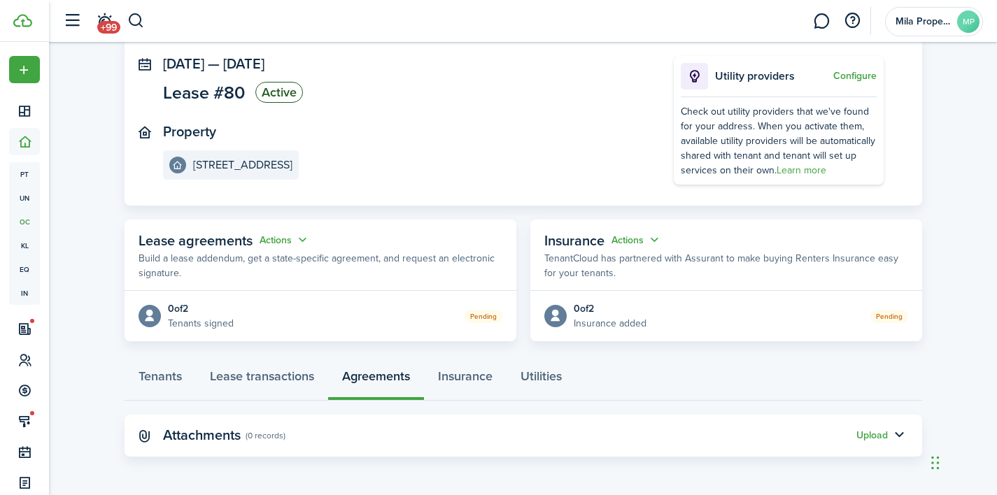
scroll to position [79, 0]
click at [288, 376] on link "Lease transactions" at bounding box center [262, 381] width 132 height 42
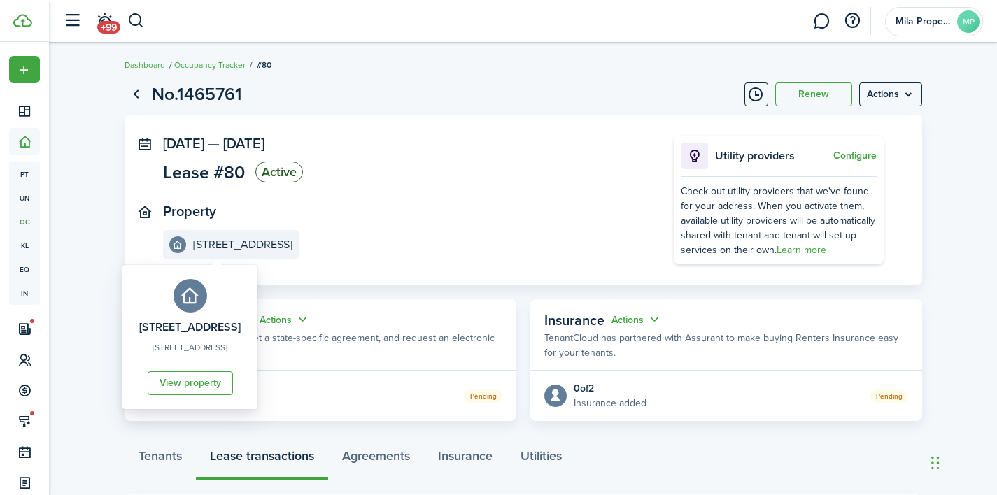
click at [224, 248] on e-details-info-title "[STREET_ADDRESS]" at bounding box center [242, 245] width 99 height 13
click at [212, 381] on link "View property" at bounding box center [190, 384] width 85 height 24
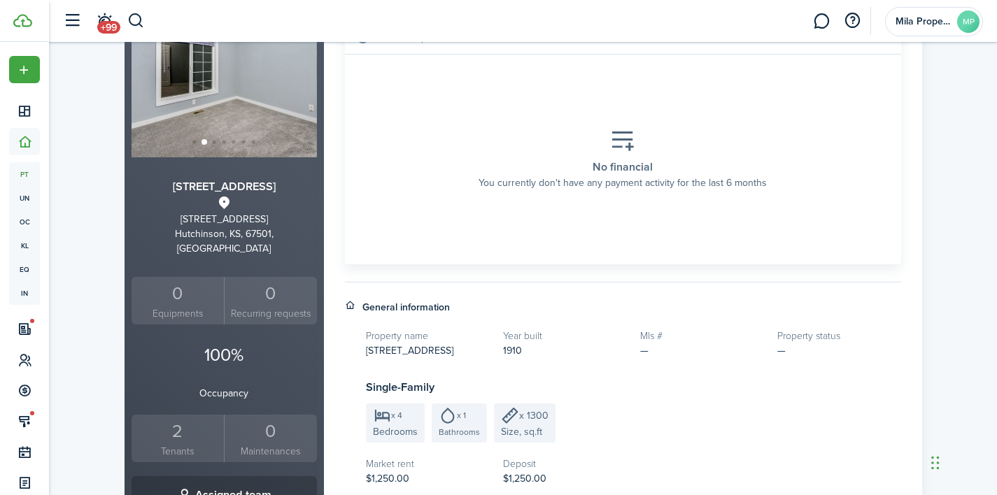
scroll to position [175, 0]
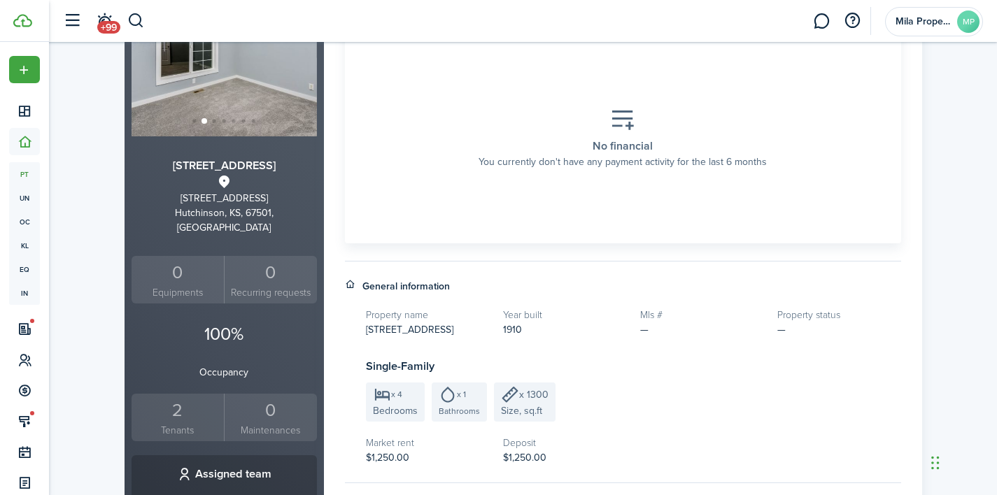
click at [190, 405] on div "2" at bounding box center [178, 410] width 86 height 27
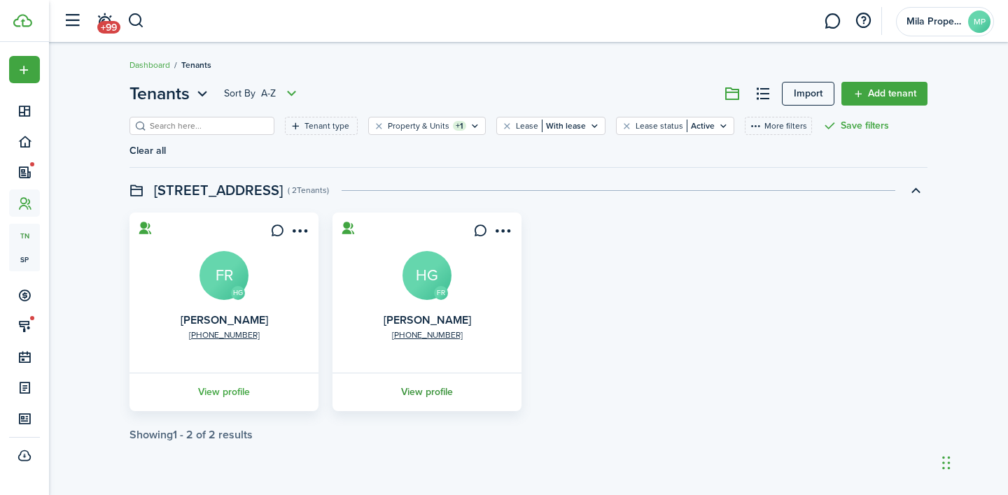
click at [423, 395] on link "View profile" at bounding box center [426, 392] width 193 height 38
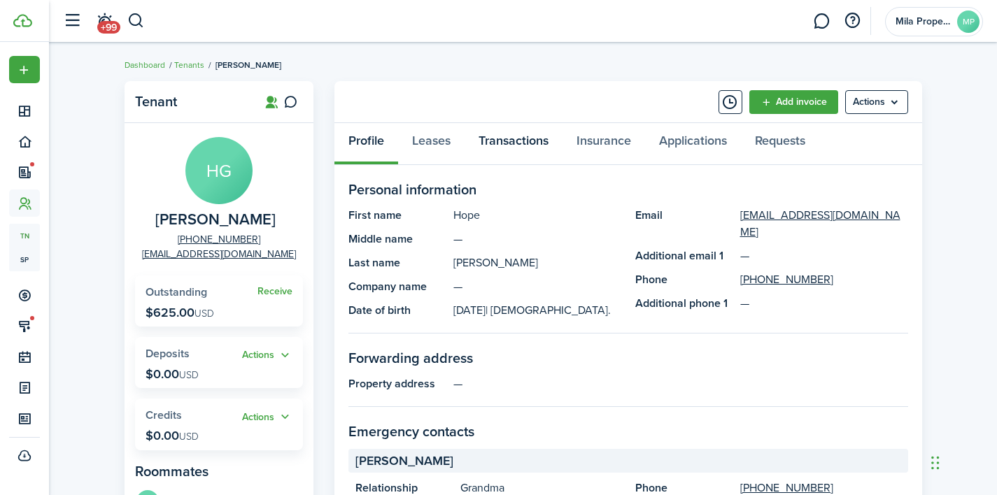
click at [542, 136] on link "Transactions" at bounding box center [514, 144] width 98 height 42
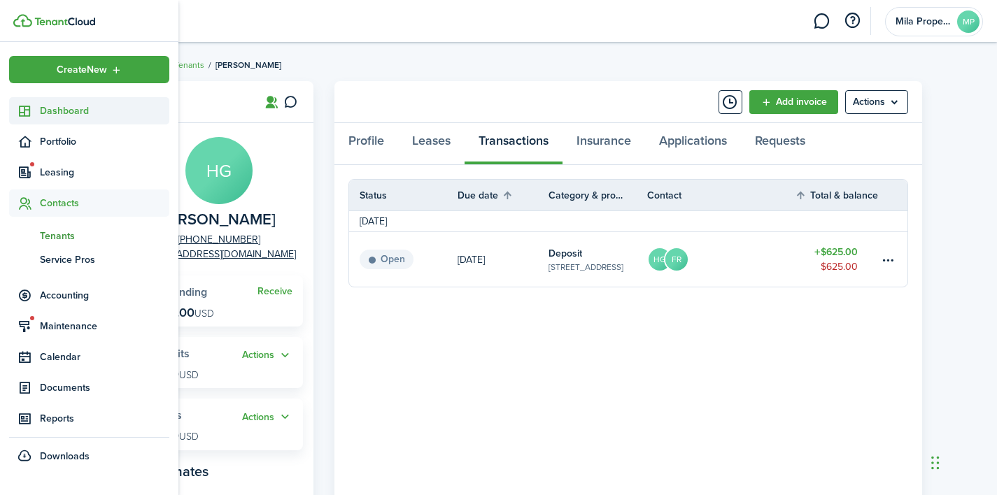
click at [45, 115] on span "Dashboard" at bounding box center [104, 111] width 129 height 15
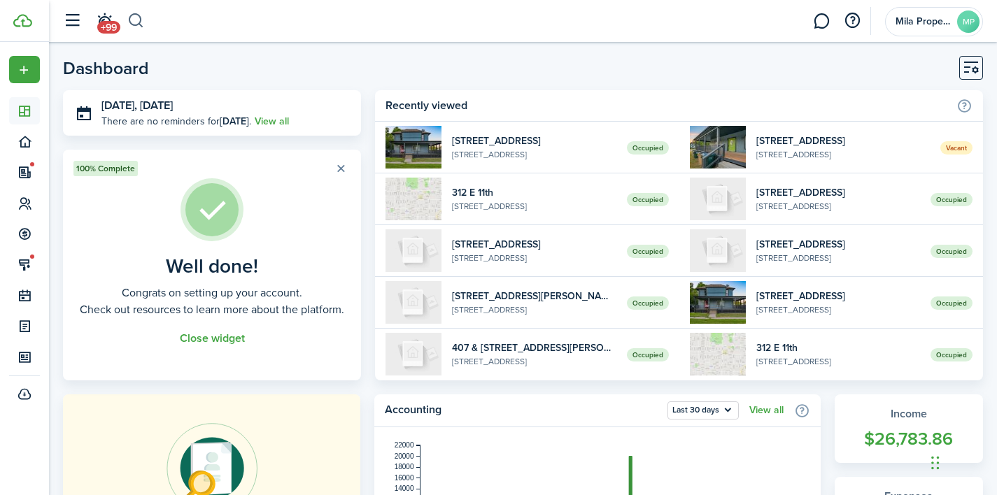
click at [141, 25] on button "button" at bounding box center [135, 21] width 17 height 24
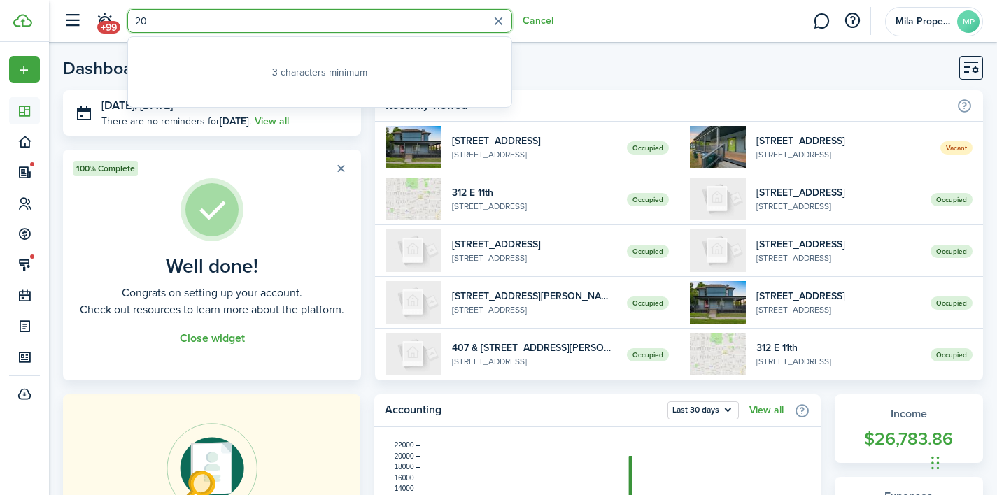
type input "2"
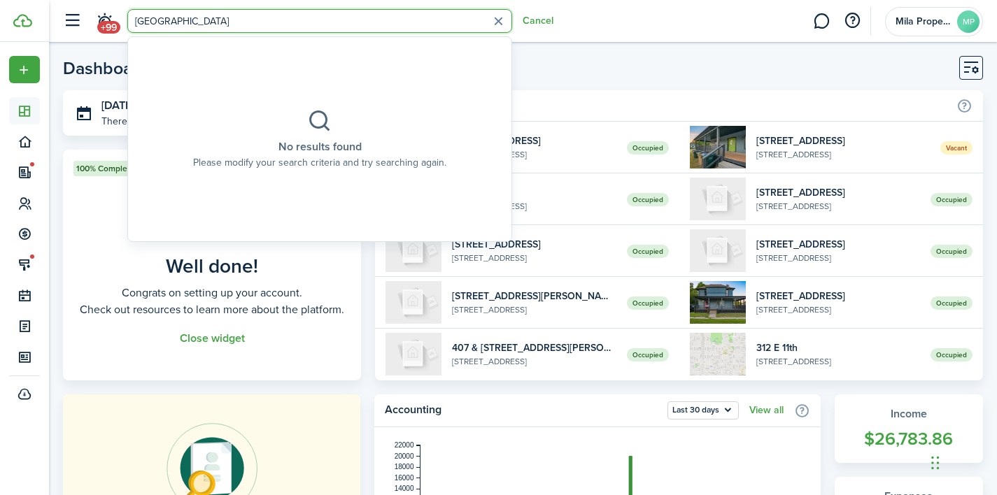
type input "[GEOGRAPHIC_DATA]"
click at [551, 66] on header-page "Dashboard" at bounding box center [523, 73] width 920 height 34
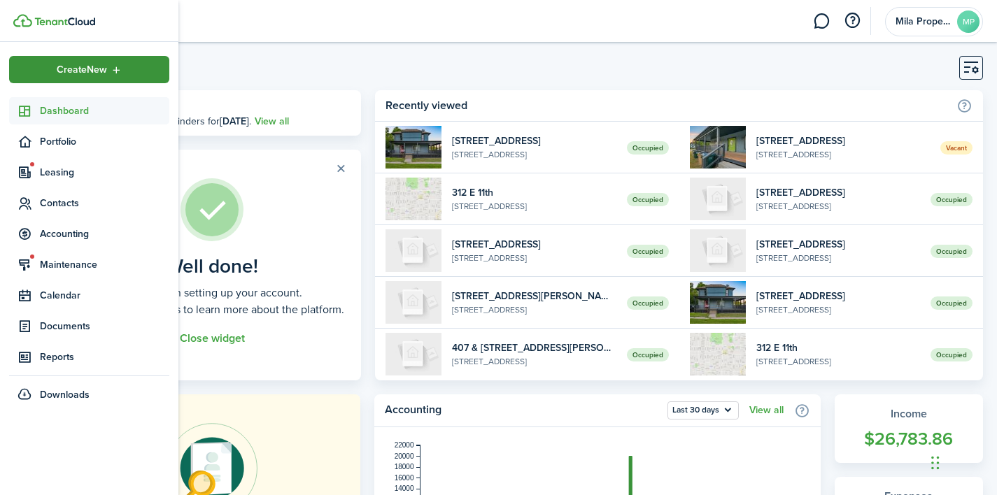
click at [28, 74] on div "Create New" at bounding box center [89, 69] width 160 height 27
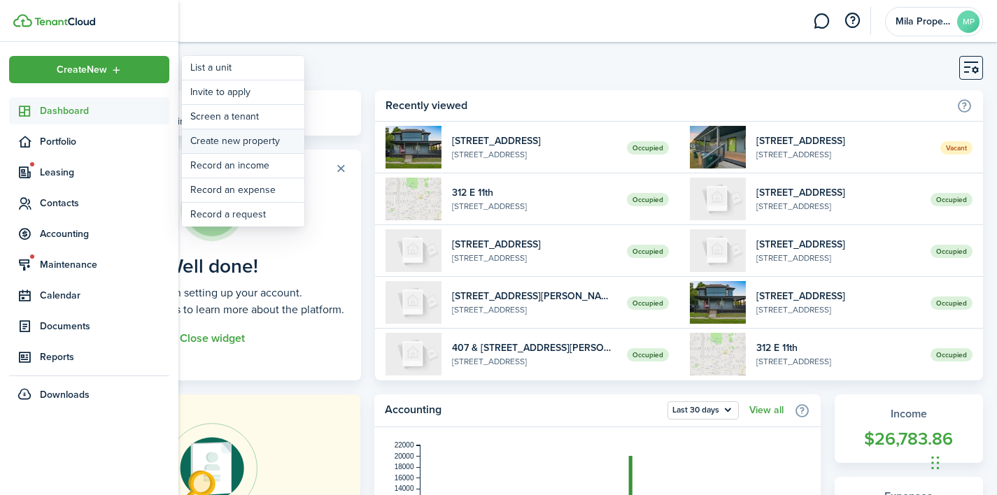
click at [243, 146] on link "Create new property" at bounding box center [243, 141] width 122 height 24
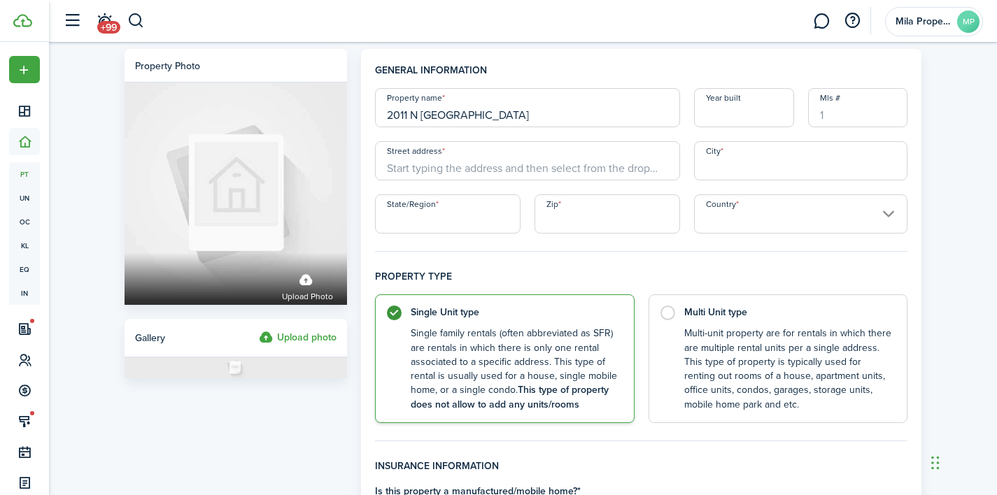
type input "2011 N [GEOGRAPHIC_DATA]"
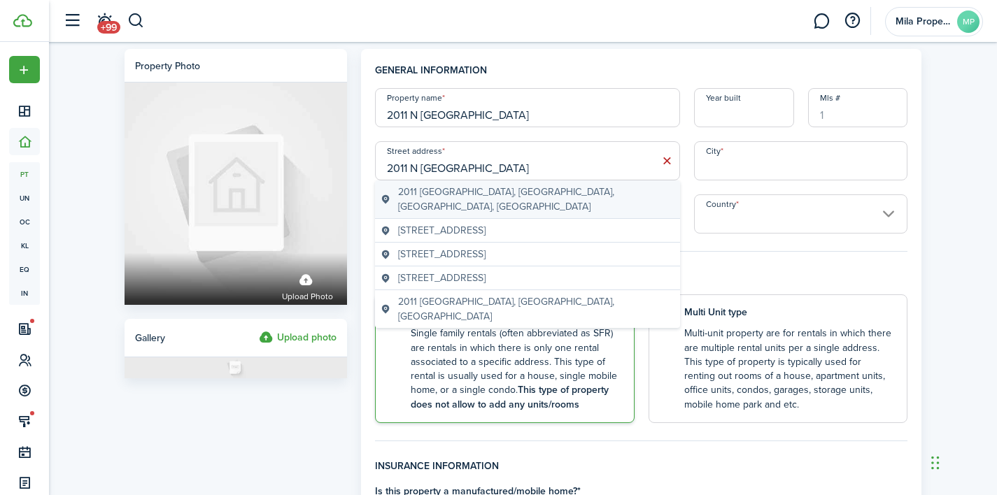
click at [456, 194] on span "2011 [GEOGRAPHIC_DATA], [GEOGRAPHIC_DATA], [GEOGRAPHIC_DATA], [GEOGRAPHIC_DATA]" at bounding box center [536, 199] width 276 height 29
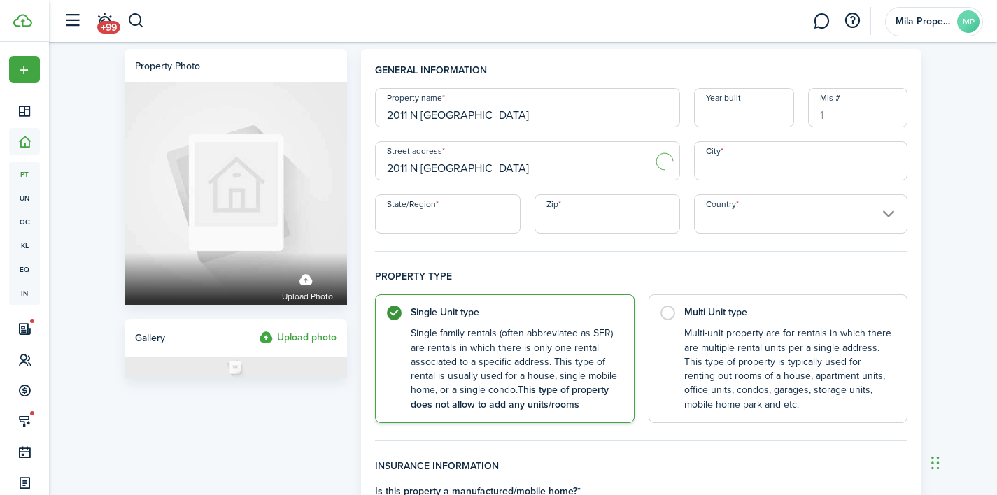
type input "2011 N Wellington Pl"
type input "Wichita"
type input "KS"
type input "67203"
type input "[GEOGRAPHIC_DATA]"
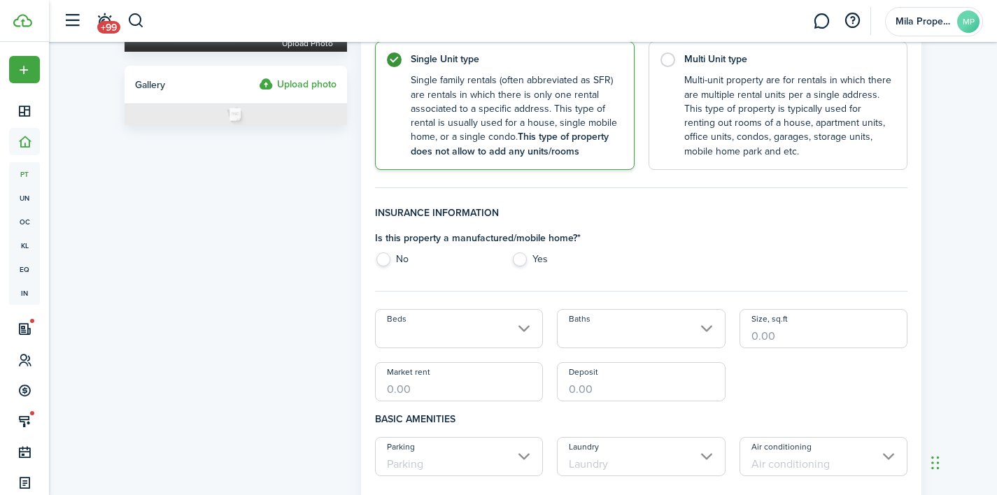
scroll to position [255, 0]
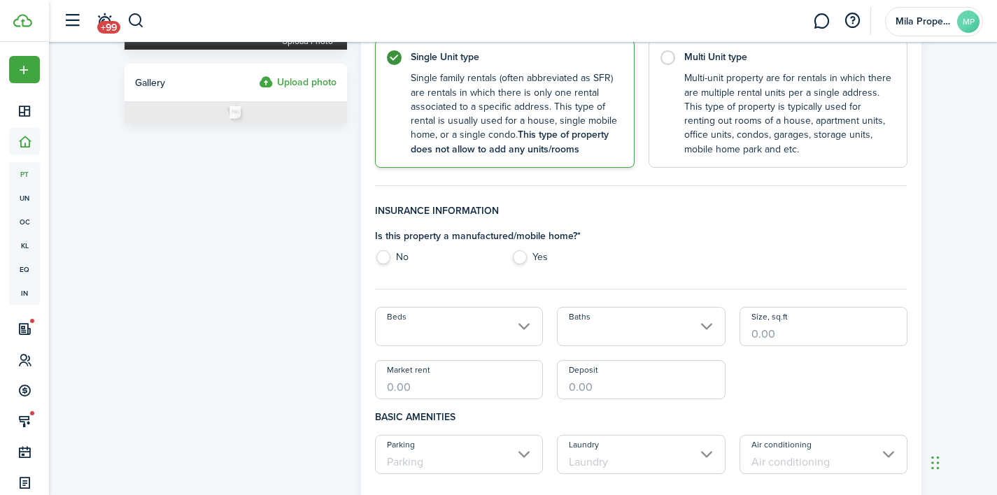
click at [375, 262] on label "No" at bounding box center [436, 260] width 122 height 21
radio input "true"
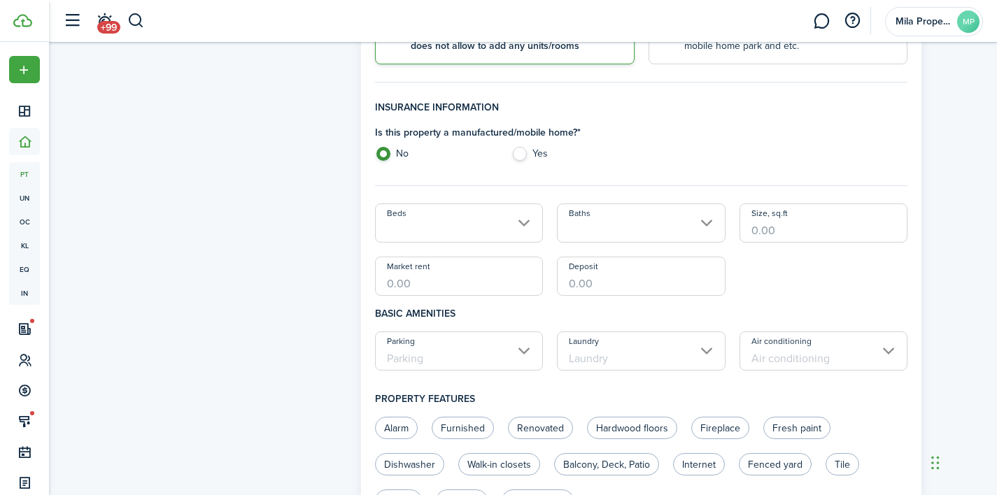
scroll to position [366, 0]
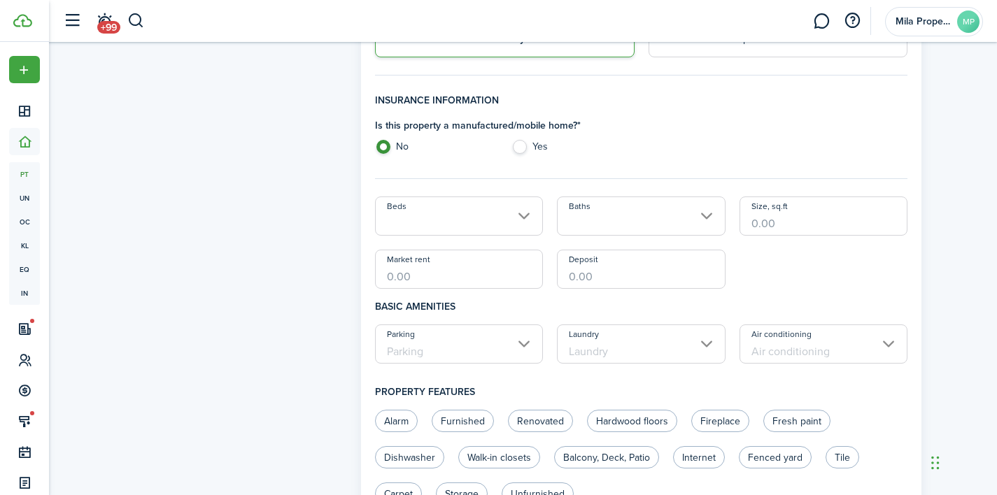
click at [515, 216] on input "Beds" at bounding box center [459, 216] width 169 height 39
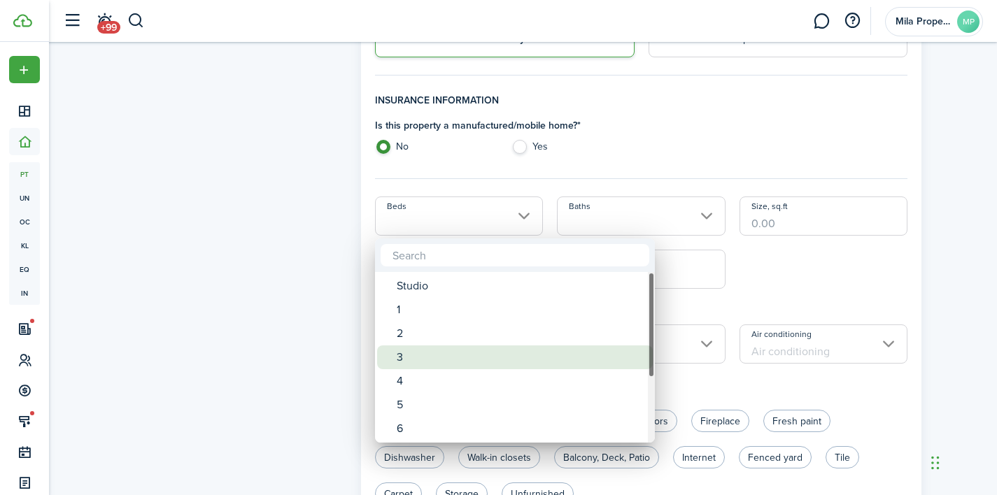
click at [474, 358] on div "3" at bounding box center [521, 358] width 248 height 24
type input "3"
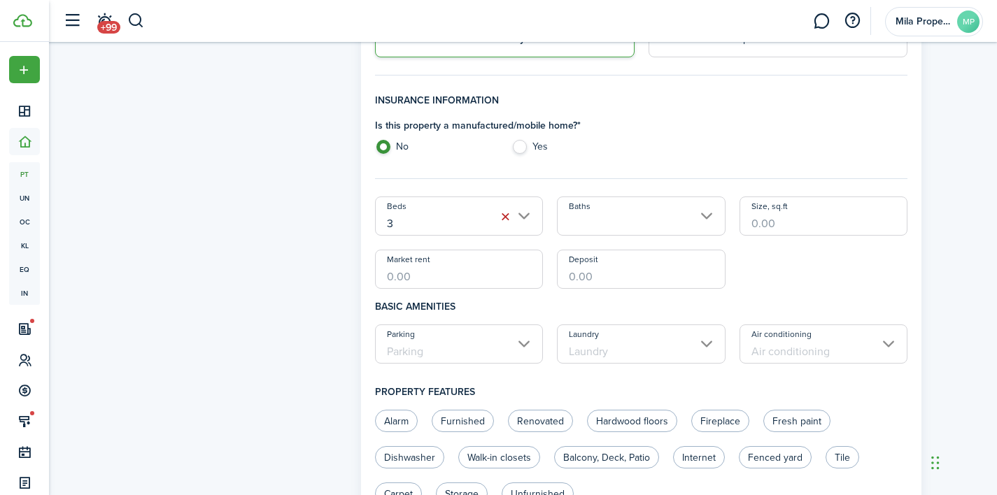
click at [651, 224] on input "Baths" at bounding box center [641, 216] width 169 height 39
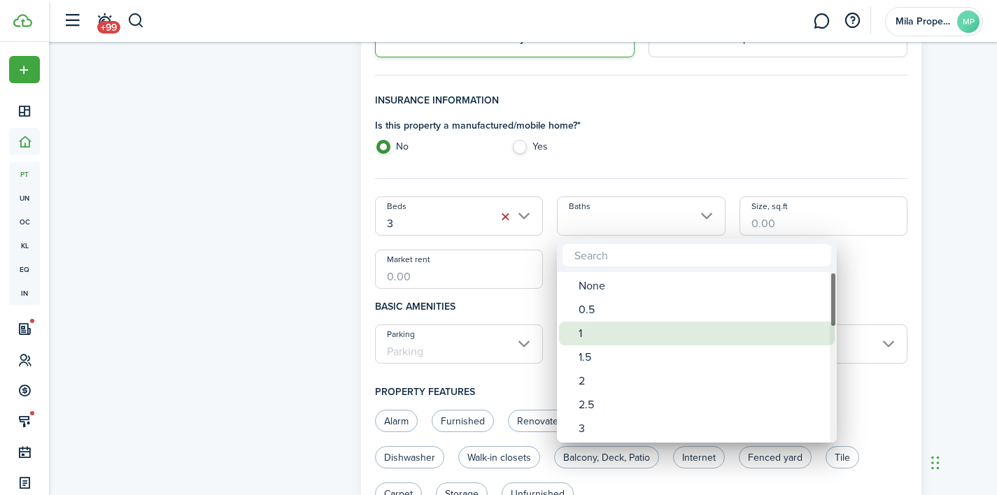
click at [612, 331] on div "1" at bounding box center [703, 334] width 248 height 24
type input "1"
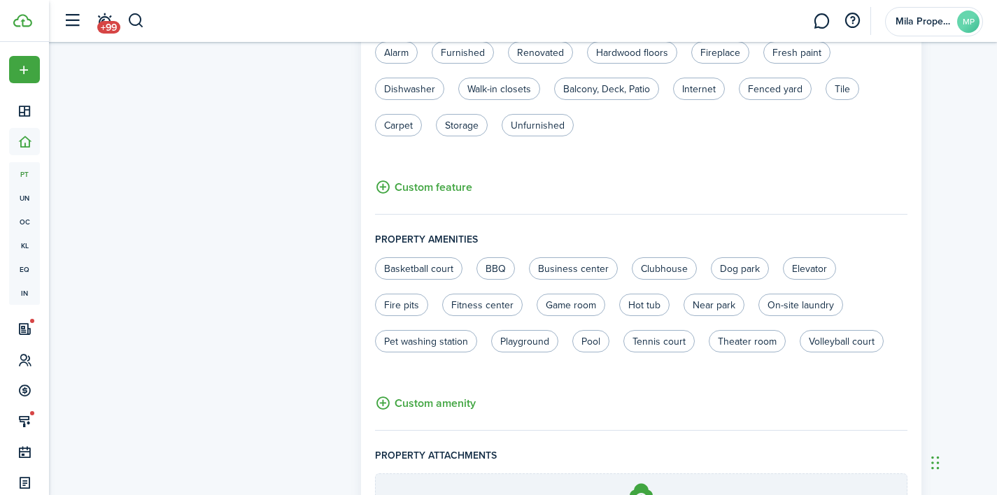
scroll to position [854, 0]
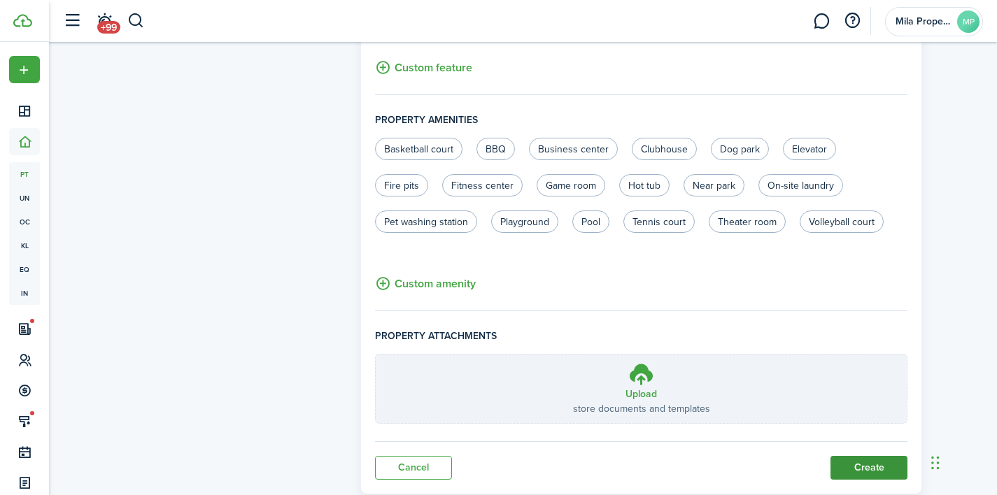
click at [854, 468] on button "Create" at bounding box center [869, 468] width 77 height 24
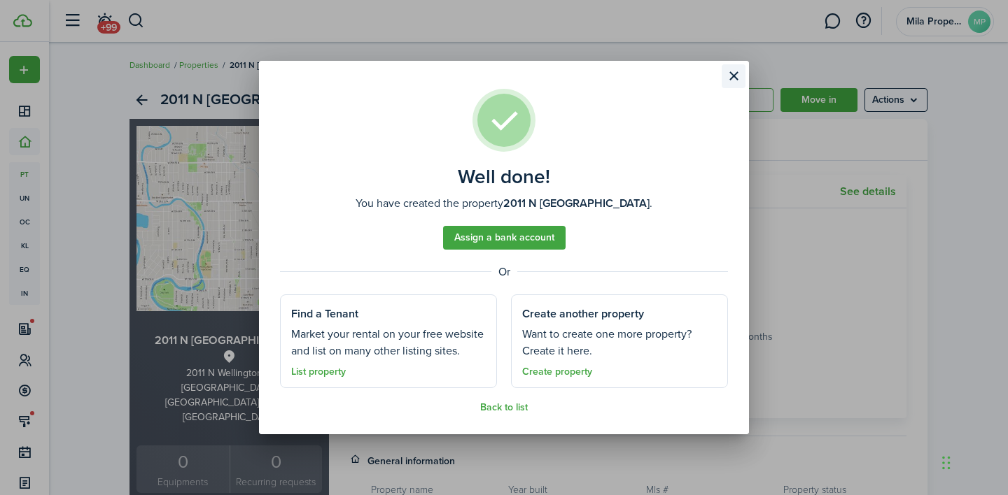
click at [733, 78] on button "Close modal" at bounding box center [733, 76] width 24 height 24
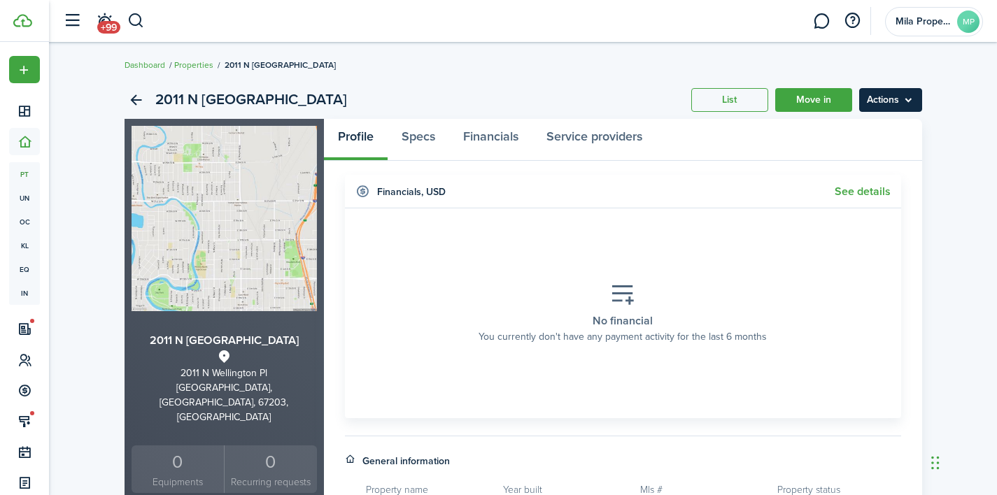
click at [879, 104] on menu-btn "Actions" at bounding box center [890, 100] width 63 height 24
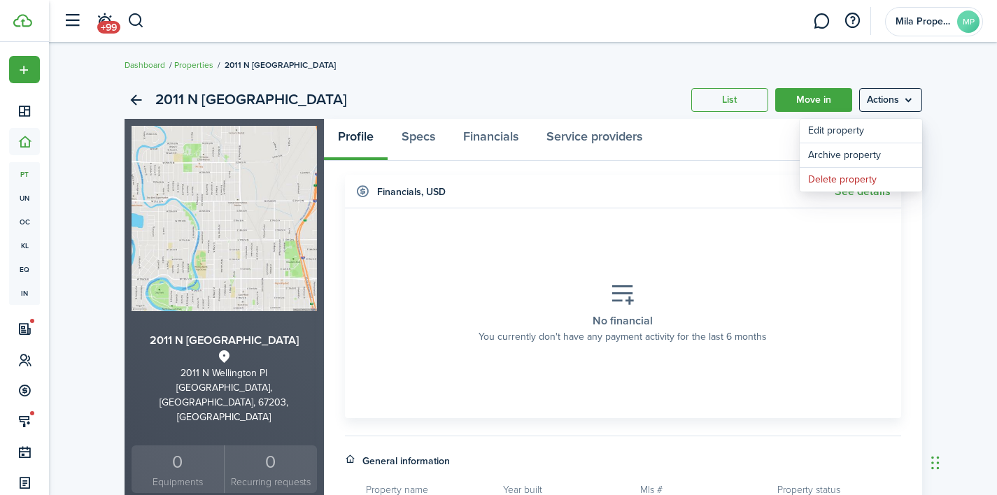
click at [677, 251] on section "No financial You currently don't have any payment activity for the last 6 months" at bounding box center [622, 313] width 535 height 189
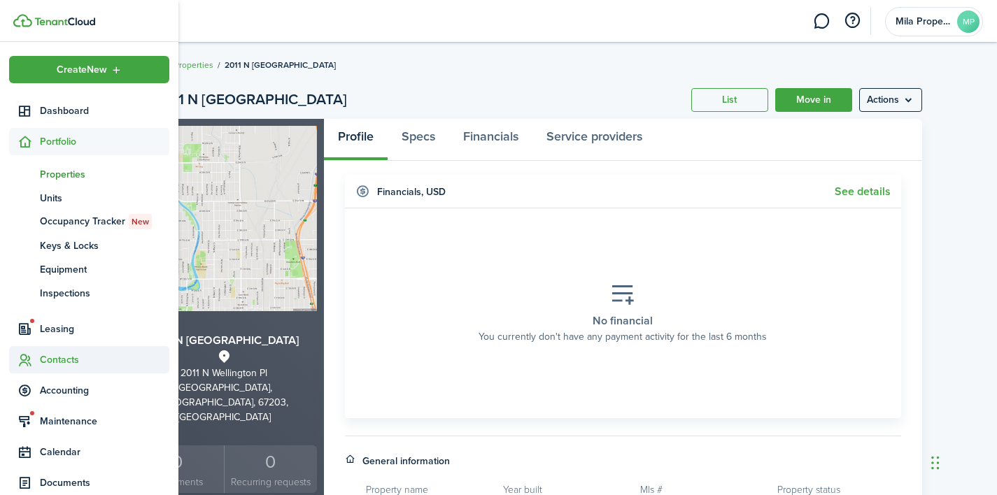
click at [73, 356] on span "Contacts" at bounding box center [104, 360] width 129 height 15
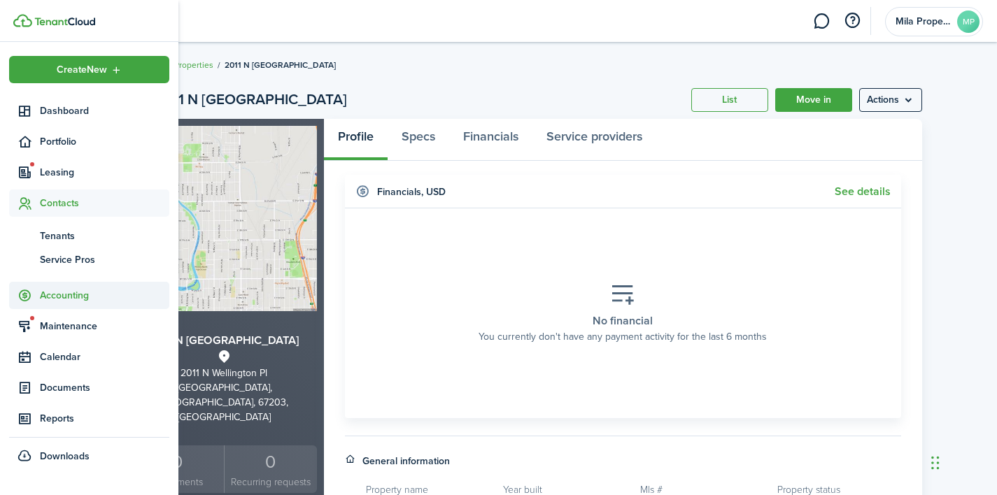
click at [67, 290] on span "Accounting" at bounding box center [104, 295] width 129 height 15
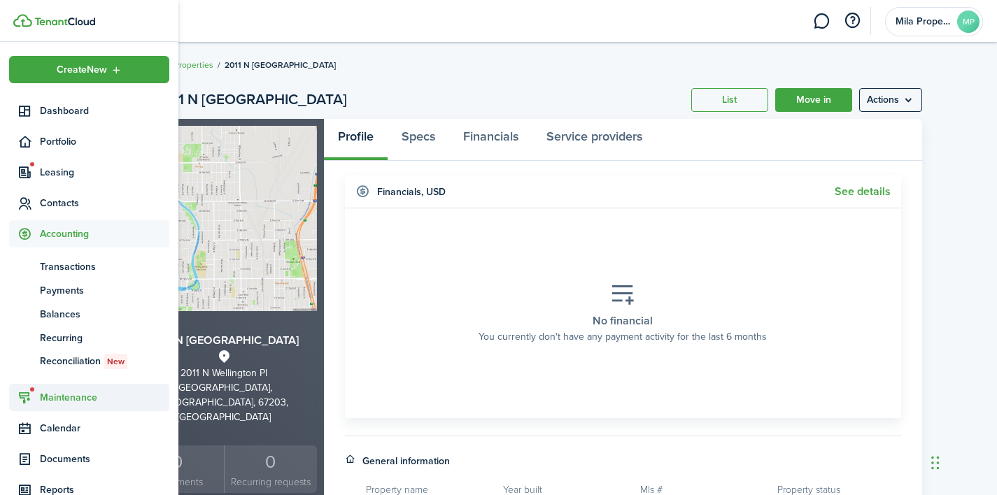
click at [92, 408] on span "Maintenance" at bounding box center [89, 397] width 160 height 27
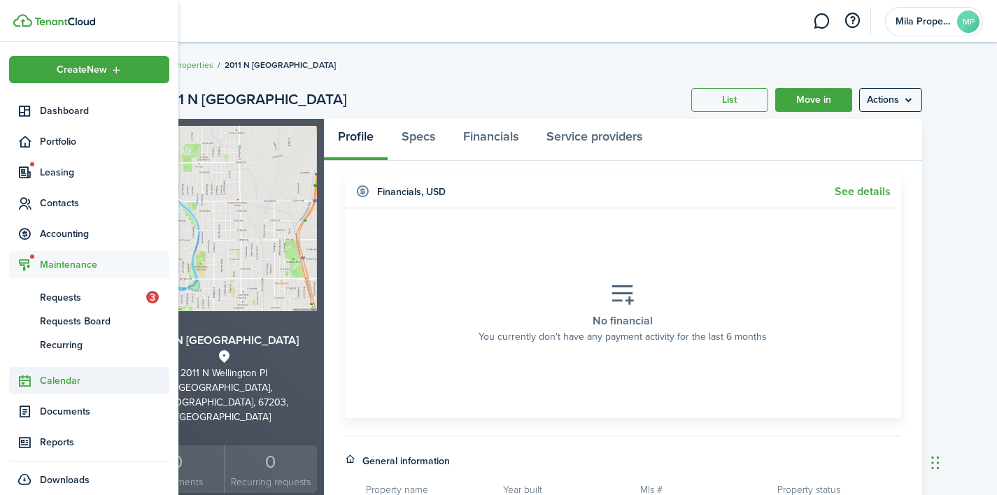
click at [89, 389] on span "Calendar" at bounding box center [89, 380] width 160 height 27
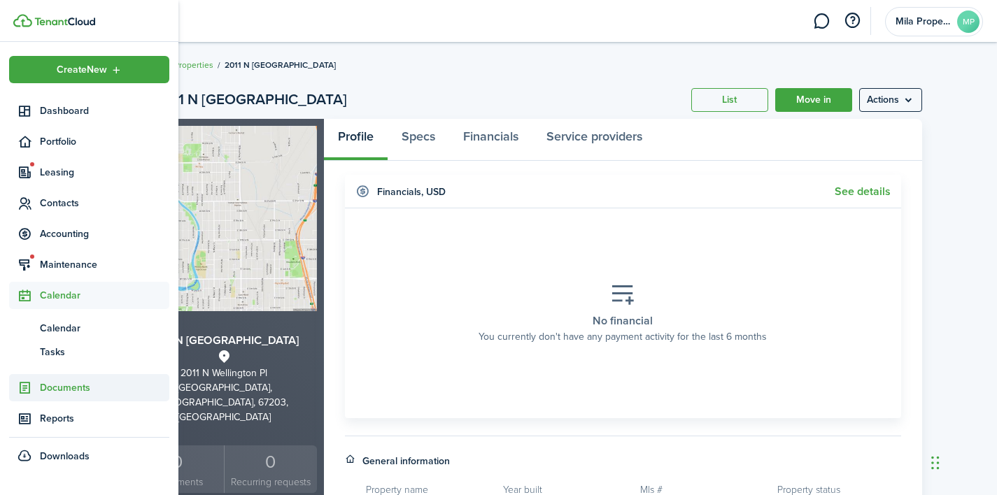
click at [89, 389] on span "Documents" at bounding box center [104, 388] width 129 height 15
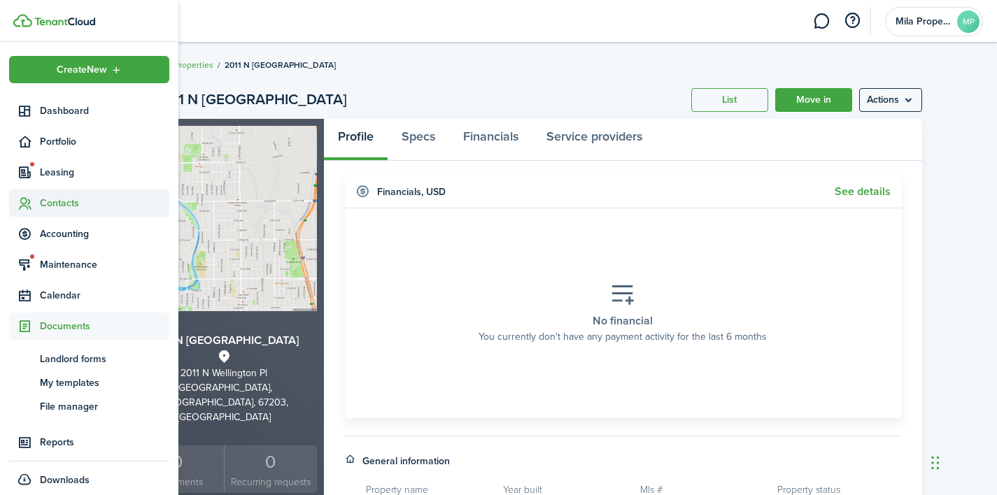
click at [120, 205] on span "Contacts" at bounding box center [104, 203] width 129 height 15
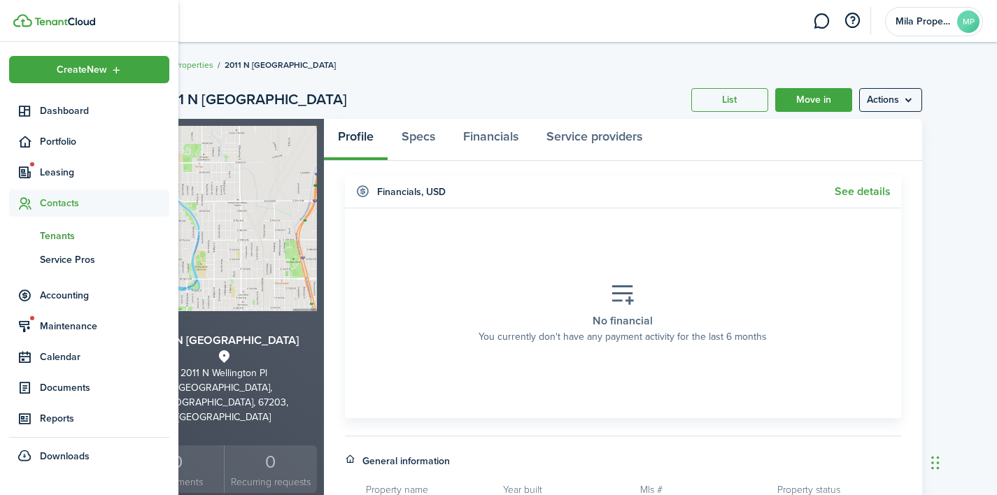
click at [97, 243] on span "Tenants" at bounding box center [104, 236] width 129 height 15
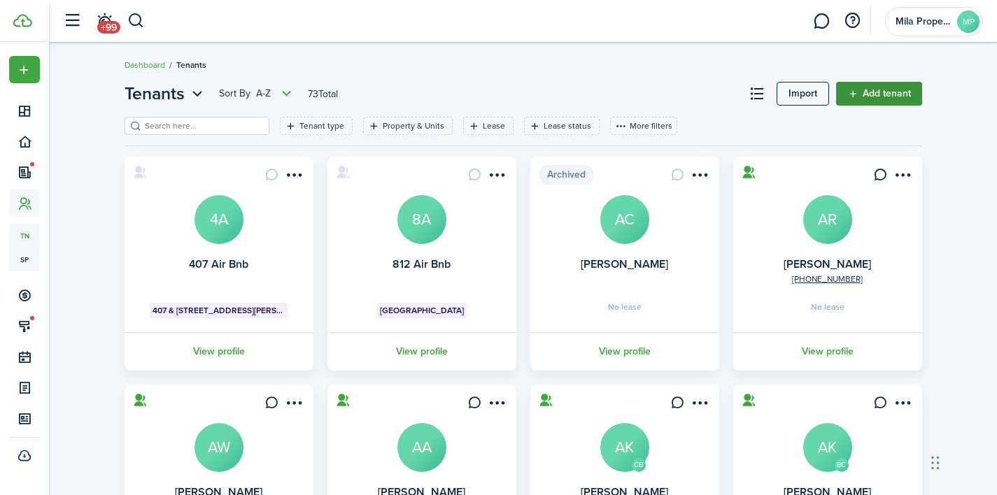
click at [856, 97] on link "Add tenant" at bounding box center [879, 94] width 86 height 24
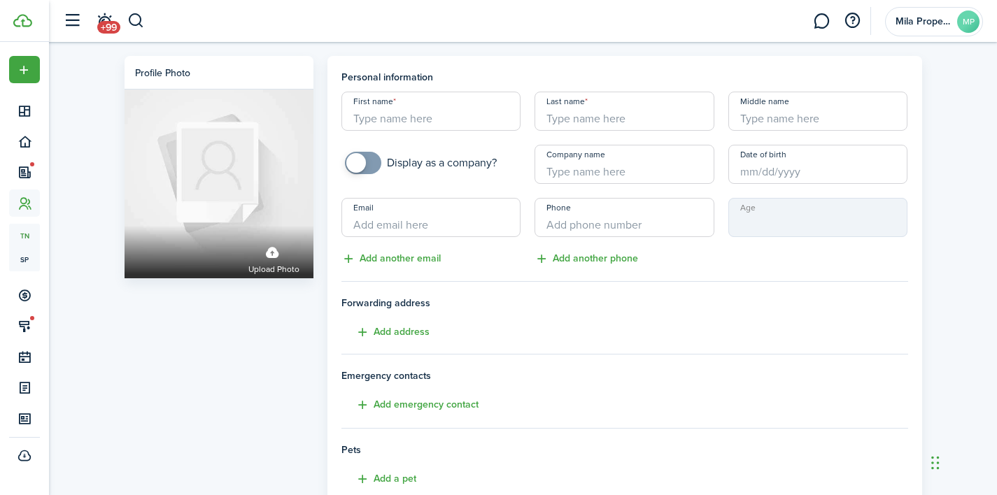
paste input "[PERSON_NAME] [PERSON_NAME]"
type input "[PERSON_NAME] [PERSON_NAME]"
paste input "[PERSON_NAME] [PERSON_NAME]"
click at [605, 119] on input "[PERSON_NAME] [PERSON_NAME]" at bounding box center [625, 111] width 180 height 39
type input "[PERSON_NAME]"
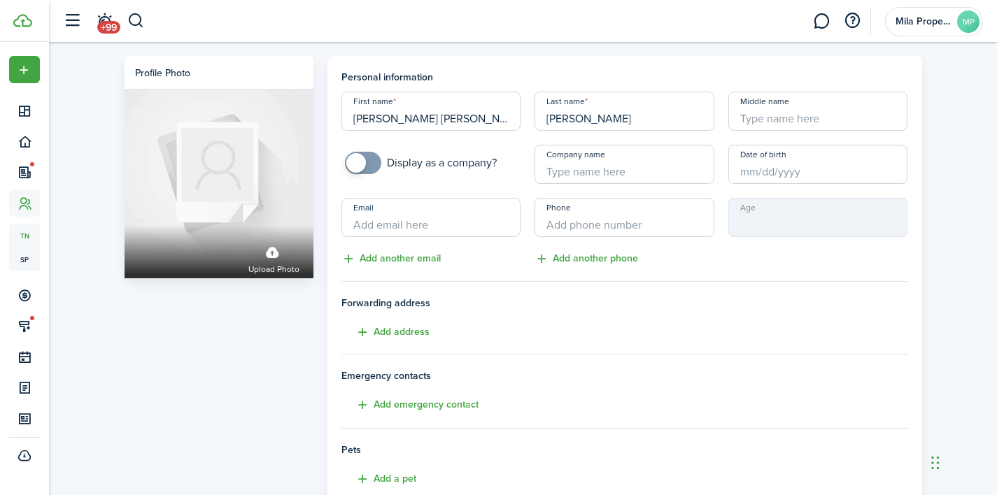
click at [491, 122] on input "[PERSON_NAME] [PERSON_NAME]" at bounding box center [431, 111] width 180 height 39
type input "[PERSON_NAME]"
paste input "[EMAIL_ADDRESS][DOMAIN_NAME]"
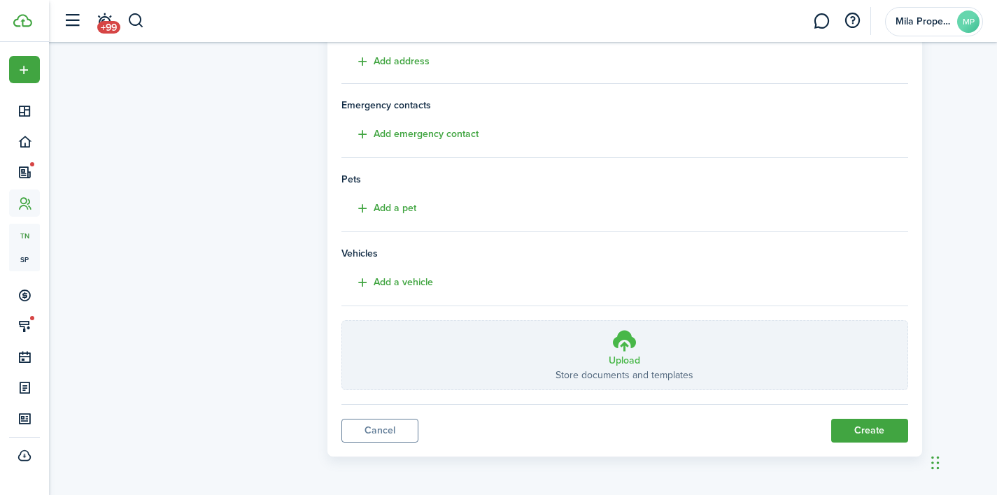
scroll to position [270, 0]
type input "[EMAIL_ADDRESS][DOMAIN_NAME]"
click at [864, 424] on button "Create" at bounding box center [869, 432] width 77 height 24
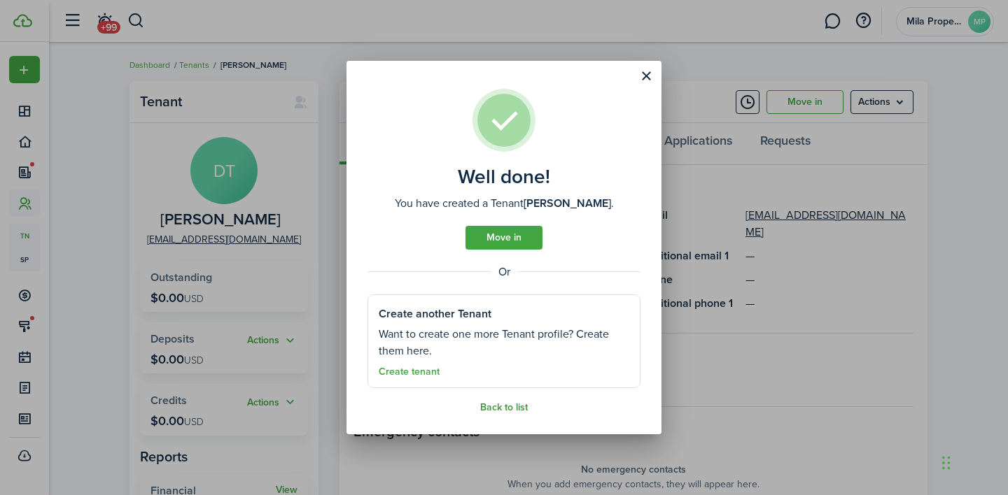
click at [512, 406] on link "Back to list" at bounding box center [504, 407] width 48 height 11
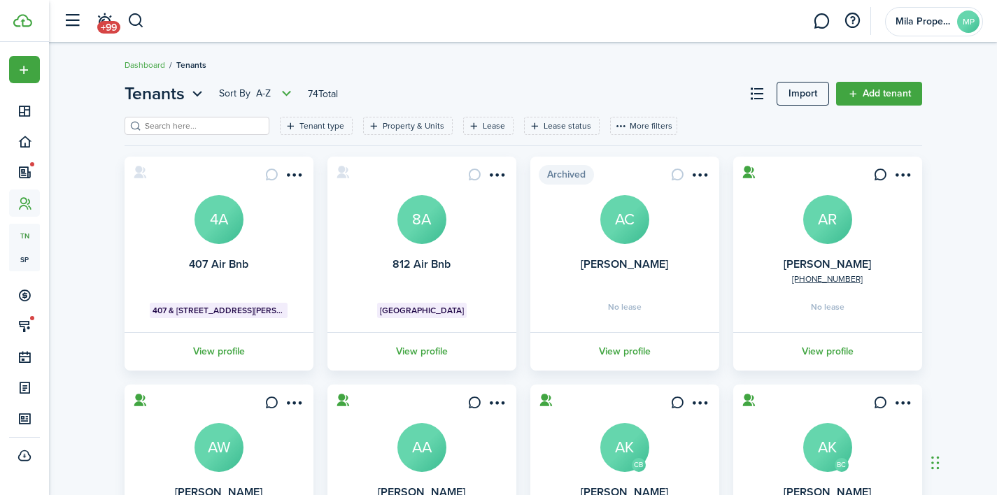
click at [225, 129] on input "search" at bounding box center [202, 126] width 123 height 13
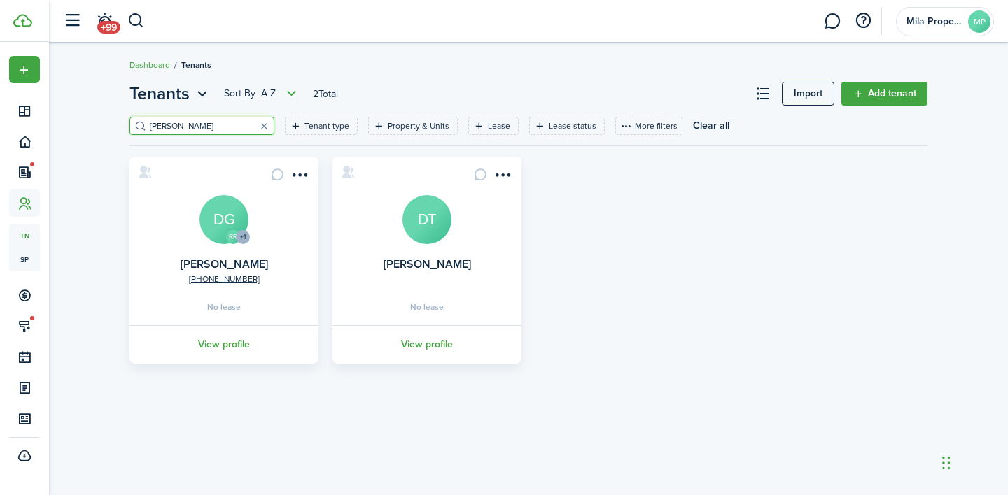
type input "[PERSON_NAME]"
drag, startPoint x: 225, startPoint y: 129, endPoint x: 437, endPoint y: 344, distance: 302.3
click at [437, 344] on link "View profile" at bounding box center [426, 344] width 193 height 38
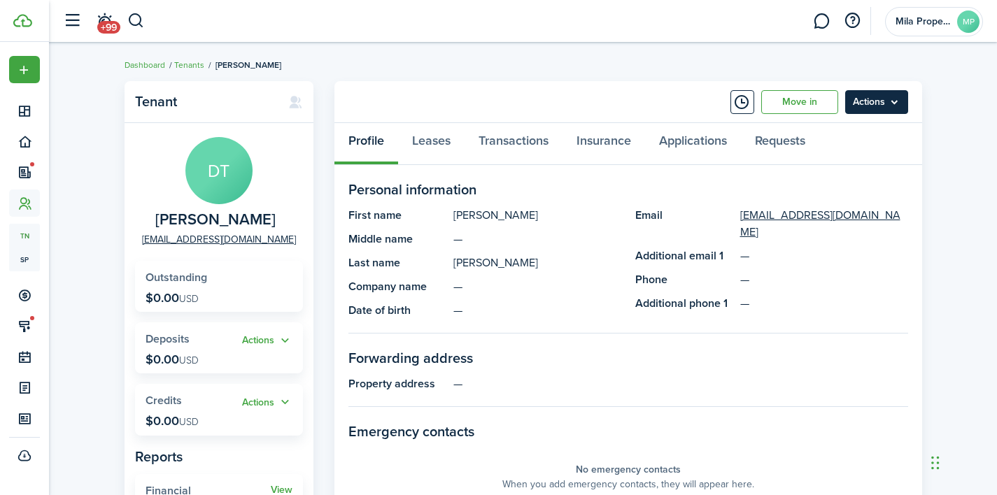
click at [885, 102] on menu-btn "Actions" at bounding box center [876, 102] width 63 height 24
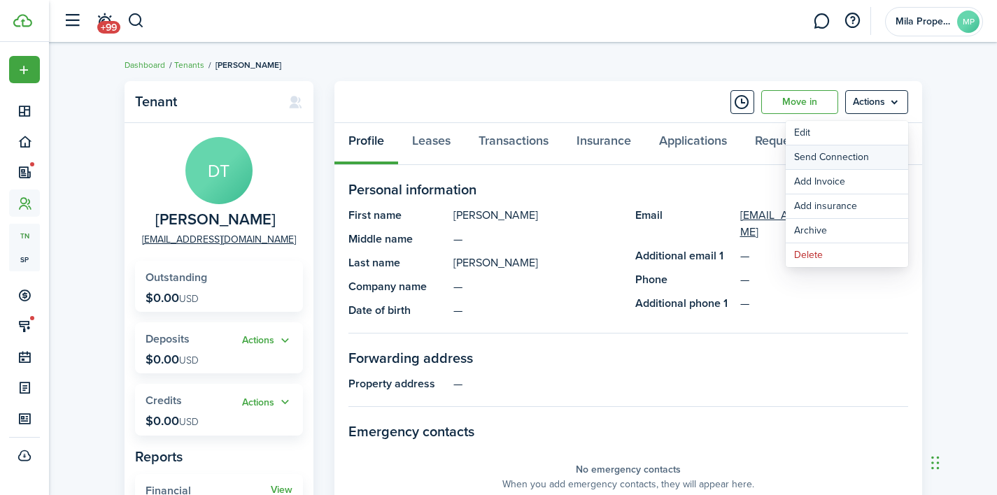
click at [848, 156] on button "Send Connection" at bounding box center [847, 158] width 122 height 24
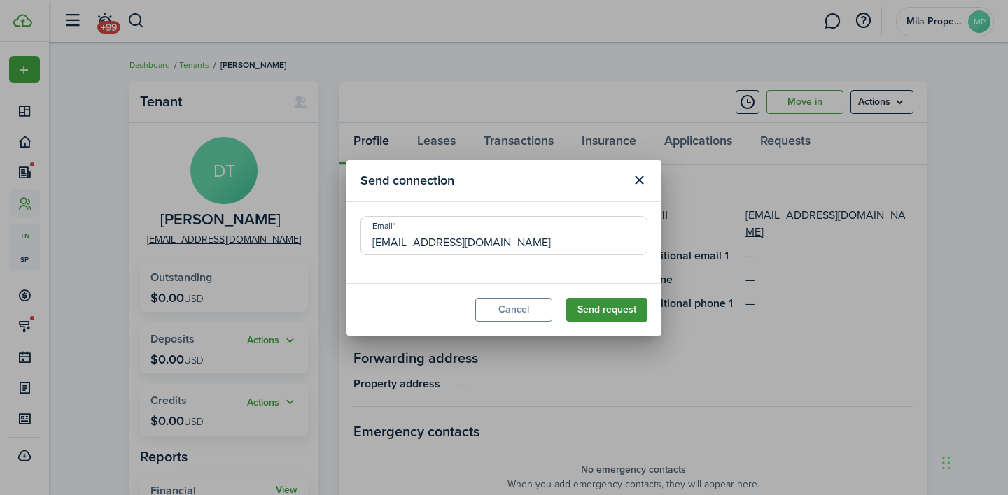
click at [607, 307] on button "Send request" at bounding box center [606, 310] width 81 height 24
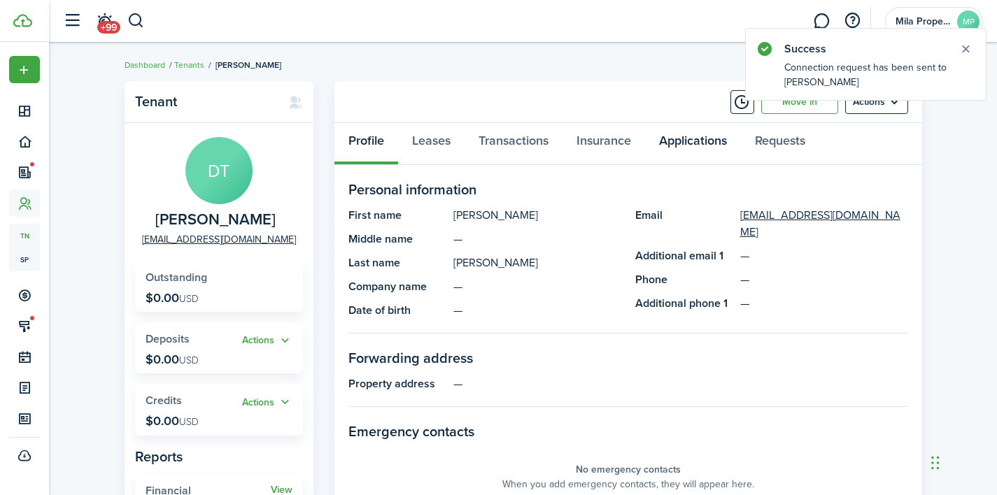
click at [710, 141] on link "Applications" at bounding box center [693, 144] width 96 height 42
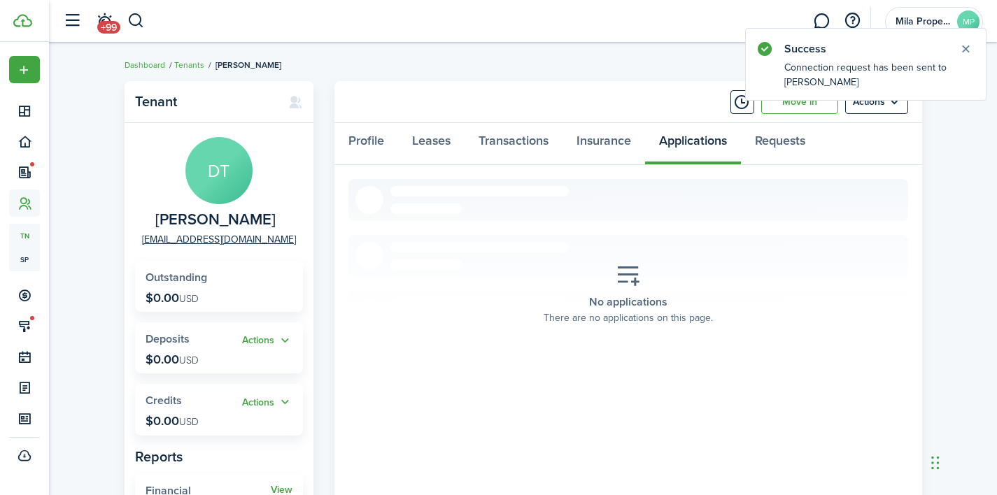
click at [635, 285] on icon at bounding box center [628, 276] width 25 height 24
click at [635, 283] on icon at bounding box center [628, 276] width 25 height 24
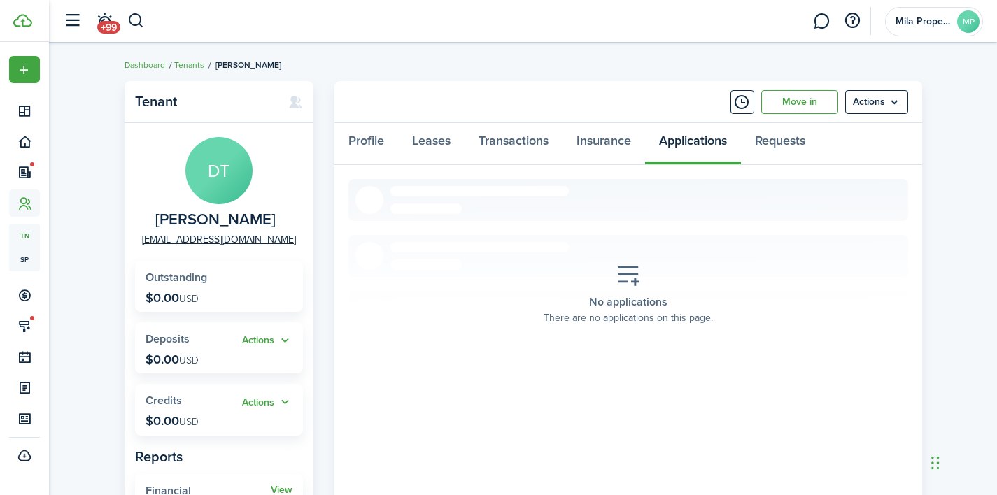
click at [635, 283] on icon at bounding box center [628, 276] width 25 height 24
click at [297, 103] on icon at bounding box center [295, 102] width 15 height 14
click at [870, 115] on panel-main-header "Move in Actions" at bounding box center [628, 102] width 588 height 42
click at [870, 108] on menu-btn "Actions" at bounding box center [876, 102] width 63 height 24
click at [987, 348] on div "Tenant DT [PERSON_NAME] [EMAIL_ADDRESS][DOMAIN_NAME] Outstanding $0.00 USD Acti…" at bounding box center [523, 324] width 948 height 501
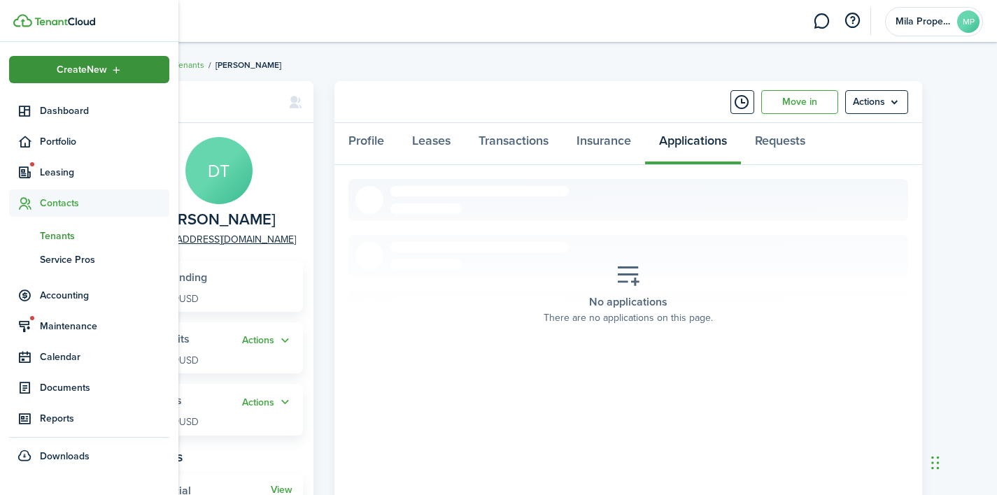
click at [108, 70] on div "Create New" at bounding box center [89, 69] width 160 height 27
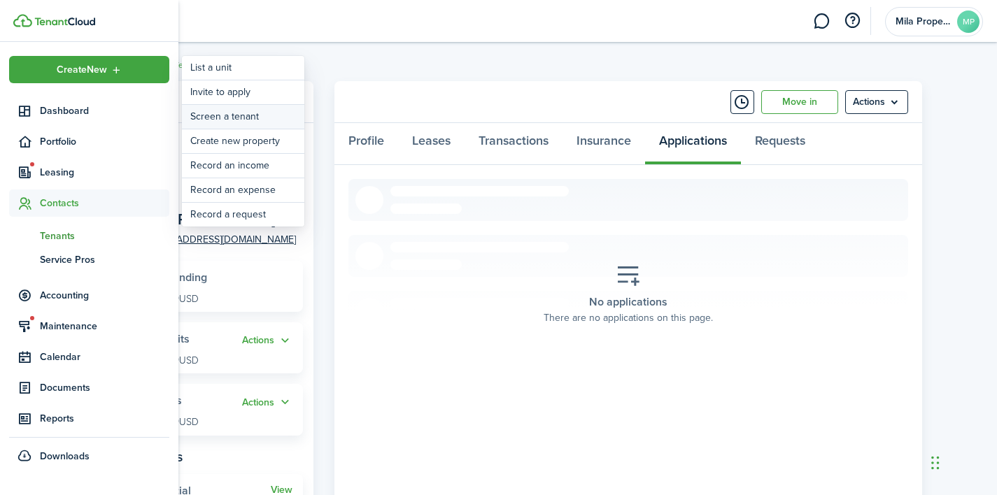
click at [233, 118] on link "Screen a tenant" at bounding box center [243, 117] width 122 height 24
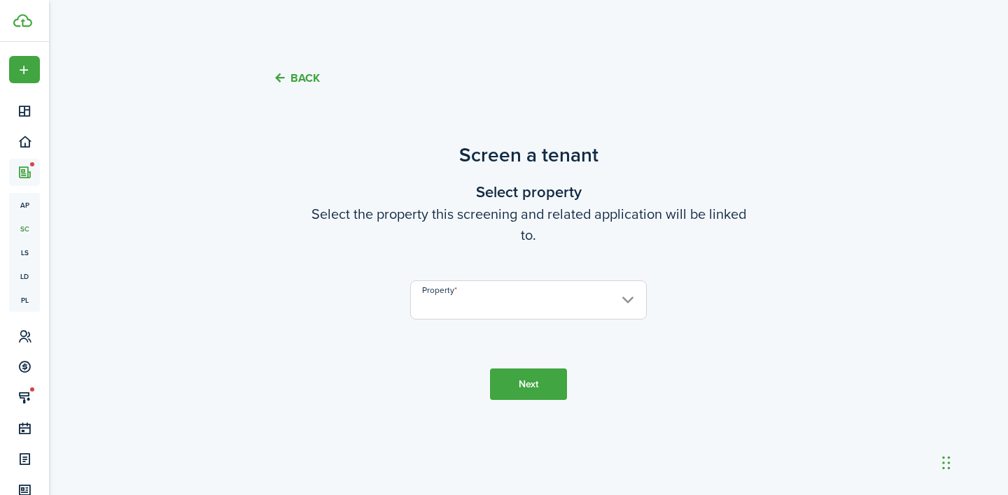
click at [588, 323] on property-select "Property" at bounding box center [528, 307] width 237 height 53
click at [584, 310] on input "Property" at bounding box center [528, 300] width 237 height 39
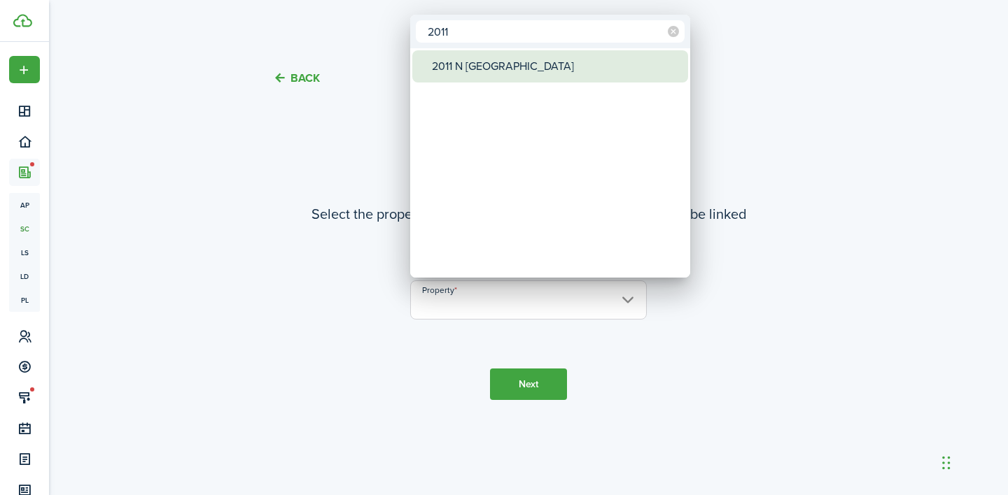
type input "2011"
click at [564, 58] on div "2011 N [GEOGRAPHIC_DATA]" at bounding box center [556, 66] width 248 height 32
type input "2011 N [GEOGRAPHIC_DATA]"
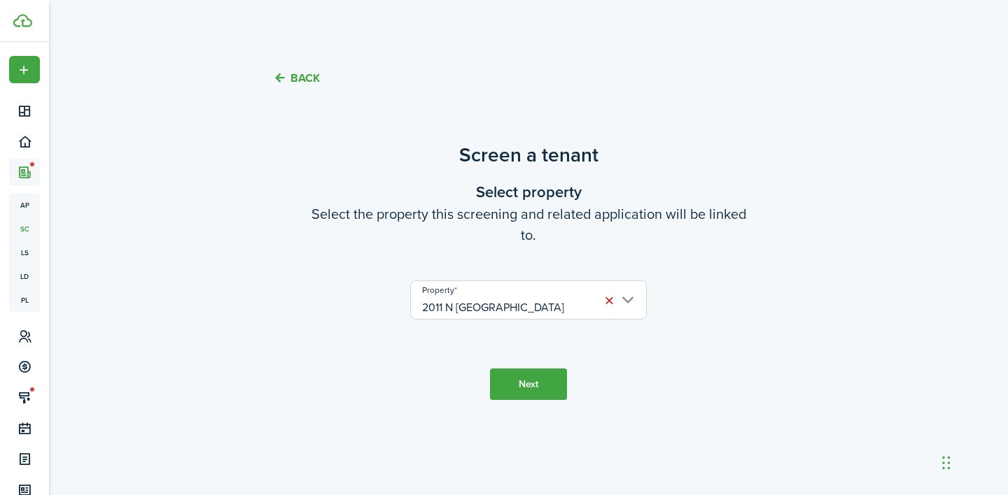
click at [526, 390] on button "Next" at bounding box center [528, 384] width 77 height 31
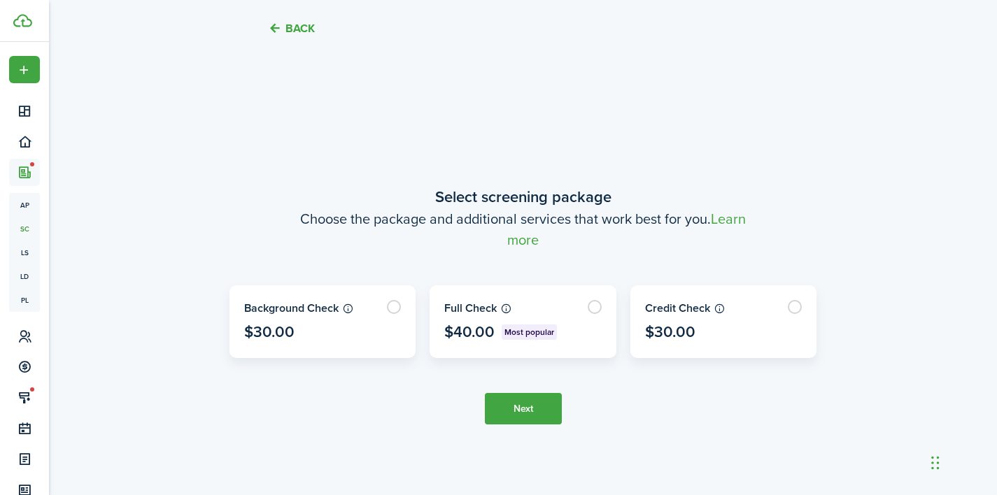
scroll to position [388, 0]
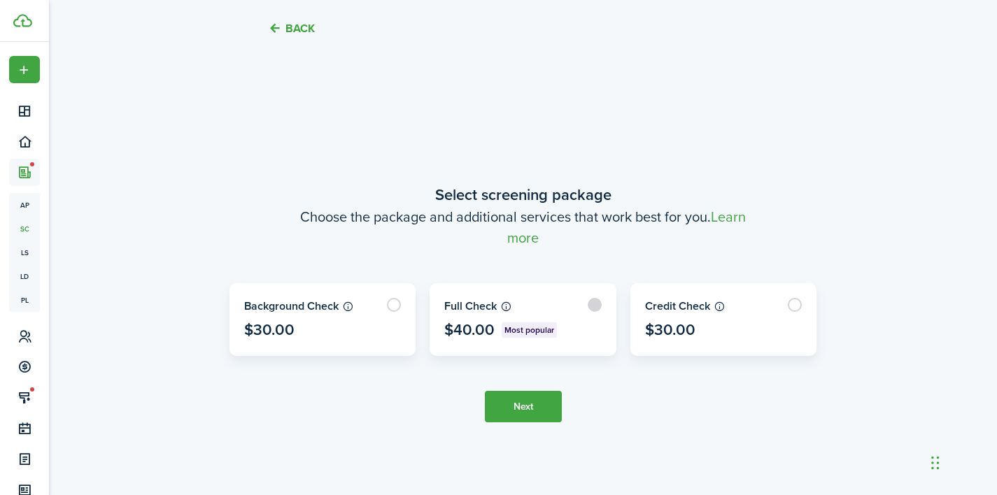
click at [572, 321] on label at bounding box center [522, 319] width 185 height 71
radio input "true"
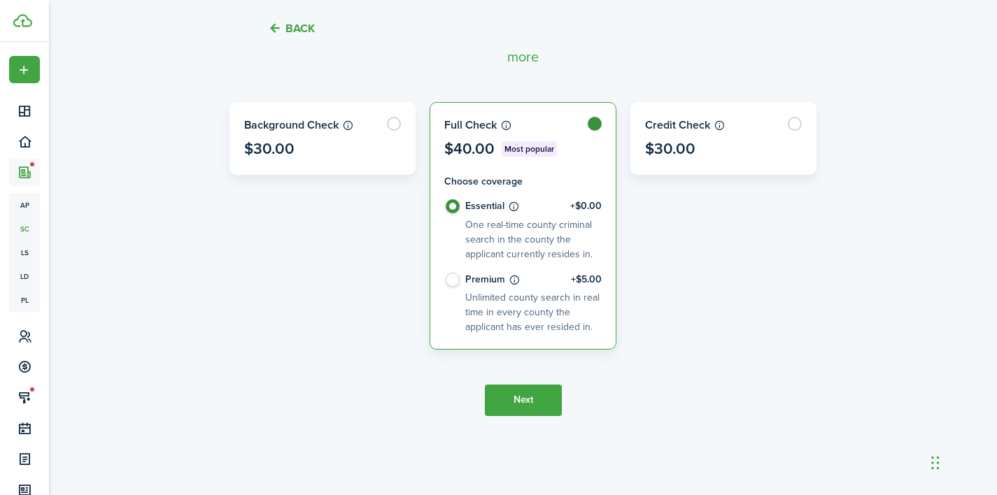
click at [546, 411] on button "Next" at bounding box center [523, 400] width 77 height 31
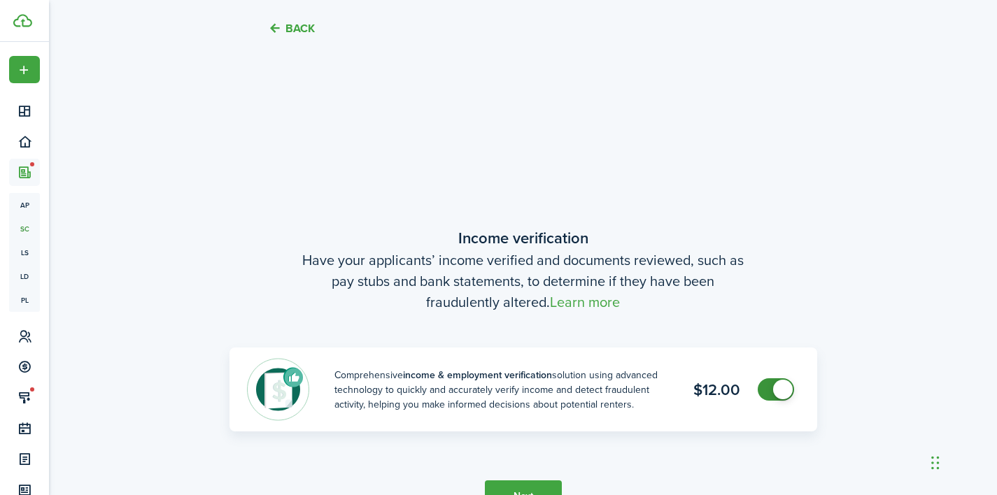
scroll to position [883, 0]
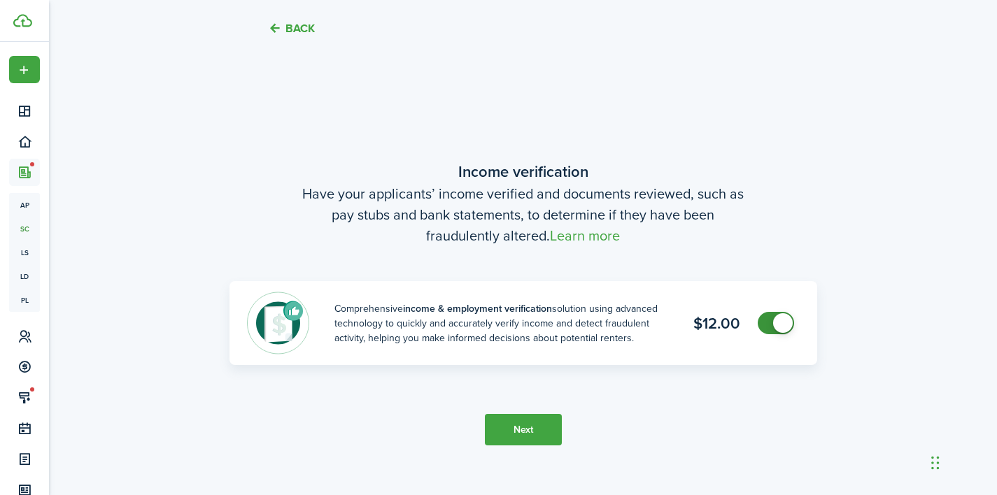
click at [535, 425] on button "Next" at bounding box center [523, 429] width 77 height 31
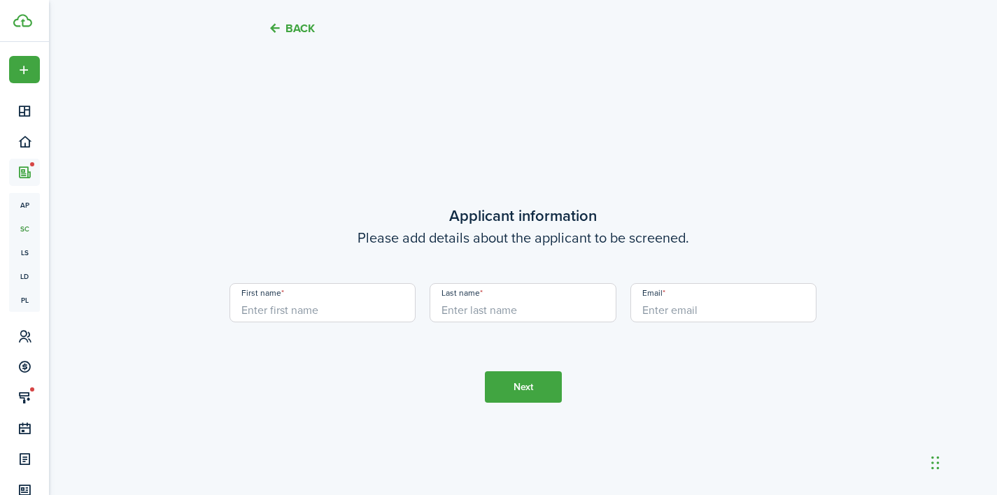
scroll to position [1378, 0]
paste input "[EMAIL_ADDRESS][DOMAIN_NAME]"
drag, startPoint x: 361, startPoint y: 313, endPoint x: 271, endPoint y: 313, distance: 90.3
click at [271, 313] on input "[EMAIL_ADDRESS][DOMAIN_NAME]" at bounding box center [323, 302] width 187 height 39
type input "d"
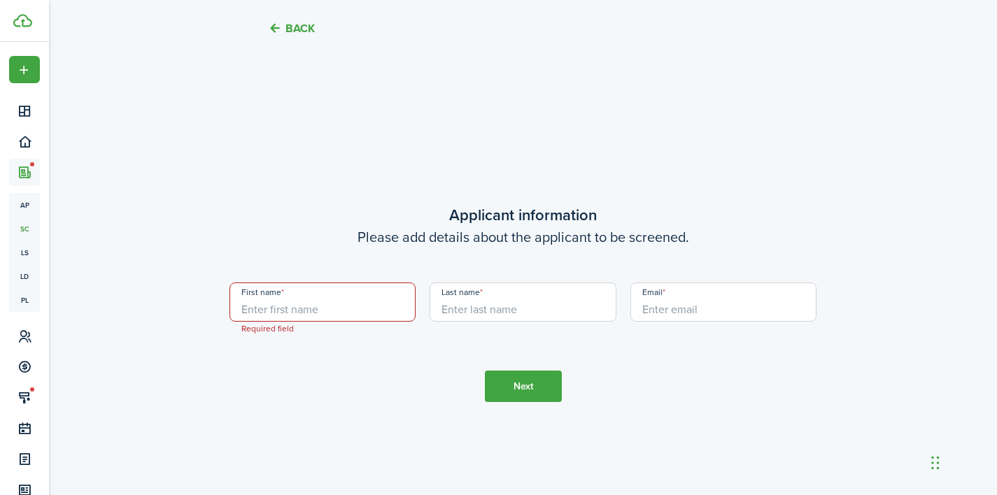
click at [344, 310] on input "First name" at bounding box center [323, 302] width 187 height 39
paste input "[PERSON_NAME] [PERSON_NAME]"
drag, startPoint x: 344, startPoint y: 311, endPoint x: 269, endPoint y: 306, distance: 75.0
click at [268, 306] on input "[PERSON_NAME] [PERSON_NAME]" at bounding box center [323, 302] width 187 height 39
type input "[PERSON_NAME]"
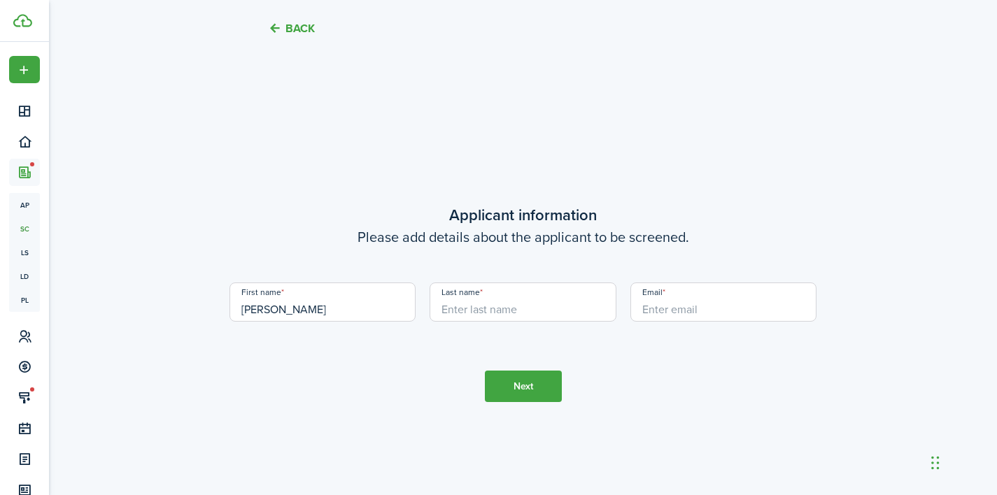
paste input "[PERSON_NAME] [PERSON_NAME]"
click at [507, 310] on input "[PERSON_NAME] [PERSON_NAME]" at bounding box center [523, 302] width 187 height 39
type input "[PERSON_NAME]"
click at [708, 314] on input "Email" at bounding box center [723, 302] width 187 height 39
paste input "[PERSON_NAME] [PERSON_NAME]"
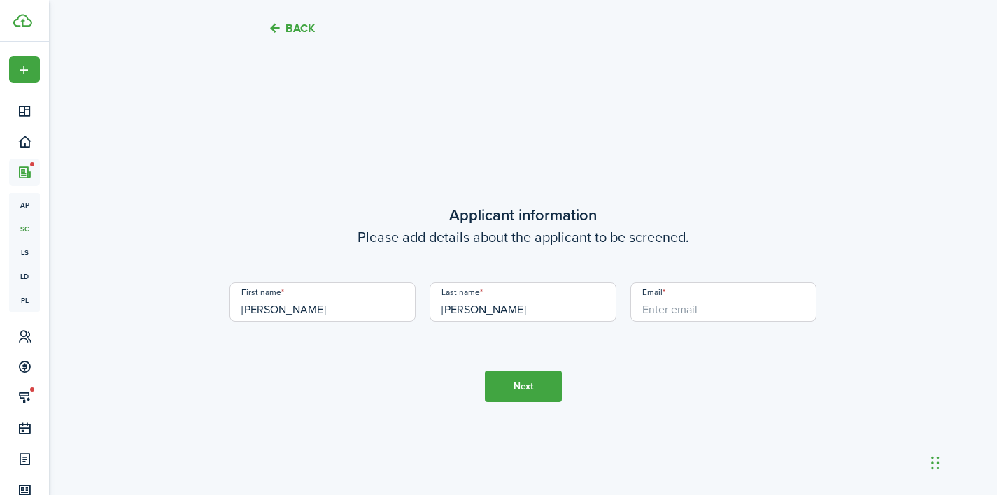
type input "[PERSON_NAME] [PERSON_NAME]"
drag, startPoint x: 740, startPoint y: 313, endPoint x: 549, endPoint y: 313, distance: 191.7
click at [549, 313] on div "First name [PERSON_NAME] Last name [PERSON_NAME] Email [PERSON_NAME] [PERSON_NA…" at bounding box center [524, 309] width 602 height 53
paste input "[EMAIL_ADDRESS][DOMAIN_NAME]"
type input "[EMAIL_ADDRESS][DOMAIN_NAME]"
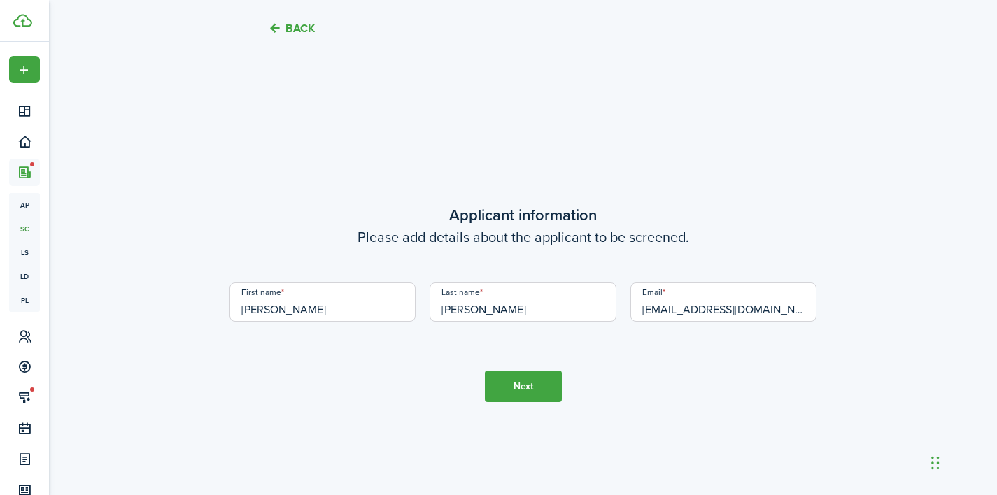
click at [504, 388] on button "Next" at bounding box center [523, 386] width 77 height 31
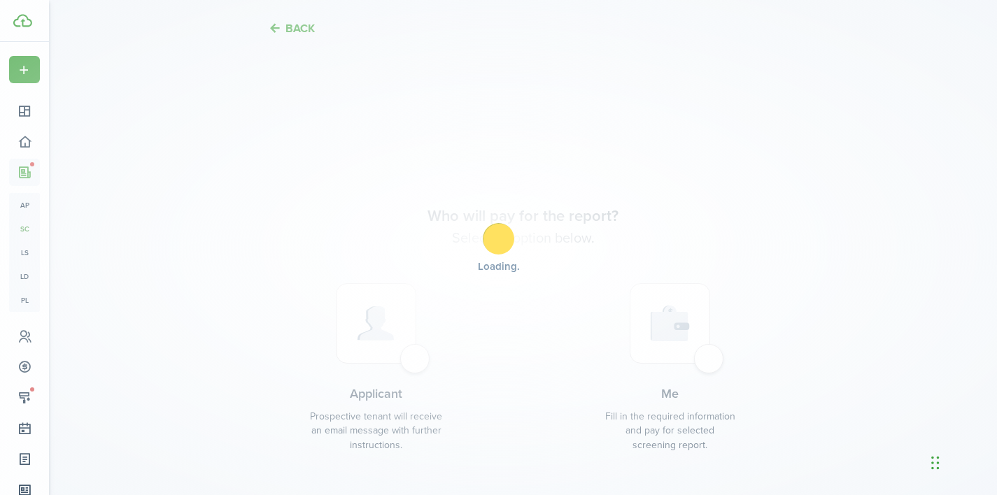
scroll to position [1874, 0]
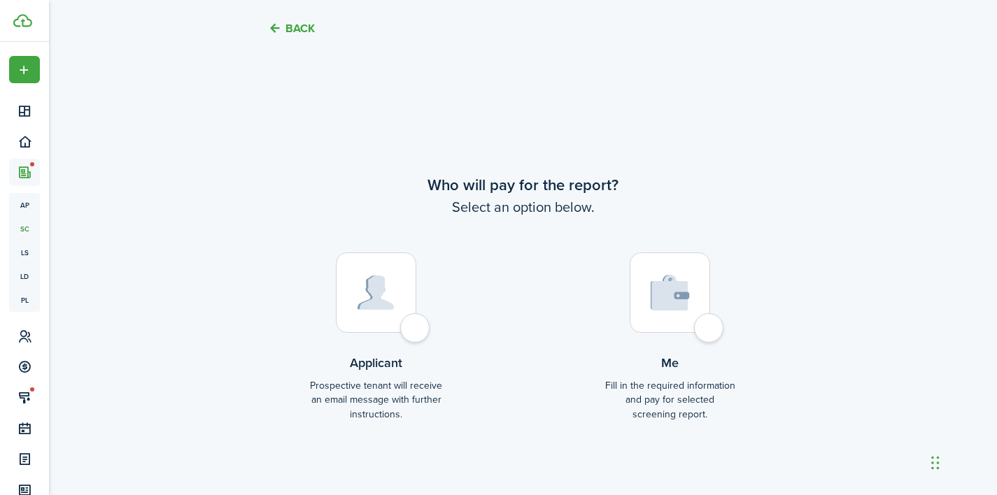
click at [416, 327] on div at bounding box center [376, 293] width 80 height 80
radio input "true"
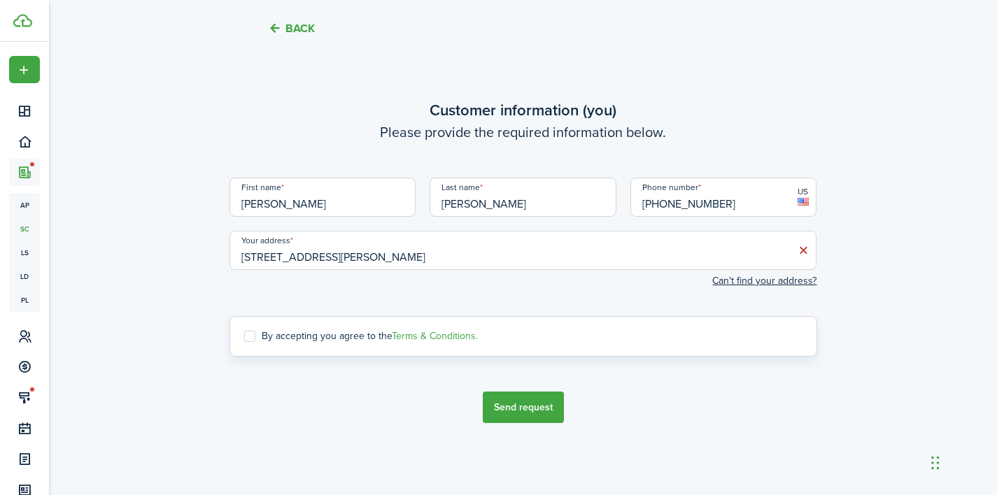
scroll to position [2418, 0]
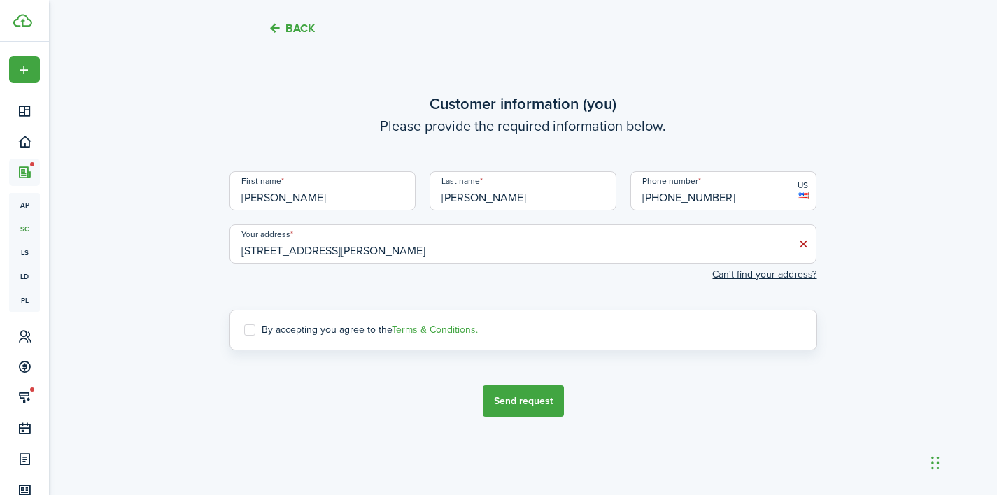
click at [244, 325] on label "By accepting you agree to the Terms & Conditions." at bounding box center [361, 330] width 234 height 11
click at [244, 330] on input "By accepting you agree to the Terms & Conditions." at bounding box center [244, 330] width 1 height 1
checkbox input "true"
click at [502, 401] on button "Send request" at bounding box center [523, 401] width 81 height 31
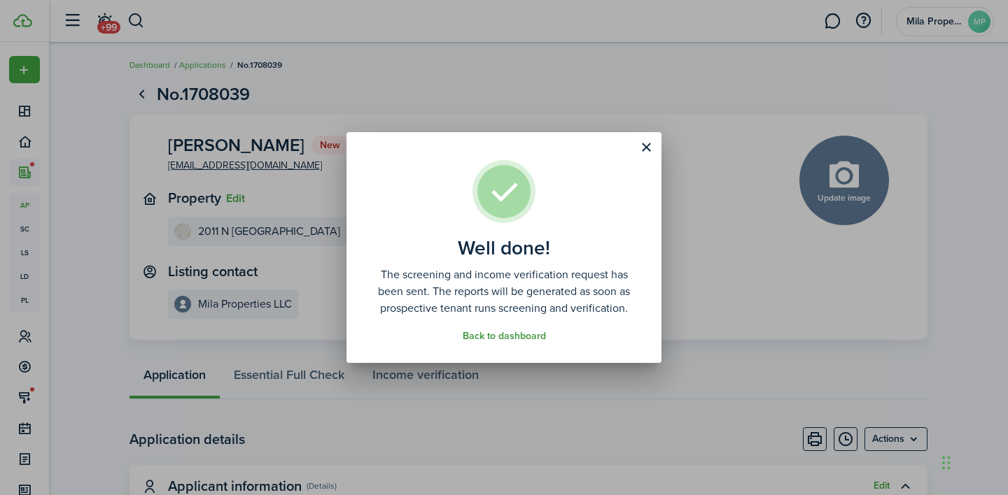
click at [507, 336] on link "Back to dashboard" at bounding box center [504, 336] width 83 height 11
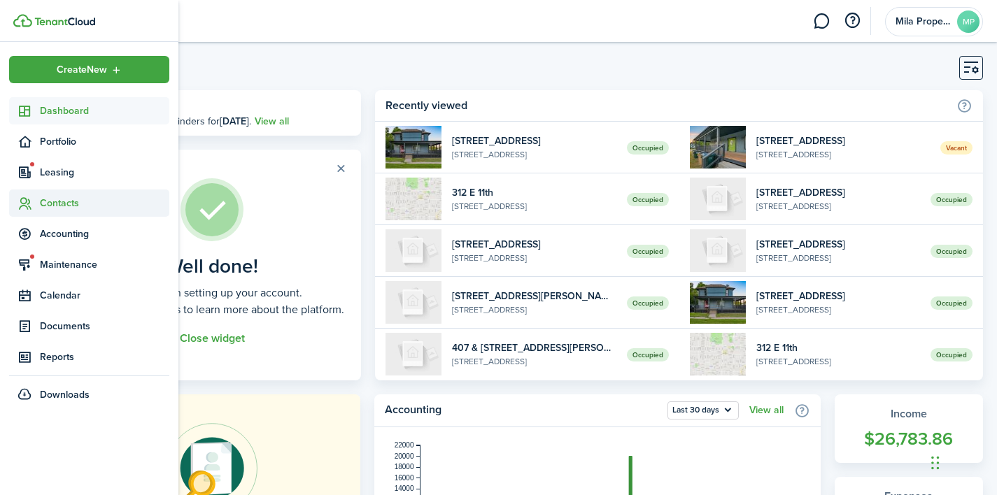
click at [32, 199] on sidebar-link-icon at bounding box center [24, 203] width 31 height 15
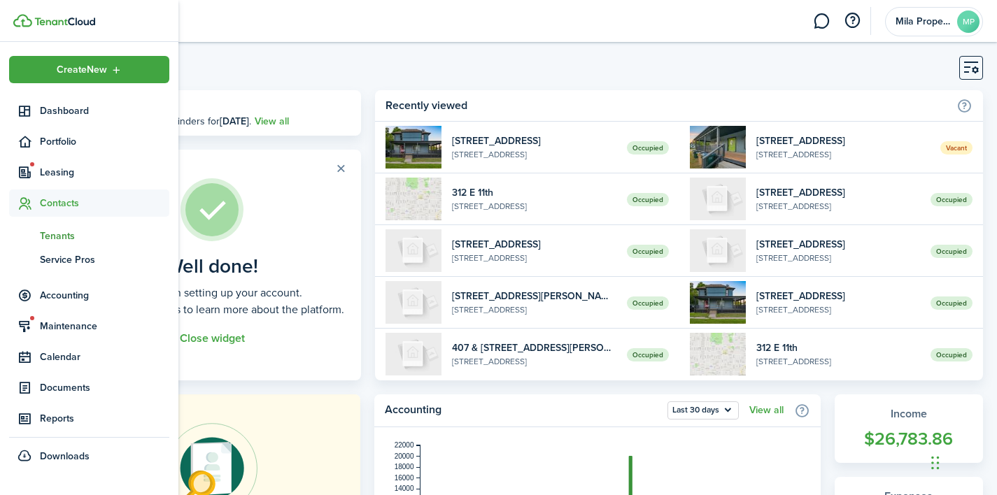
click at [85, 239] on span "Tenants" at bounding box center [104, 236] width 129 height 15
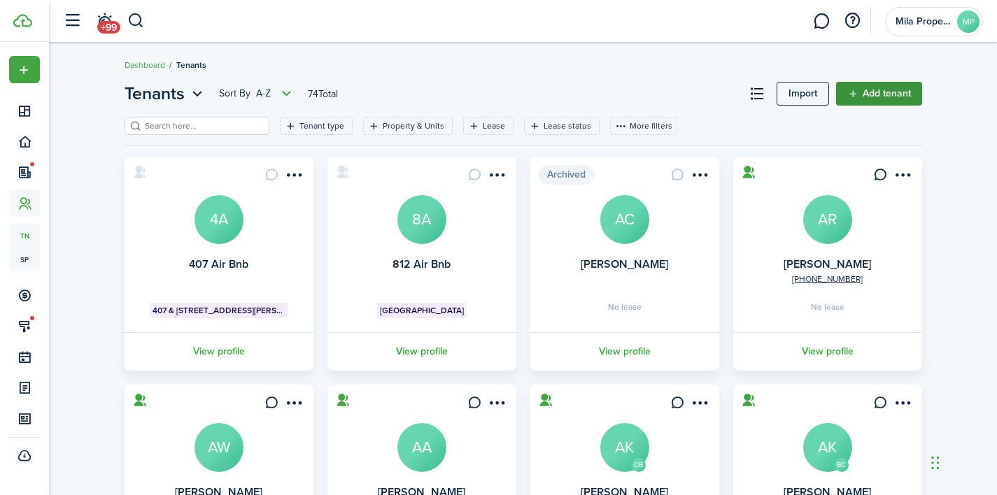
click at [897, 101] on link "Add tenant" at bounding box center [879, 94] width 86 height 24
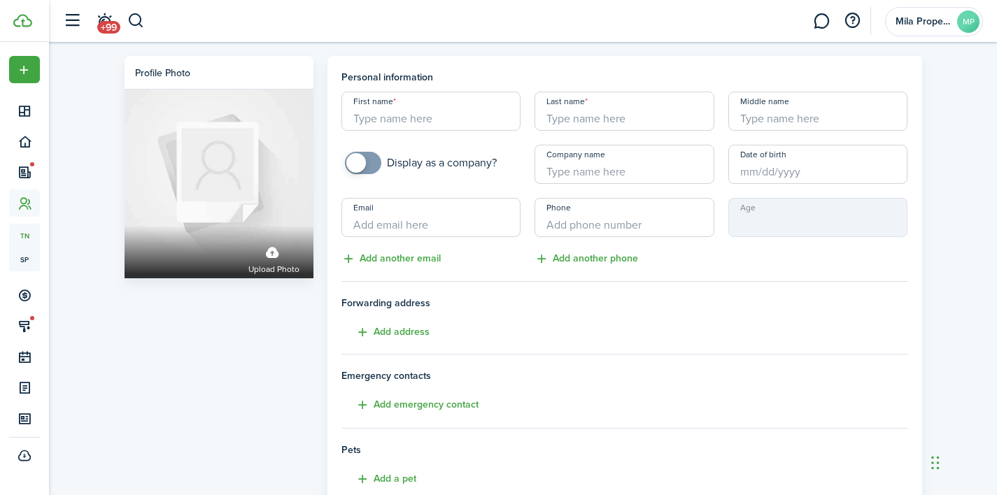
paste input "[PERSON_NAME] [PERSON_NAME]"
type input "[PERSON_NAME] [PERSON_NAME]"
paste input "[PERSON_NAME] [PERSON_NAME]"
click at [611, 119] on input "[PERSON_NAME] [PERSON_NAME]" at bounding box center [625, 111] width 180 height 39
type input "[PERSON_NAME]"
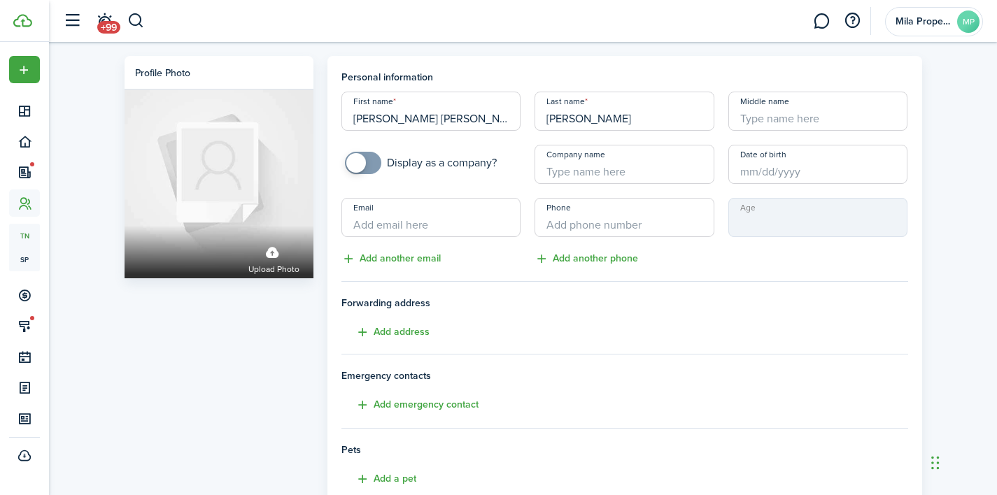
click at [509, 122] on input "[PERSON_NAME] [PERSON_NAME]" at bounding box center [431, 111] width 180 height 39
type input "[PERSON_NAME]"
paste input "[EMAIL_ADDRESS][DOMAIN_NAME]"
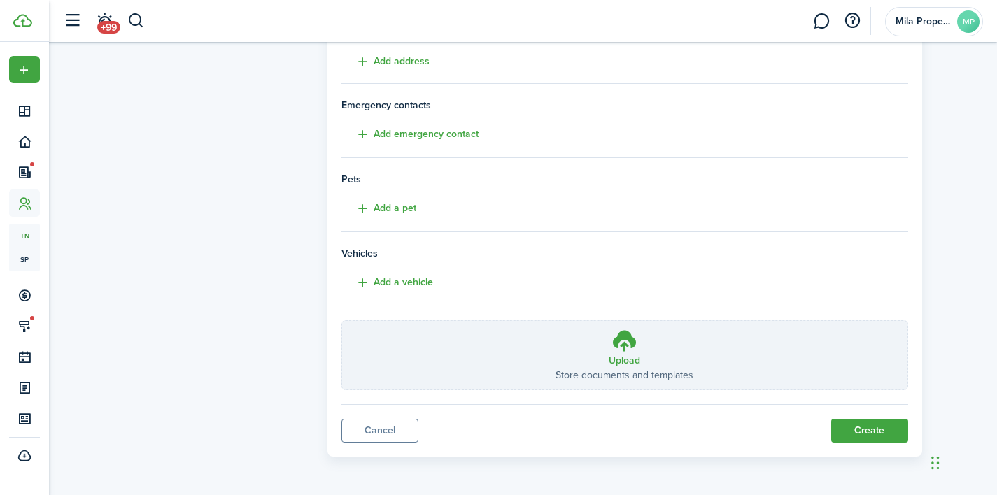
scroll to position [270, 0]
type input "[EMAIL_ADDRESS][DOMAIN_NAME]"
click at [809, 408] on panel-main-body "Personal information First name [PERSON_NAME] Last name [PERSON_NAME] Middle na…" at bounding box center [624, 110] width 567 height 620
click at [848, 427] on button "Create" at bounding box center [869, 432] width 77 height 24
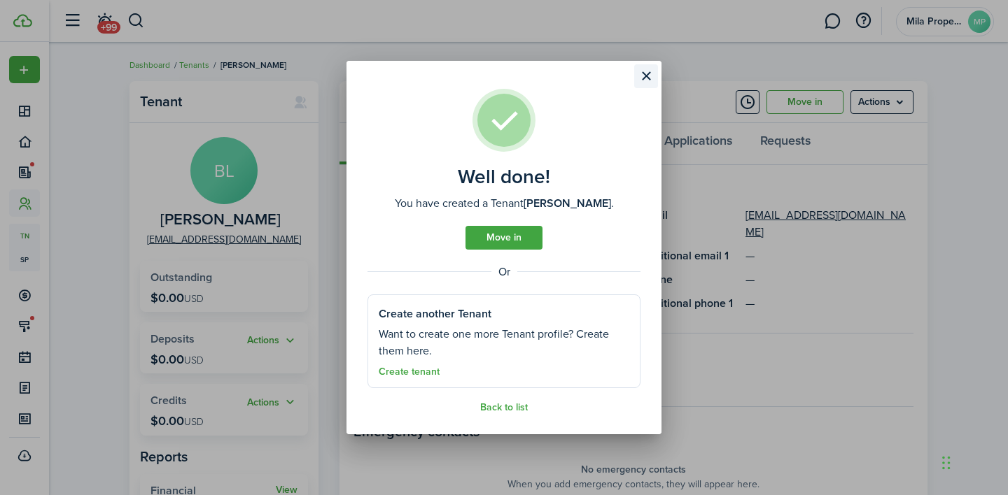
click at [647, 76] on button "Close modal" at bounding box center [646, 76] width 24 height 24
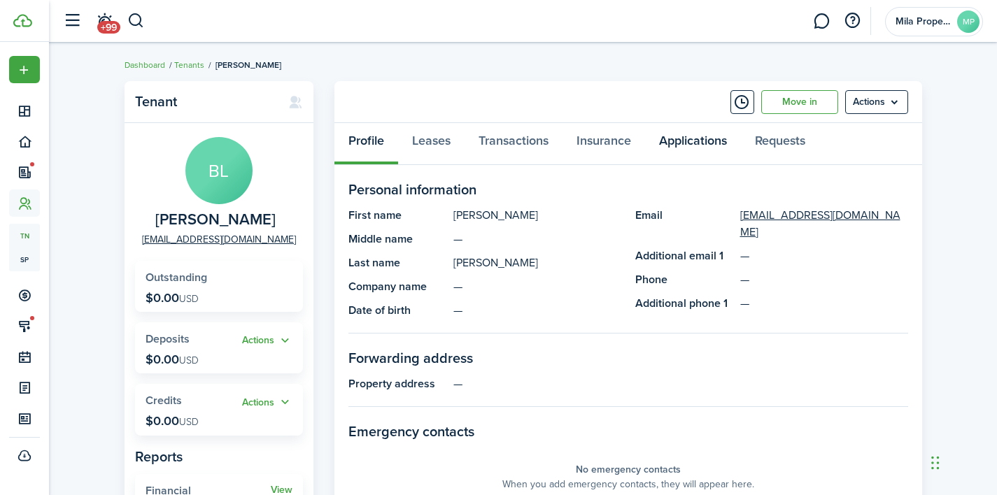
click at [695, 148] on link "Applications" at bounding box center [693, 144] width 96 height 42
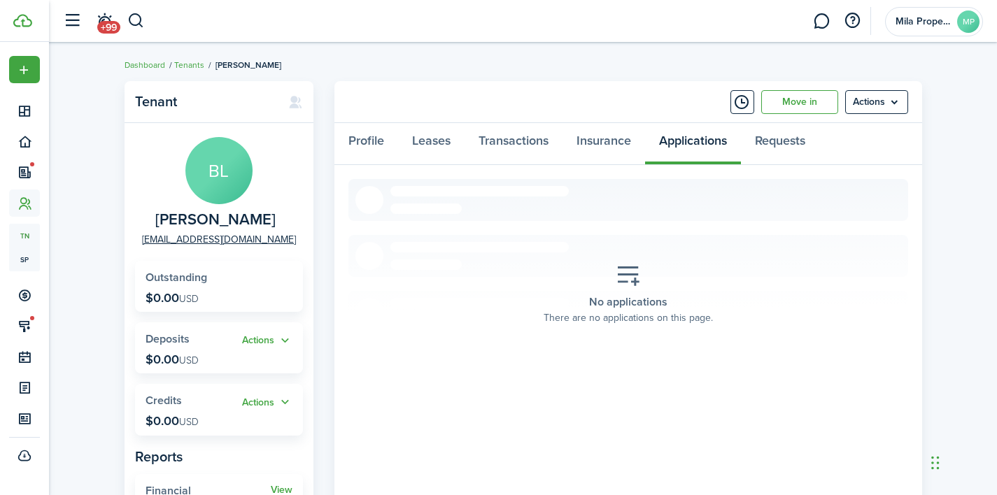
click at [629, 283] on icon at bounding box center [628, 276] width 25 height 24
click at [642, 286] on div "No applications There are no applications on this page." at bounding box center [628, 294] width 190 height 83
click at [887, 104] on menu-btn "Actions" at bounding box center [876, 102] width 63 height 24
click at [875, 152] on button "Send Connection" at bounding box center [847, 158] width 122 height 24
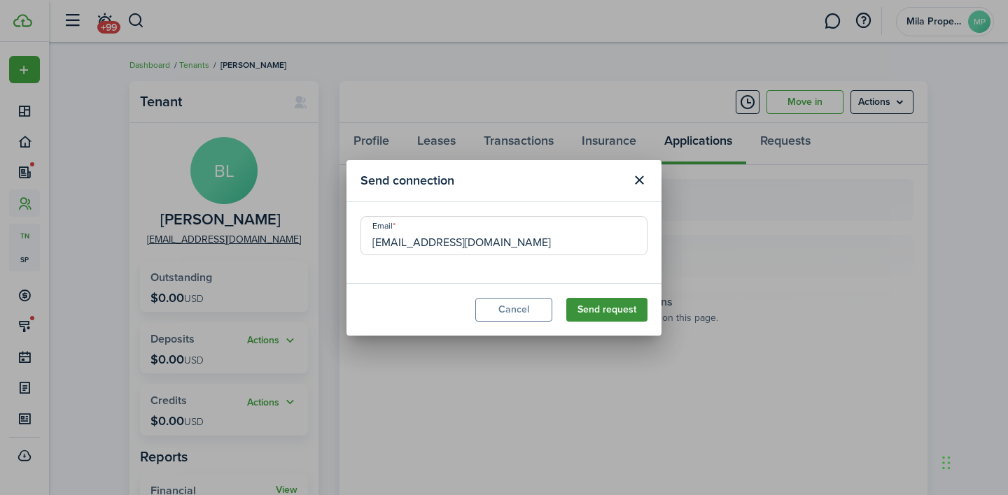
click at [631, 314] on button "Send request" at bounding box center [606, 310] width 81 height 24
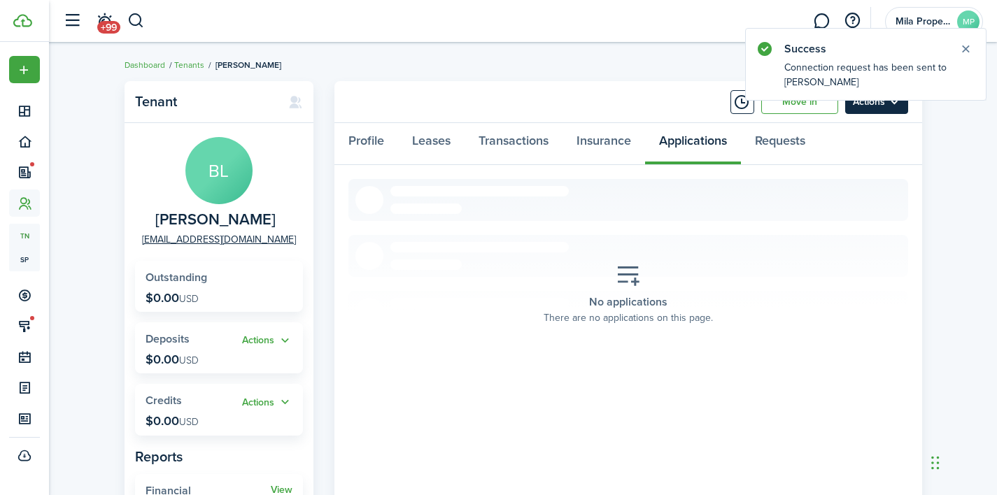
click at [885, 111] on menu-btn "Actions" at bounding box center [876, 102] width 63 height 24
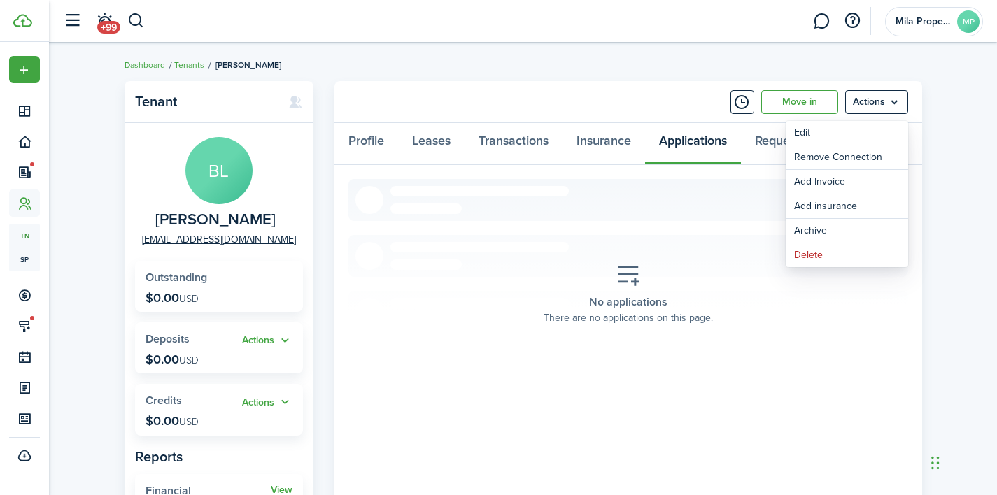
click at [703, 239] on section "No applications There are no applications on this page." at bounding box center [628, 294] width 560 height 231
click at [621, 281] on icon at bounding box center [628, 276] width 25 height 24
click at [635, 281] on icon at bounding box center [628, 276] width 25 height 24
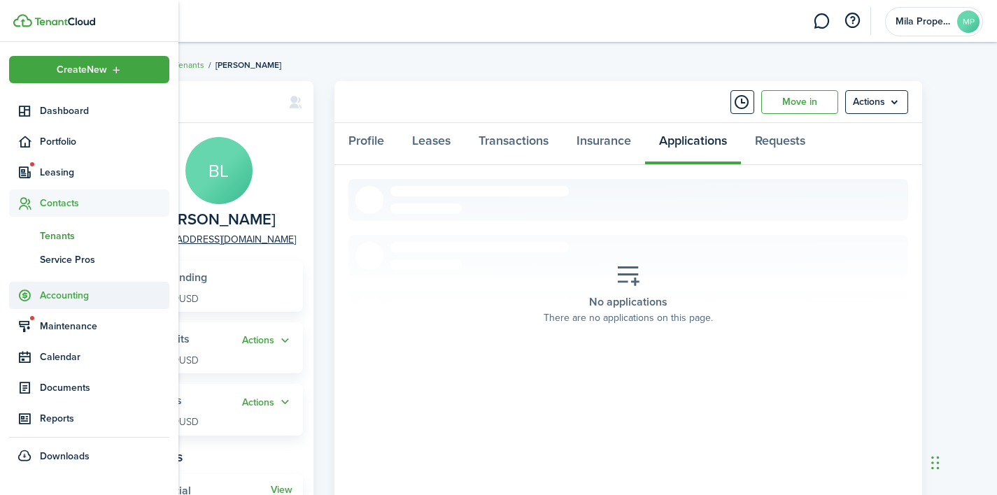
click at [96, 299] on span "Accounting" at bounding box center [104, 295] width 129 height 15
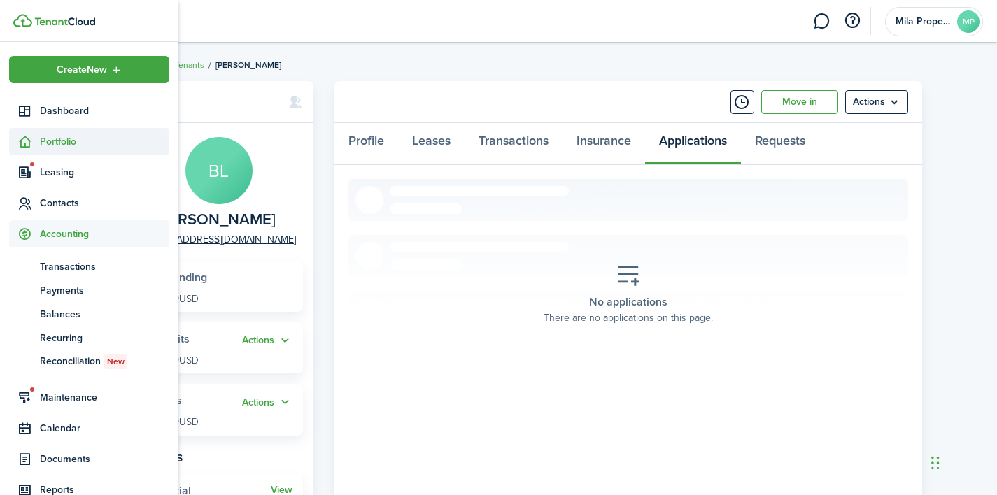
click at [108, 142] on span "Portfolio" at bounding box center [104, 141] width 129 height 15
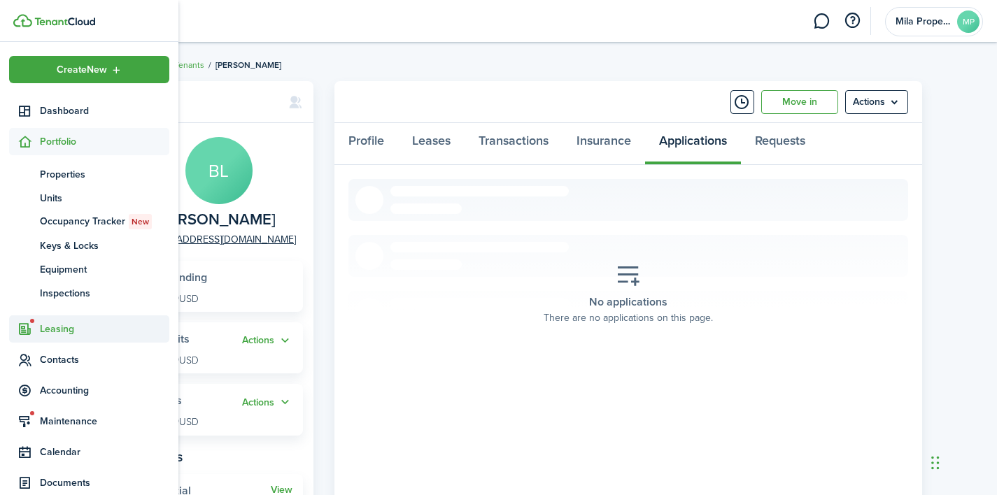
click at [95, 325] on span "Leasing" at bounding box center [104, 329] width 129 height 15
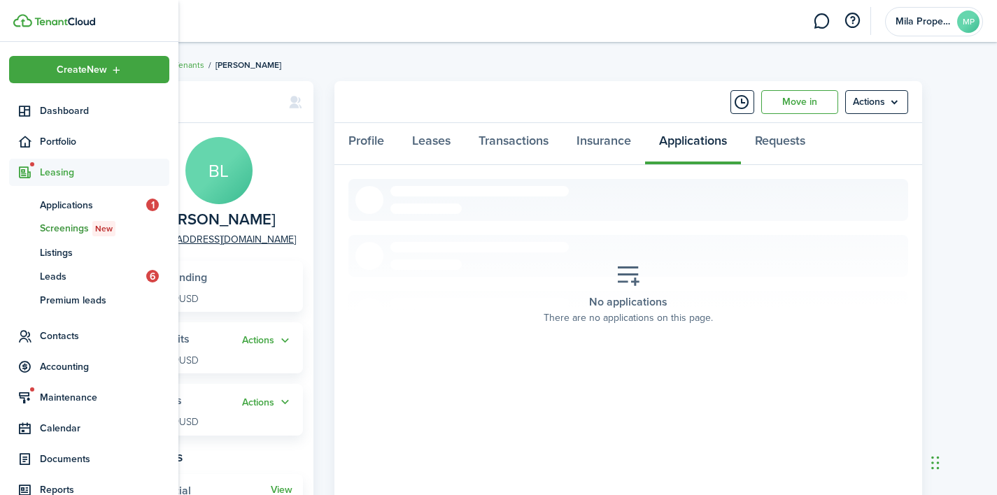
click at [78, 227] on span "Screenings New" at bounding box center [104, 228] width 129 height 15
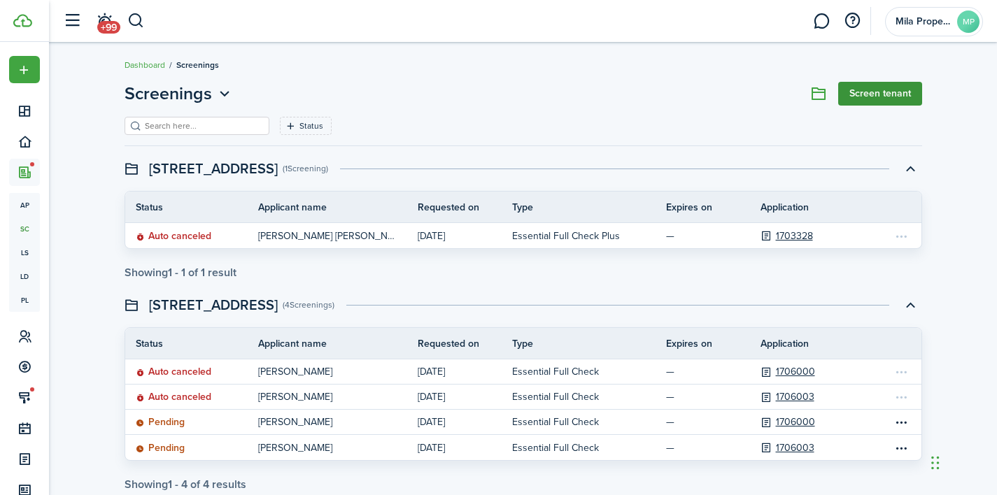
click at [880, 101] on link "Screen tenant" at bounding box center [880, 94] width 84 height 24
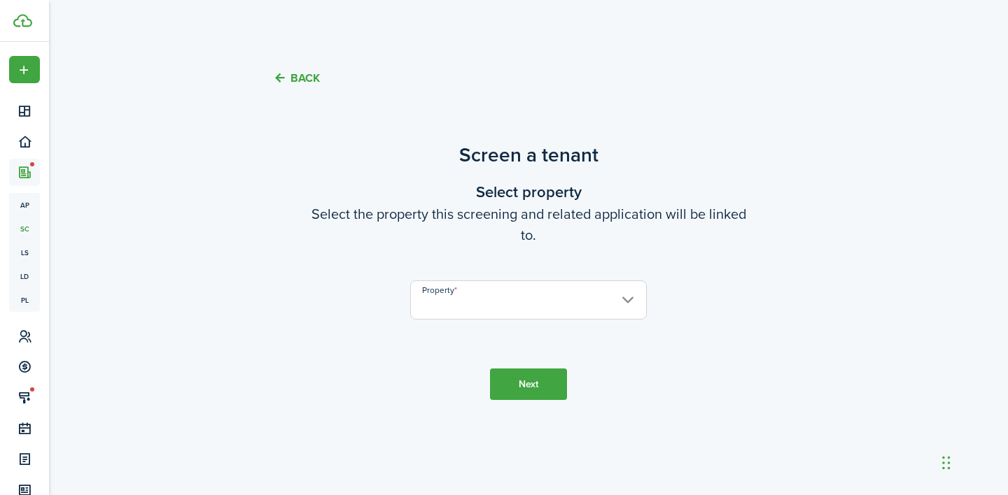
click at [563, 295] on input "Property" at bounding box center [528, 300] width 237 height 39
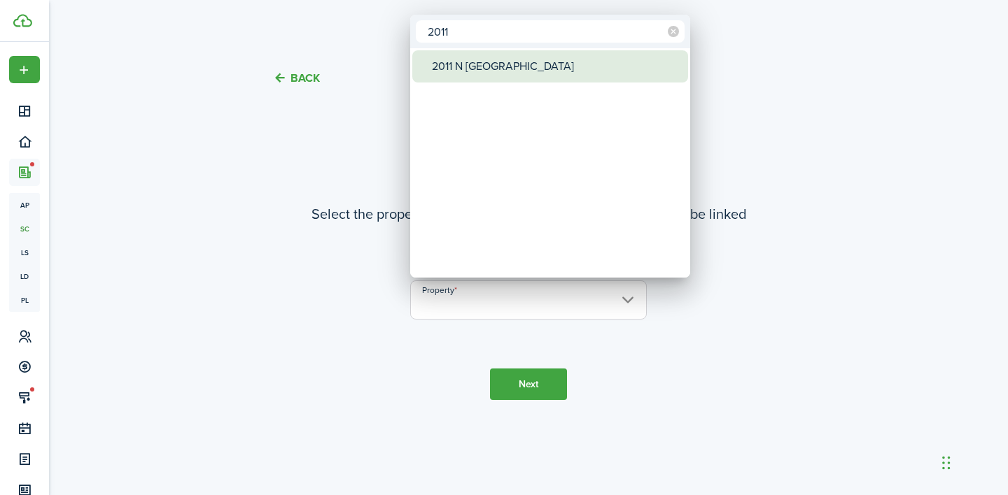
type input "2011"
click at [539, 64] on div "2011 N [GEOGRAPHIC_DATA]" at bounding box center [556, 66] width 248 height 32
type input "2011 N [GEOGRAPHIC_DATA]"
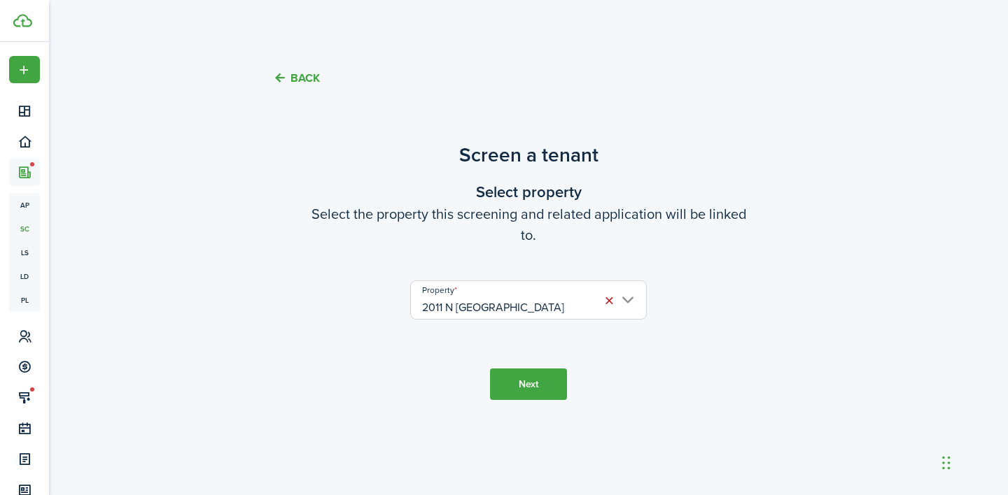
click at [534, 386] on button "Next" at bounding box center [528, 384] width 77 height 31
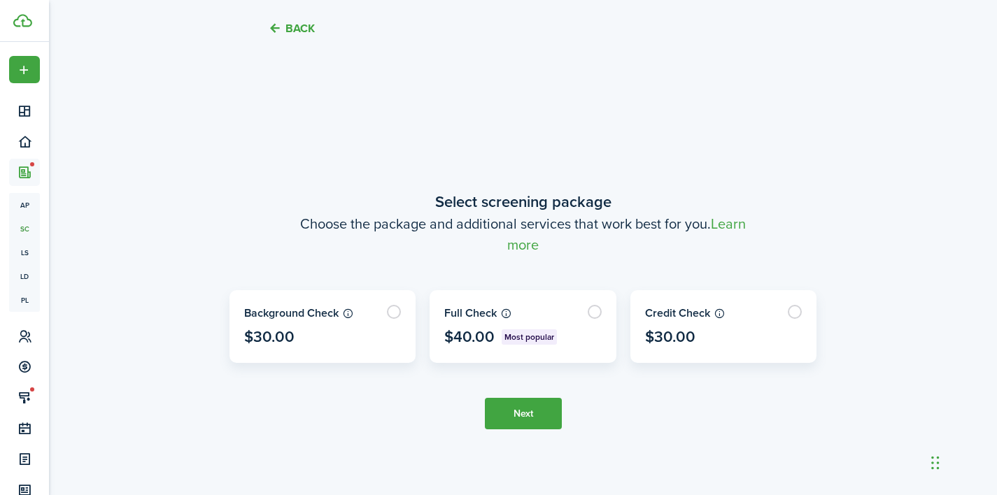
scroll to position [388, 0]
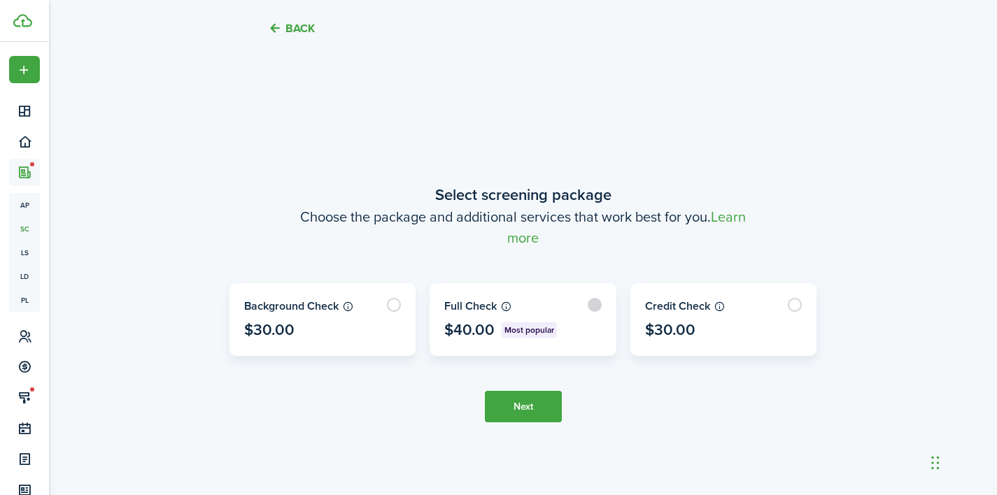
click at [530, 337] on label at bounding box center [522, 319] width 185 height 71
radio input "true"
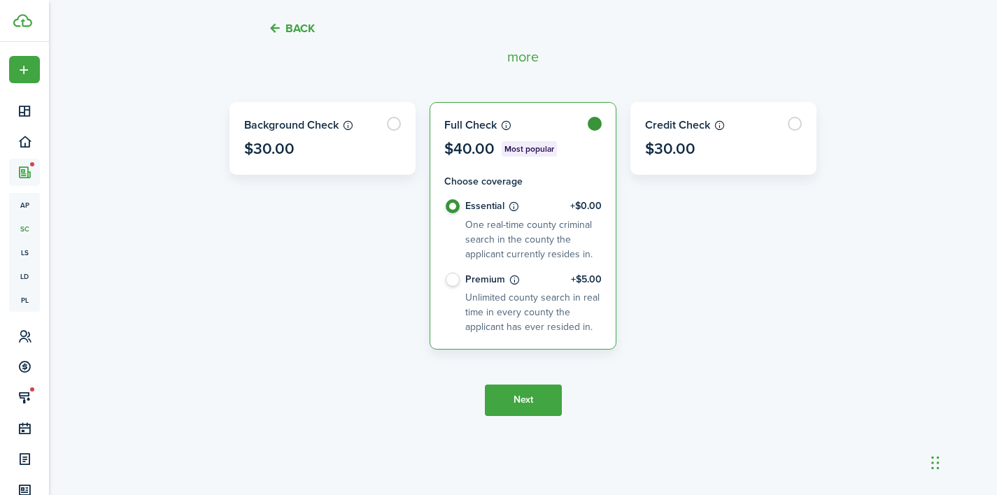
scroll to position [481, 0]
click at [535, 420] on tc-wizard-step "Select screening package Choose the package and additional services that work b…" at bounding box center [524, 209] width 588 height 495
click at [533, 411] on button "Next" at bounding box center [523, 400] width 77 height 31
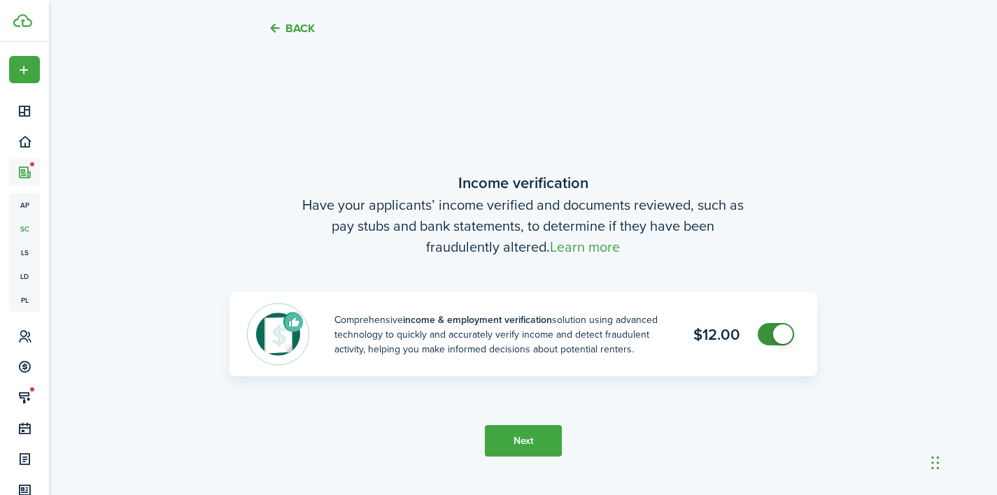
scroll to position [883, 0]
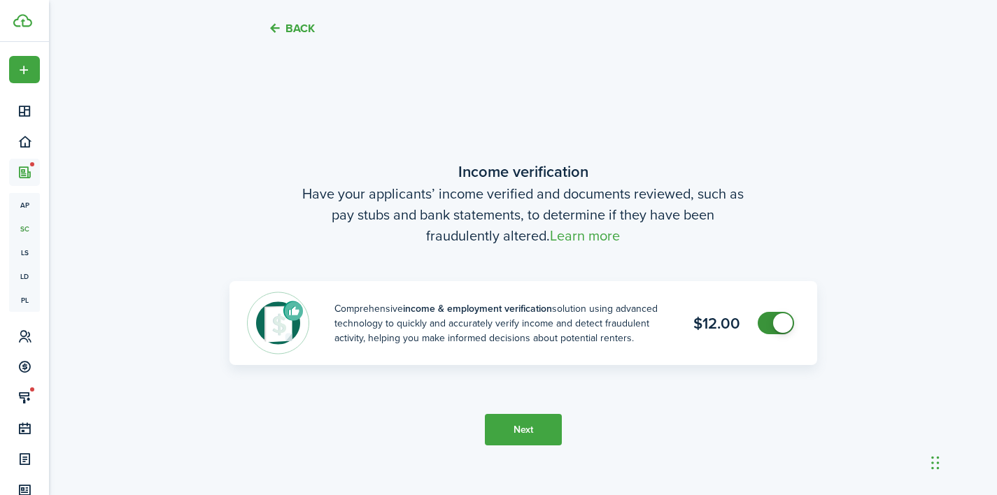
click at [533, 411] on tc-wizard-step "Income verification Have your applicants’ income verified and documents reviewe…" at bounding box center [524, 302] width 588 height 495
click at [533, 425] on button "Next" at bounding box center [523, 429] width 77 height 31
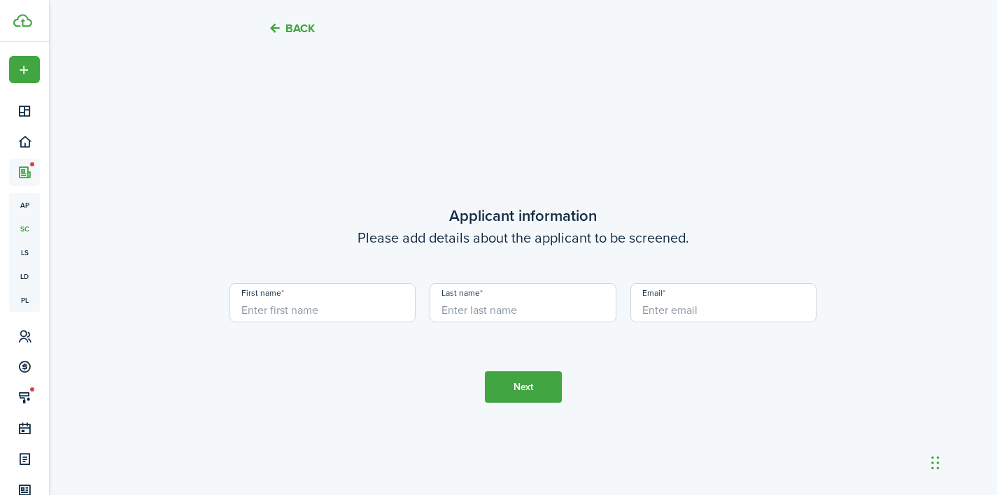
scroll to position [1378, 0]
paste input "[EMAIL_ADDRESS][DOMAIN_NAME]"
type input "[EMAIL_ADDRESS][DOMAIN_NAME]"
drag, startPoint x: 363, startPoint y: 308, endPoint x: 191, endPoint y: 306, distance: 172.1
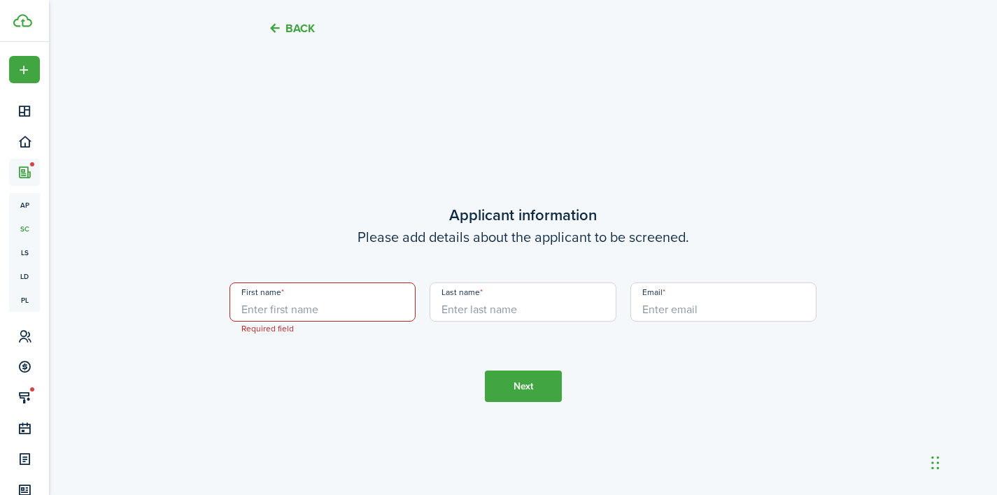
paste input "[EMAIL_ADDRESS][DOMAIN_NAME]"
paste input "[PERSON_NAME] [PERSON_NAME]"
type input "[EMAIL_ADDRESS][DOMAIN_NAME]"
paste input "[PERSON_NAME] [PERSON_NAME]"
drag, startPoint x: 506, startPoint y: 309, endPoint x: 397, endPoint y: 305, distance: 108.5
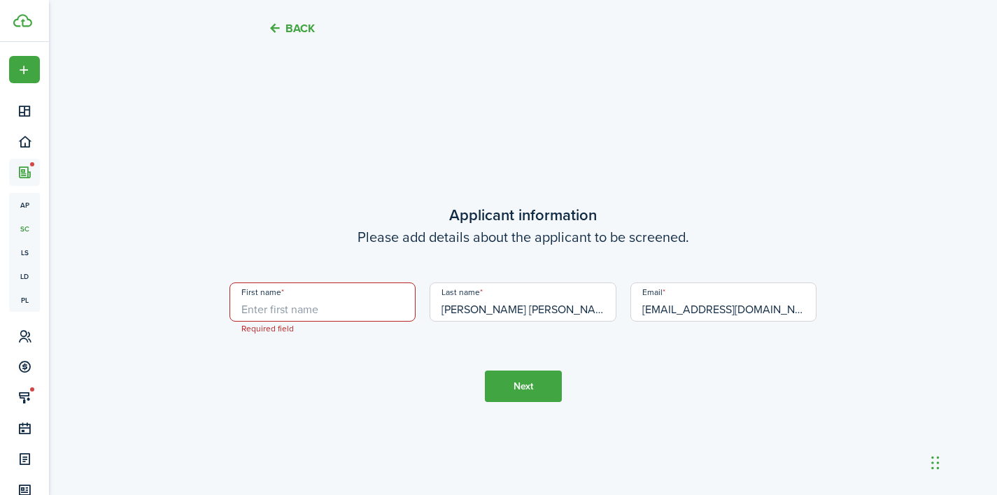
click at [397, 305] on div "First name Required field Last name [PERSON_NAME] [PERSON_NAME] Email [EMAIL_AD…" at bounding box center [524, 309] width 602 height 53
type input "[PERSON_NAME]"
click at [303, 309] on input "First name" at bounding box center [323, 302] width 187 height 39
paste input "[PERSON_NAME] [PERSON_NAME]"
type input "[PERSON_NAME]"
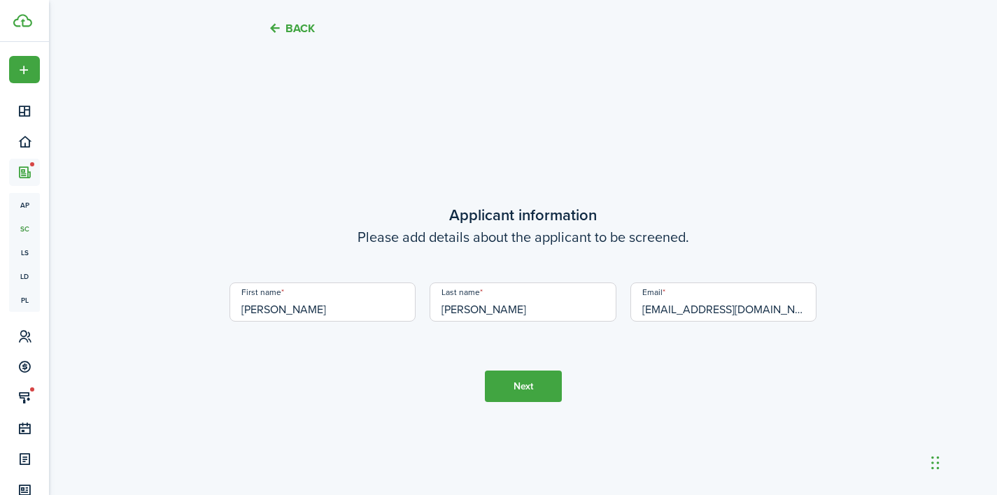
click at [540, 385] on button "Next" at bounding box center [523, 386] width 77 height 31
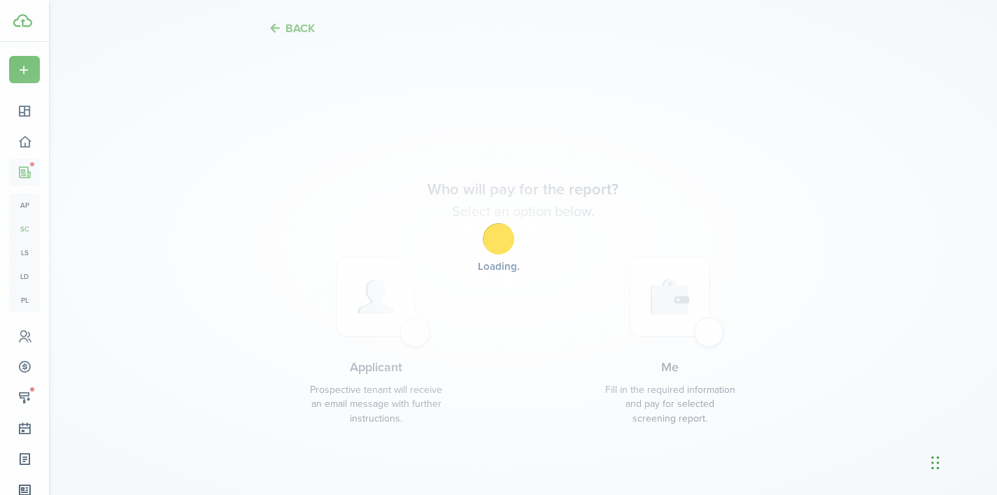
scroll to position [1874, 0]
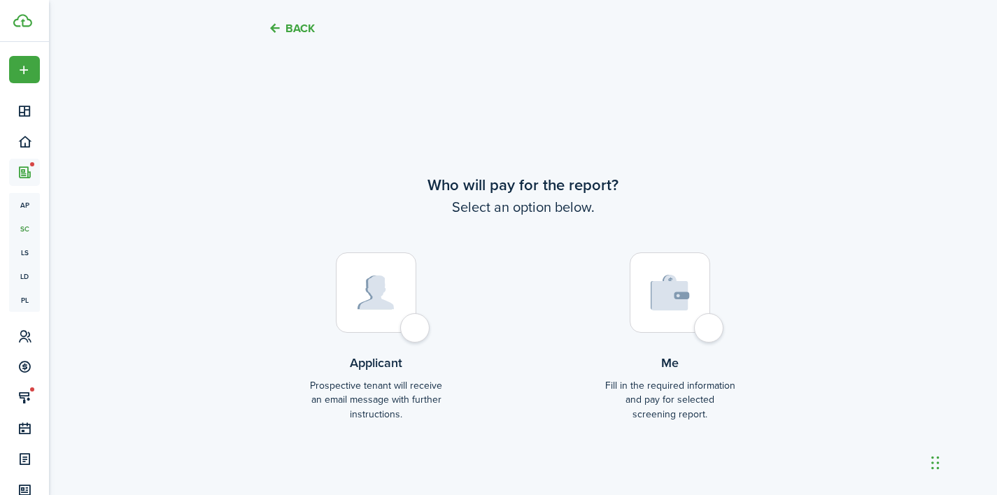
click at [412, 325] on div at bounding box center [376, 293] width 80 height 80
radio input "true"
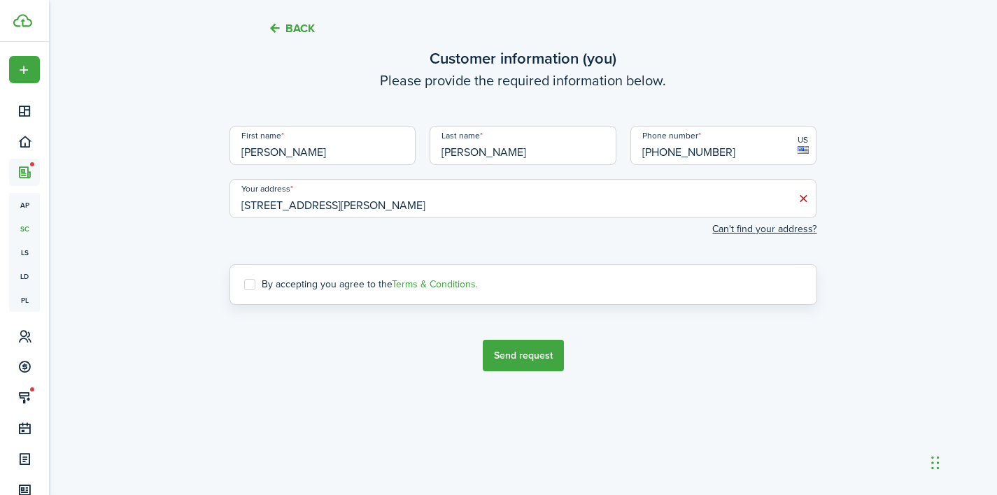
scroll to position [2463, 0]
click at [254, 283] on label "By accepting you agree to the Terms & Conditions." at bounding box center [361, 284] width 234 height 11
click at [244, 285] on input "By accepting you agree to the Terms & Conditions." at bounding box center [244, 285] width 1 height 1
checkbox input "true"
click at [535, 351] on button "Send request" at bounding box center [523, 355] width 81 height 31
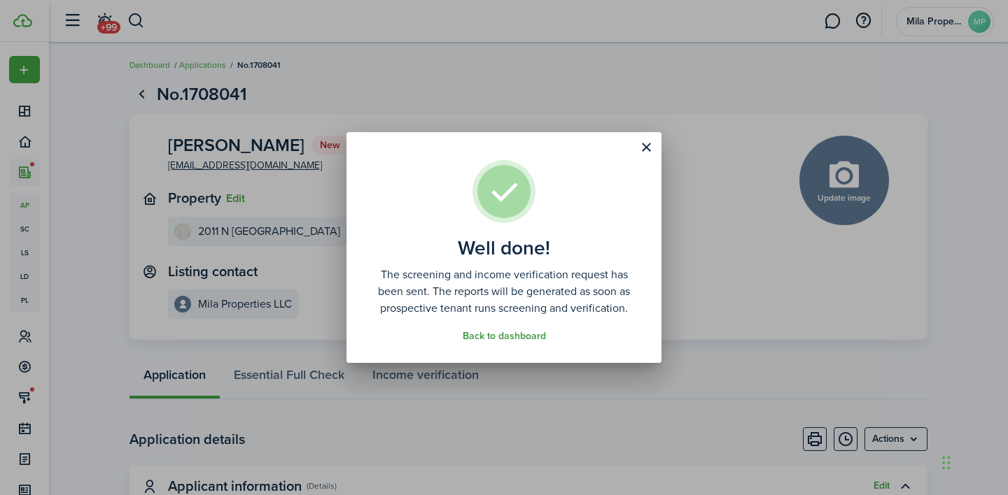
click at [530, 336] on link "Back to dashboard" at bounding box center [504, 336] width 83 height 11
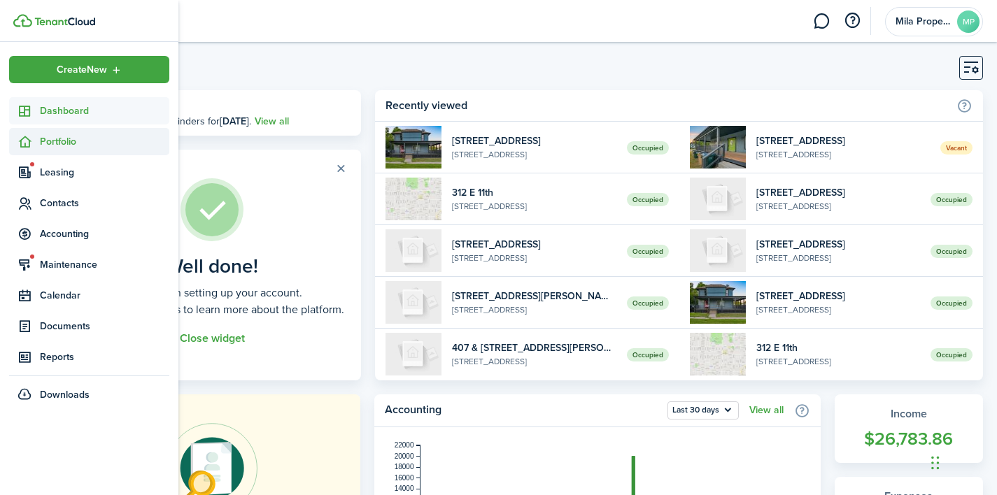
click at [31, 143] on icon at bounding box center [24, 142] width 15 height 14
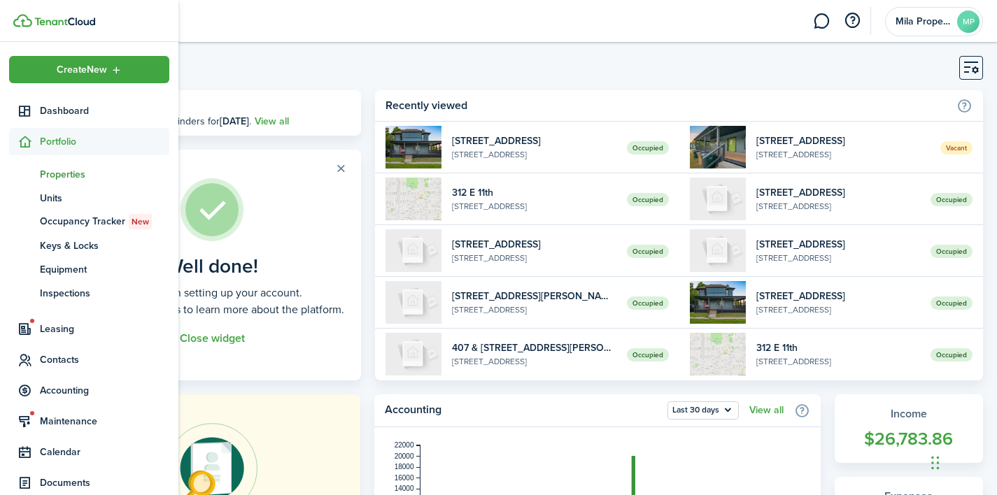
click at [73, 179] on span "Properties" at bounding box center [104, 174] width 129 height 15
